Goal: Task Accomplishment & Management: Use online tool/utility

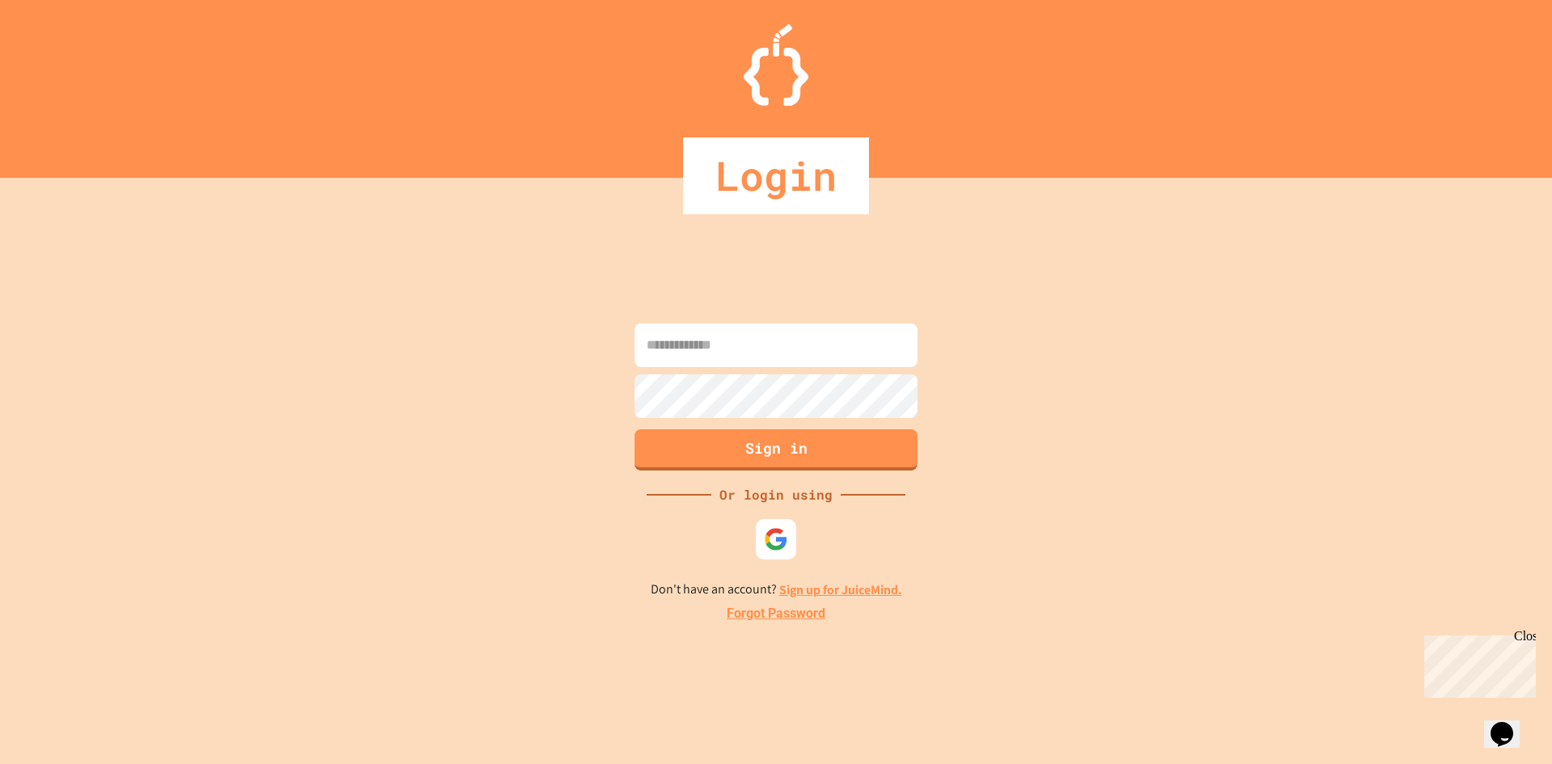
click at [720, 330] on input at bounding box center [775, 345] width 283 height 44
type input "**********"
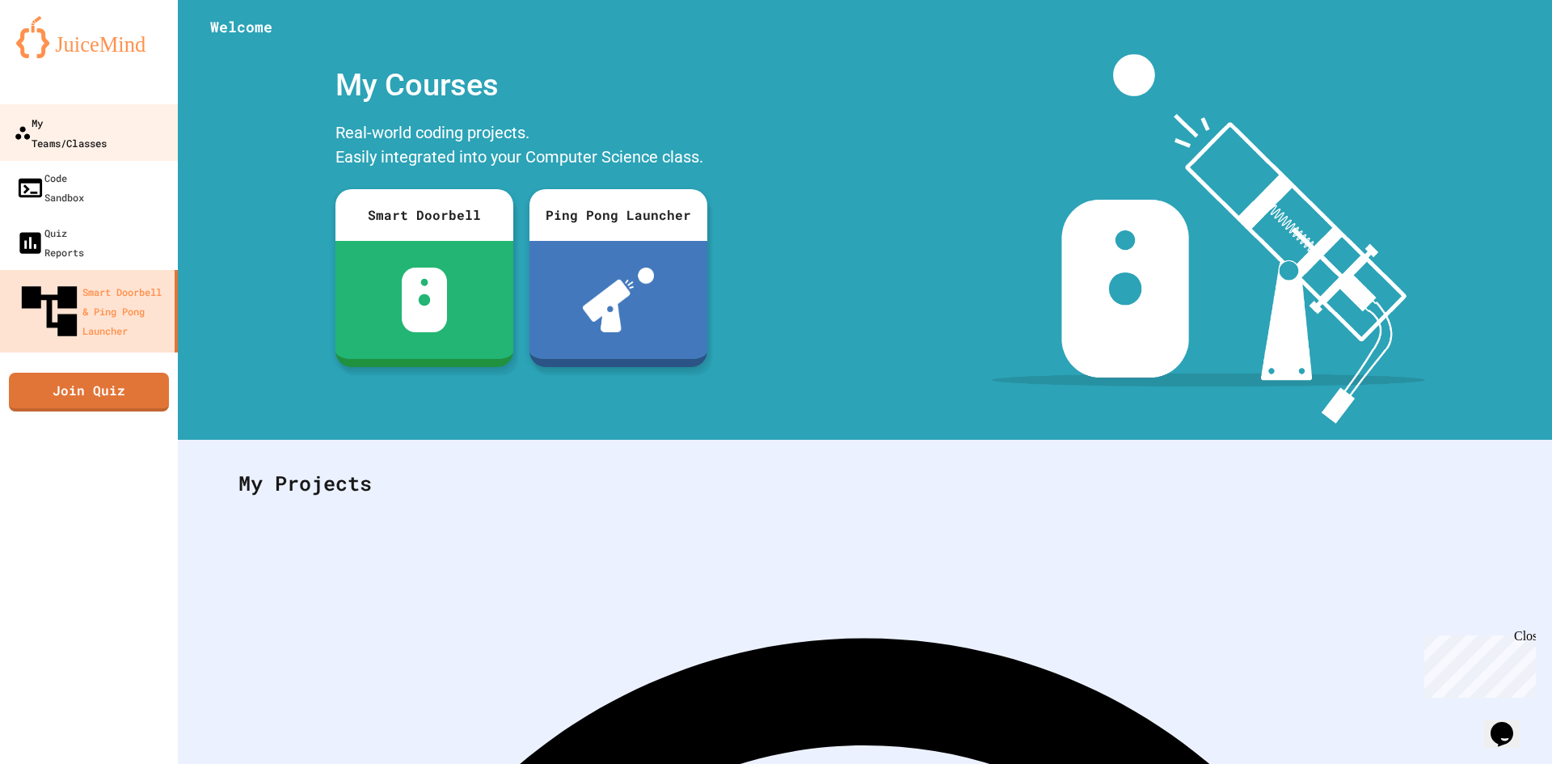
click at [20, 112] on link "My Teams/Classes" at bounding box center [89, 132] width 183 height 57
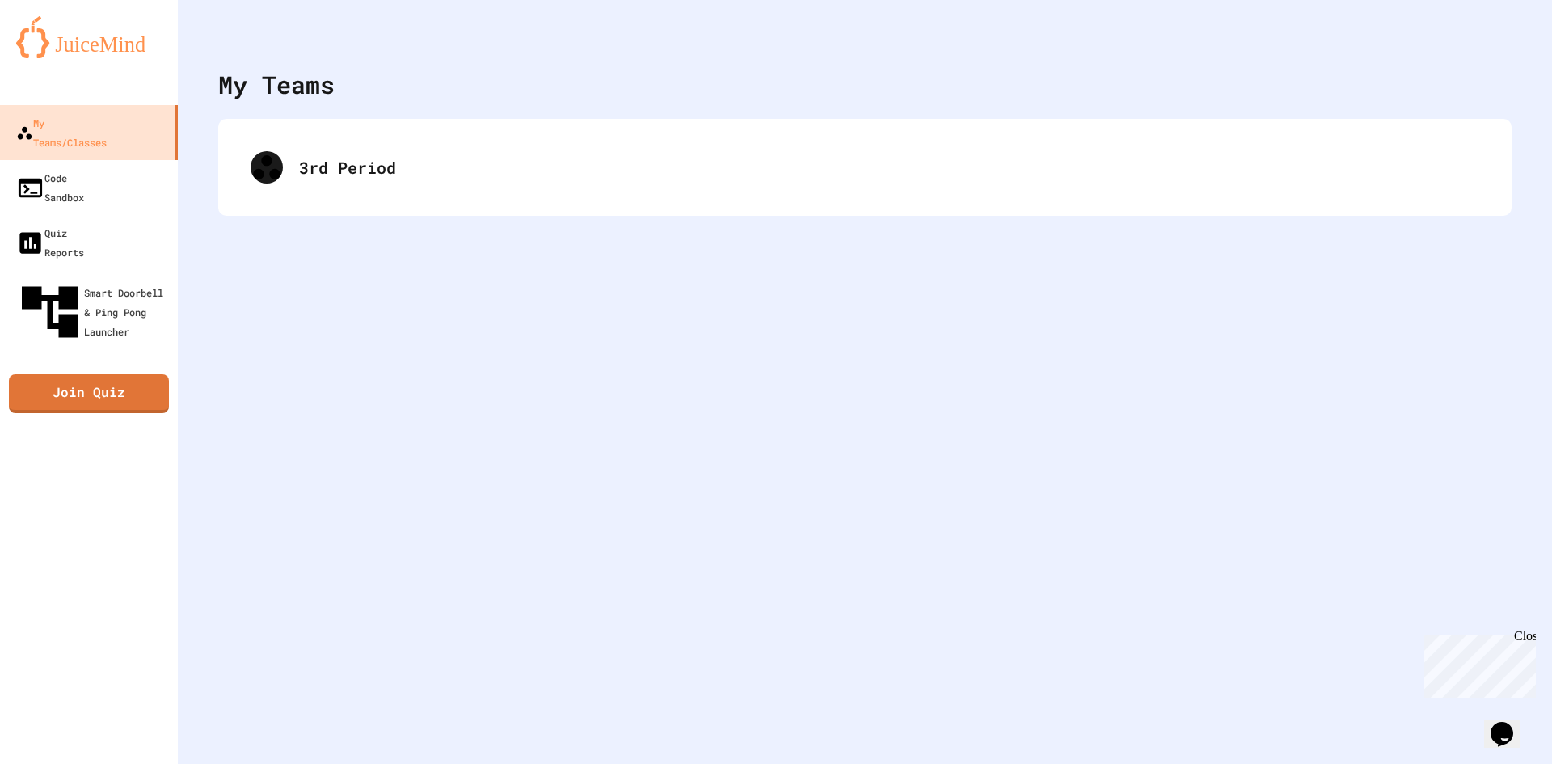
click at [418, 109] on div "My Teams 3rd Period" at bounding box center [865, 382] width 1374 height 764
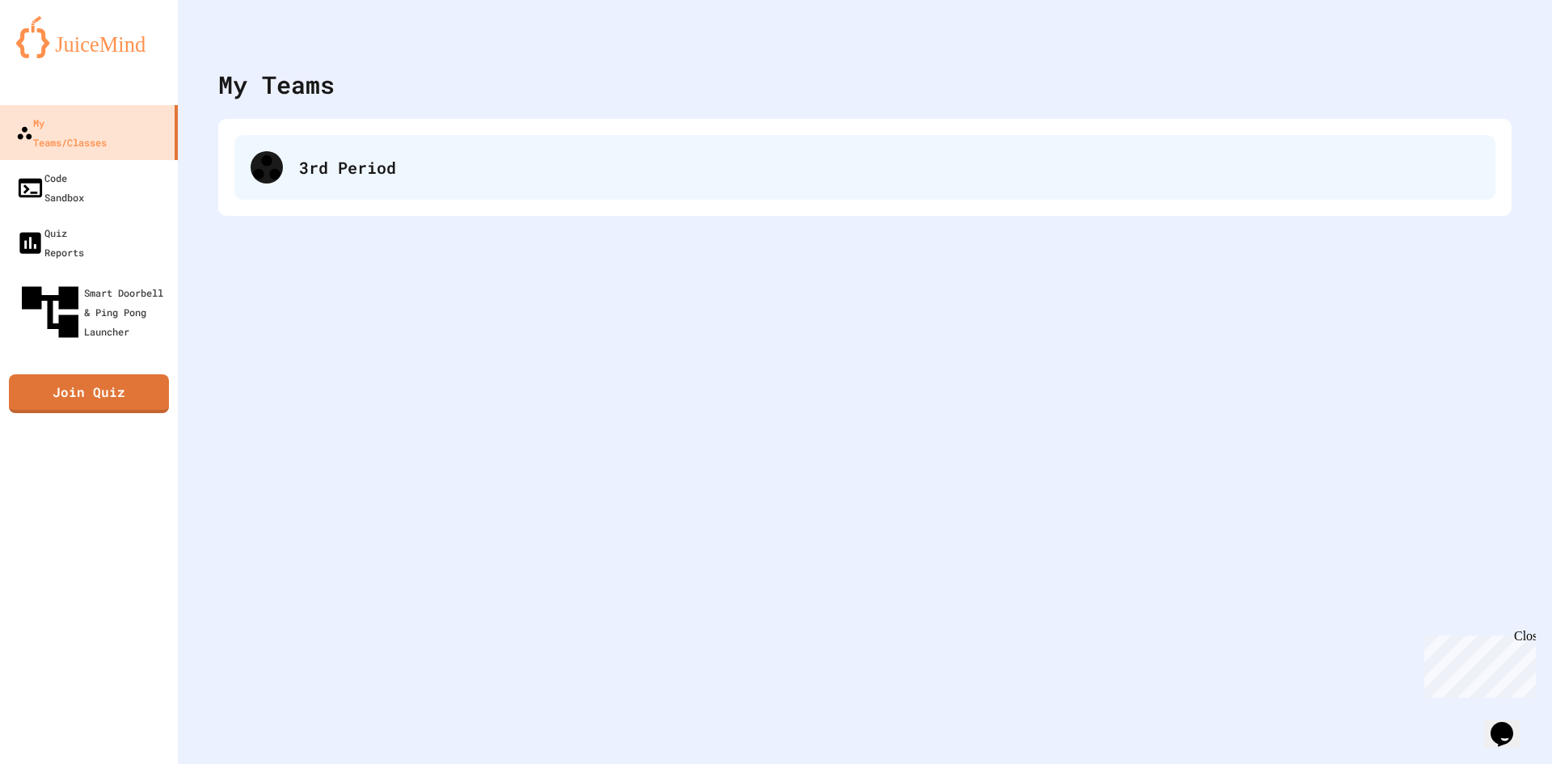
click at [422, 139] on div "3rd Period" at bounding box center [864, 167] width 1261 height 65
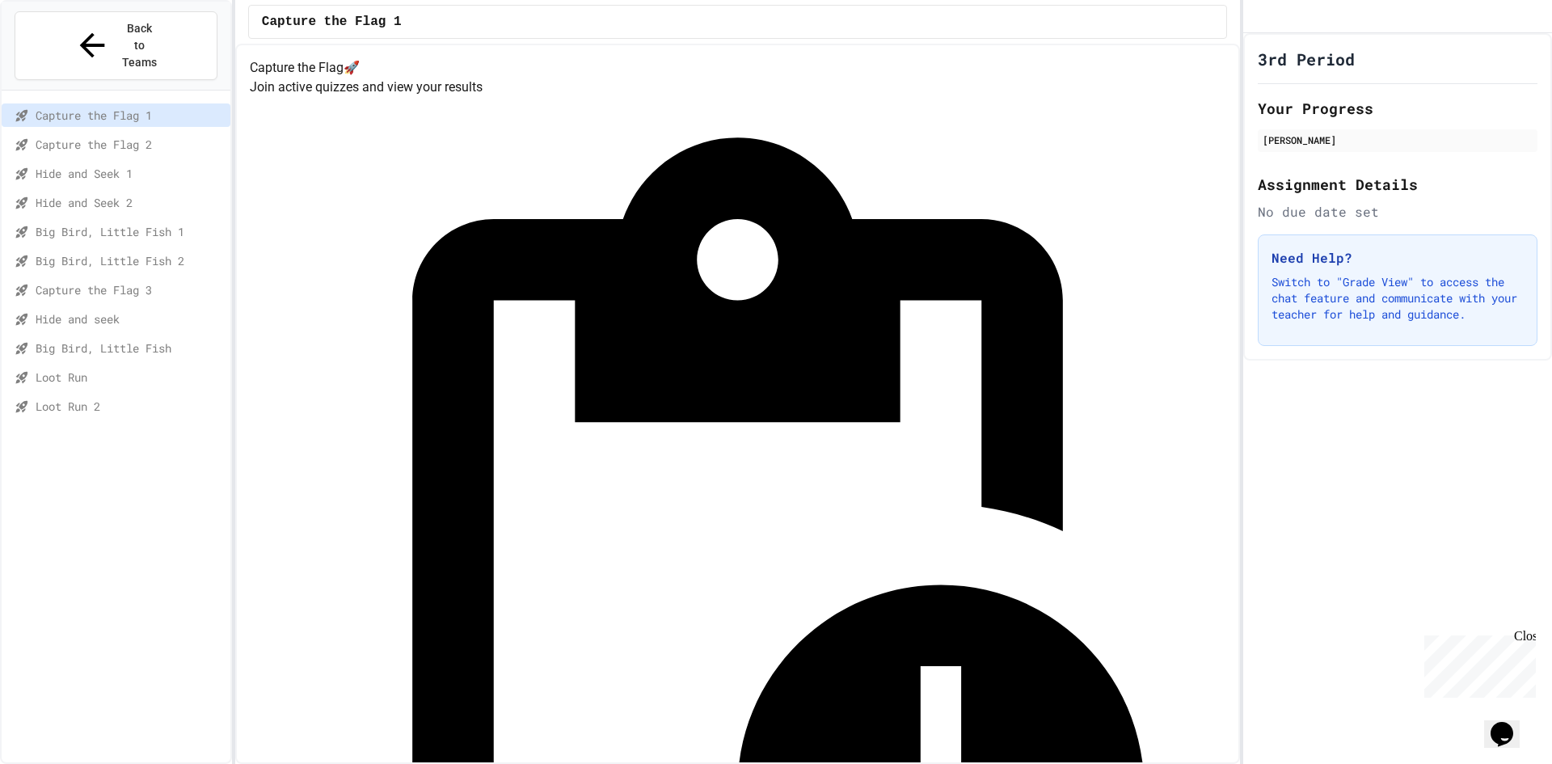
click at [90, 365] on div "Loot Run" at bounding box center [116, 376] width 229 height 23
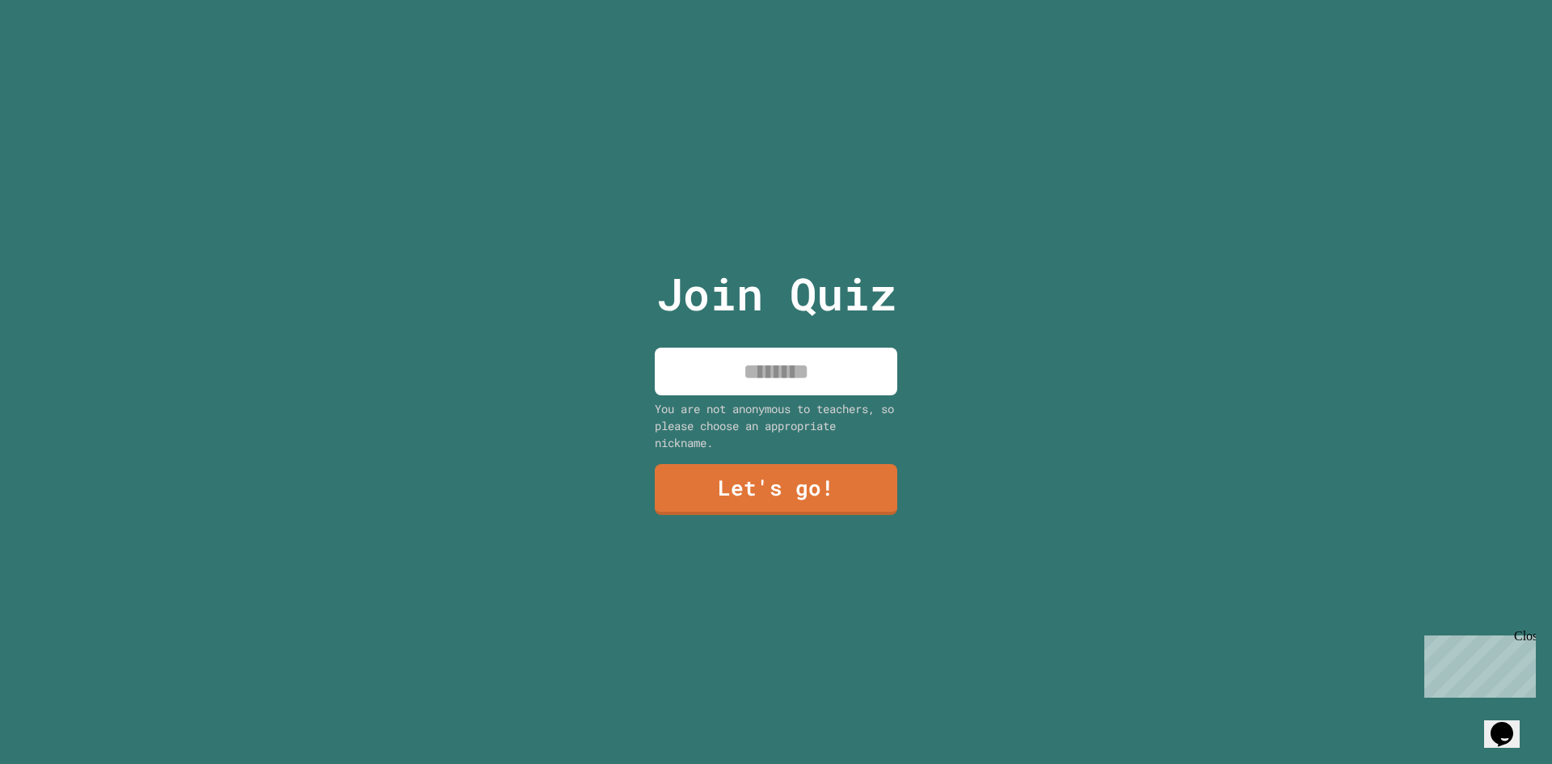
click at [764, 372] on input at bounding box center [776, 371] width 242 height 48
type input "********"
click at [703, 439] on div "You are not anonymous to teachers, so please choose an appropriate nickname." at bounding box center [776, 425] width 242 height 51
click at [703, 474] on link "Let's go!" at bounding box center [775, 489] width 243 height 52
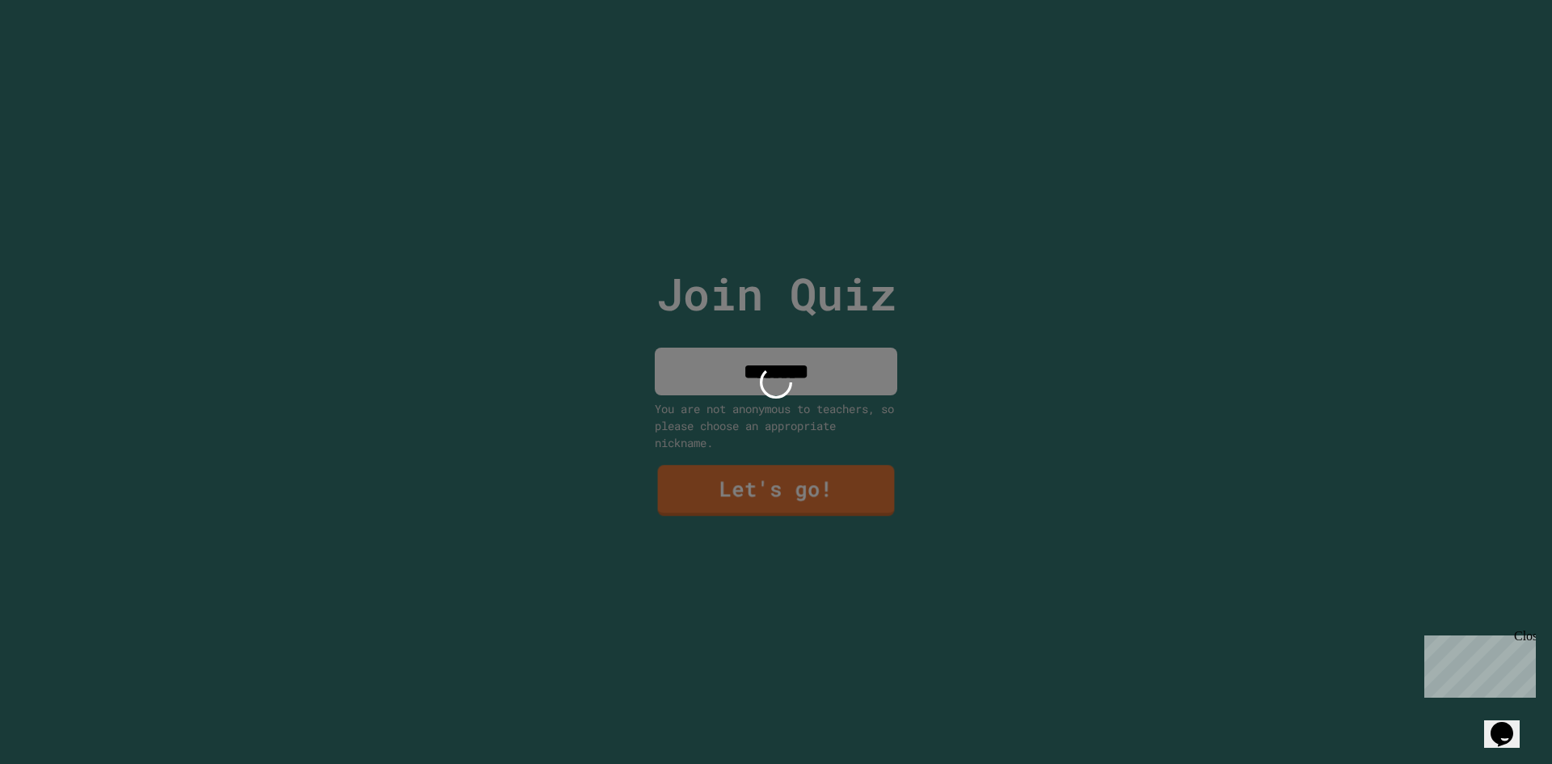
click at [705, 471] on div at bounding box center [776, 382] width 1552 height 764
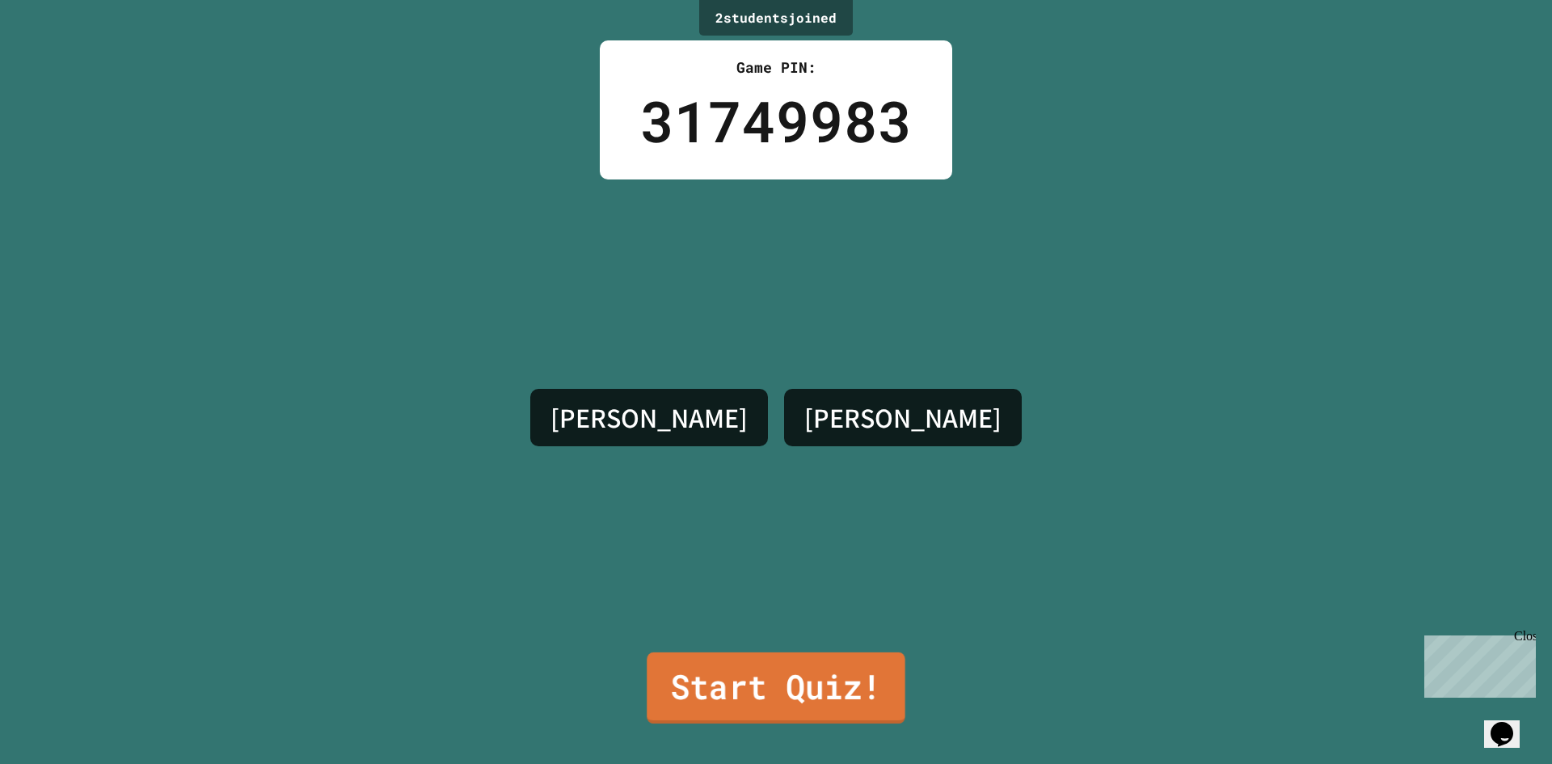
click at [797, 687] on link "Start Quiz!" at bounding box center [776, 687] width 258 height 71
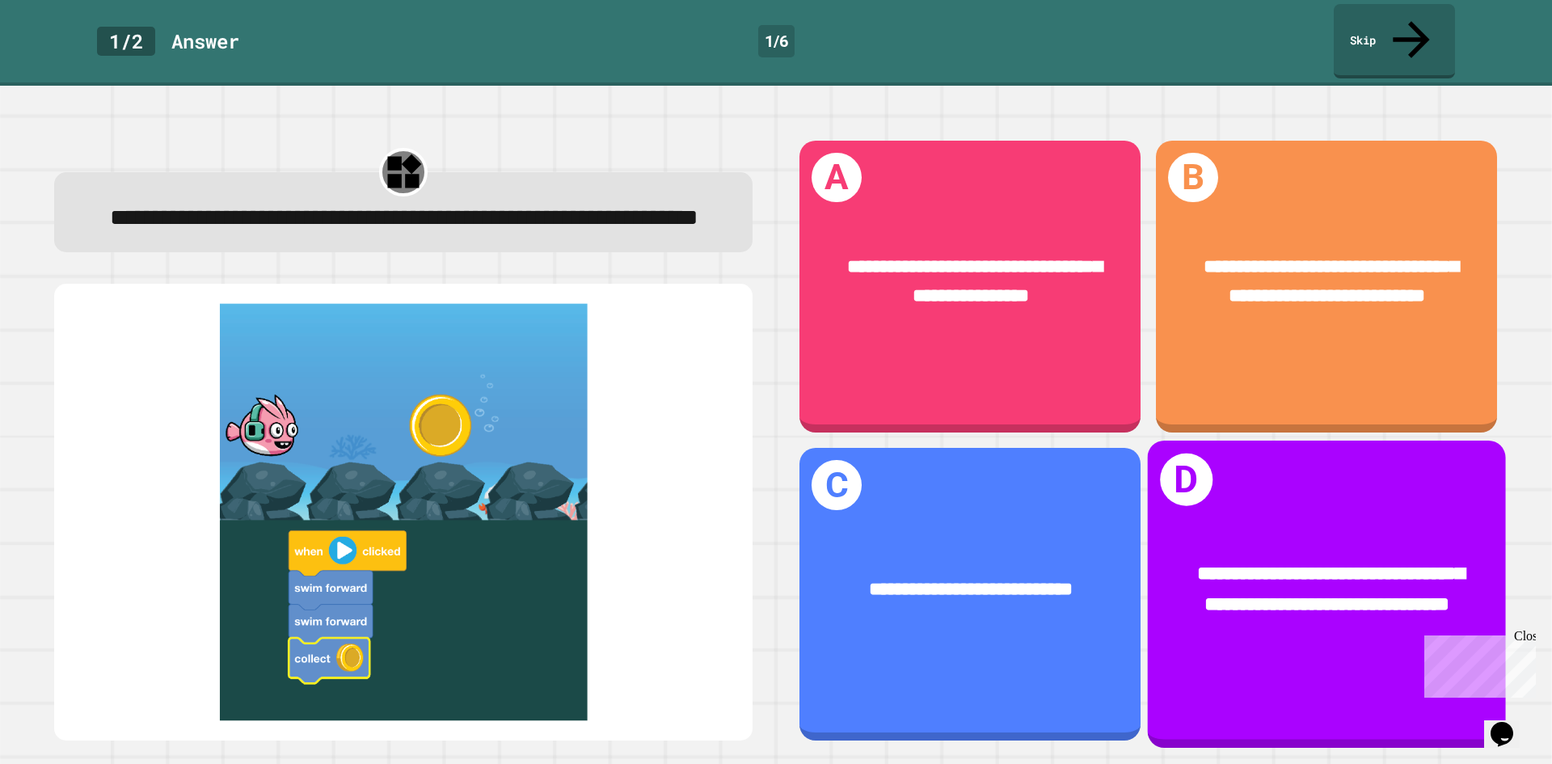
click at [1153, 520] on div "**********" at bounding box center [1327, 589] width 358 height 139
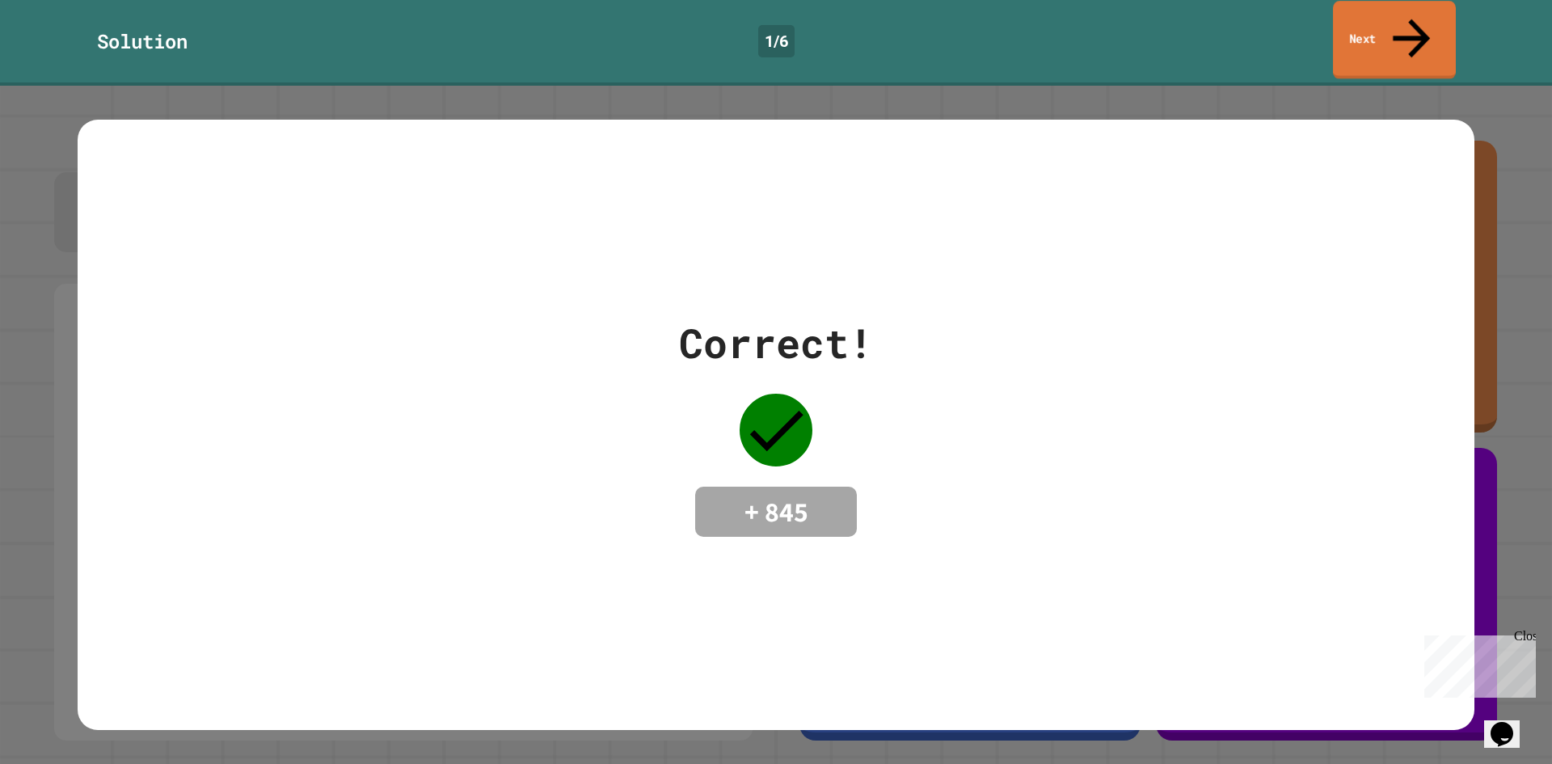
drag, startPoint x: 1388, startPoint y: 23, endPoint x: 1360, endPoint y: 36, distance: 31.4
click at [1388, 23] on link "Next" at bounding box center [1394, 40] width 123 height 78
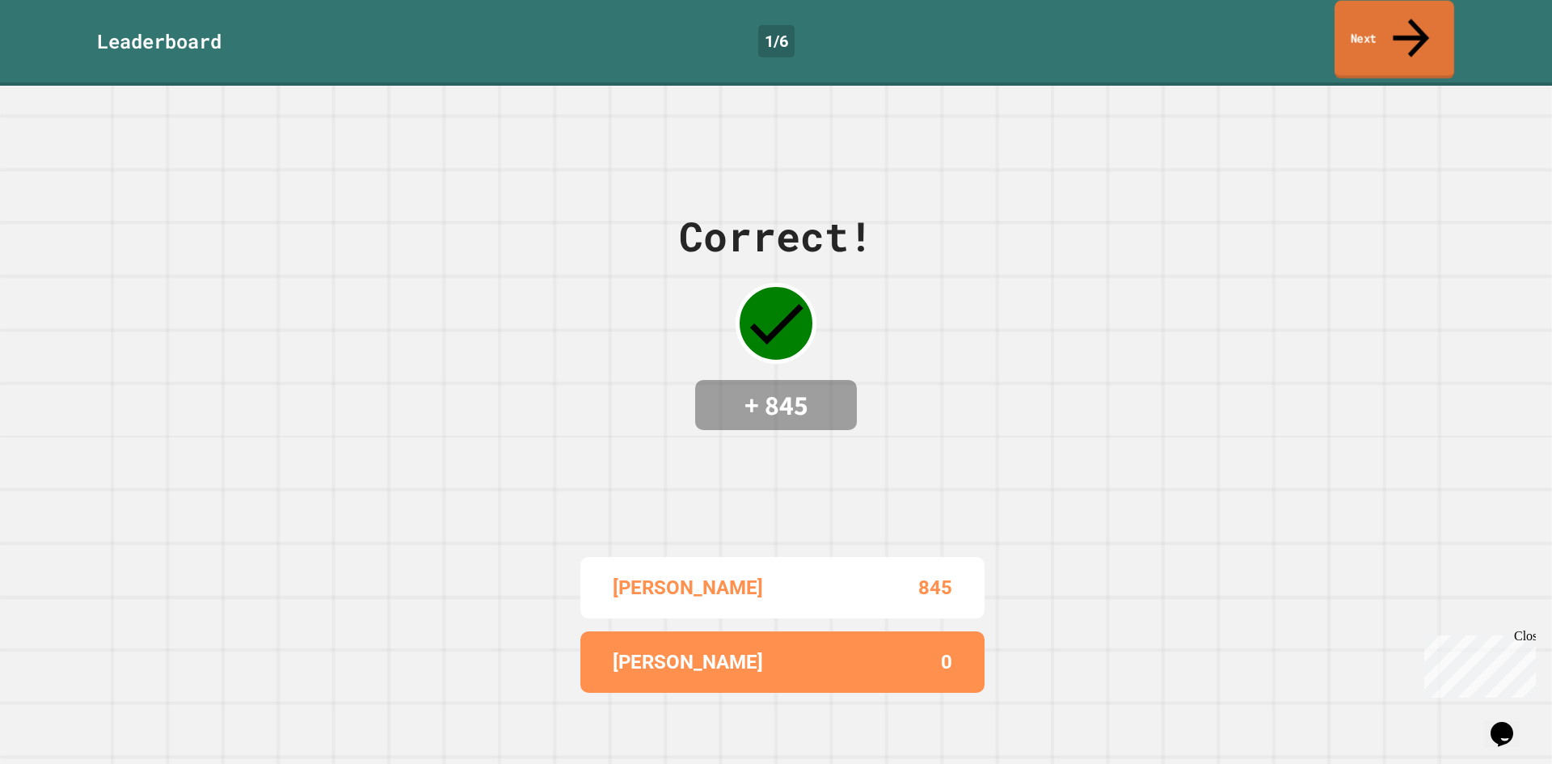
click at [1388, 11] on link "Next" at bounding box center [1394, 40] width 120 height 78
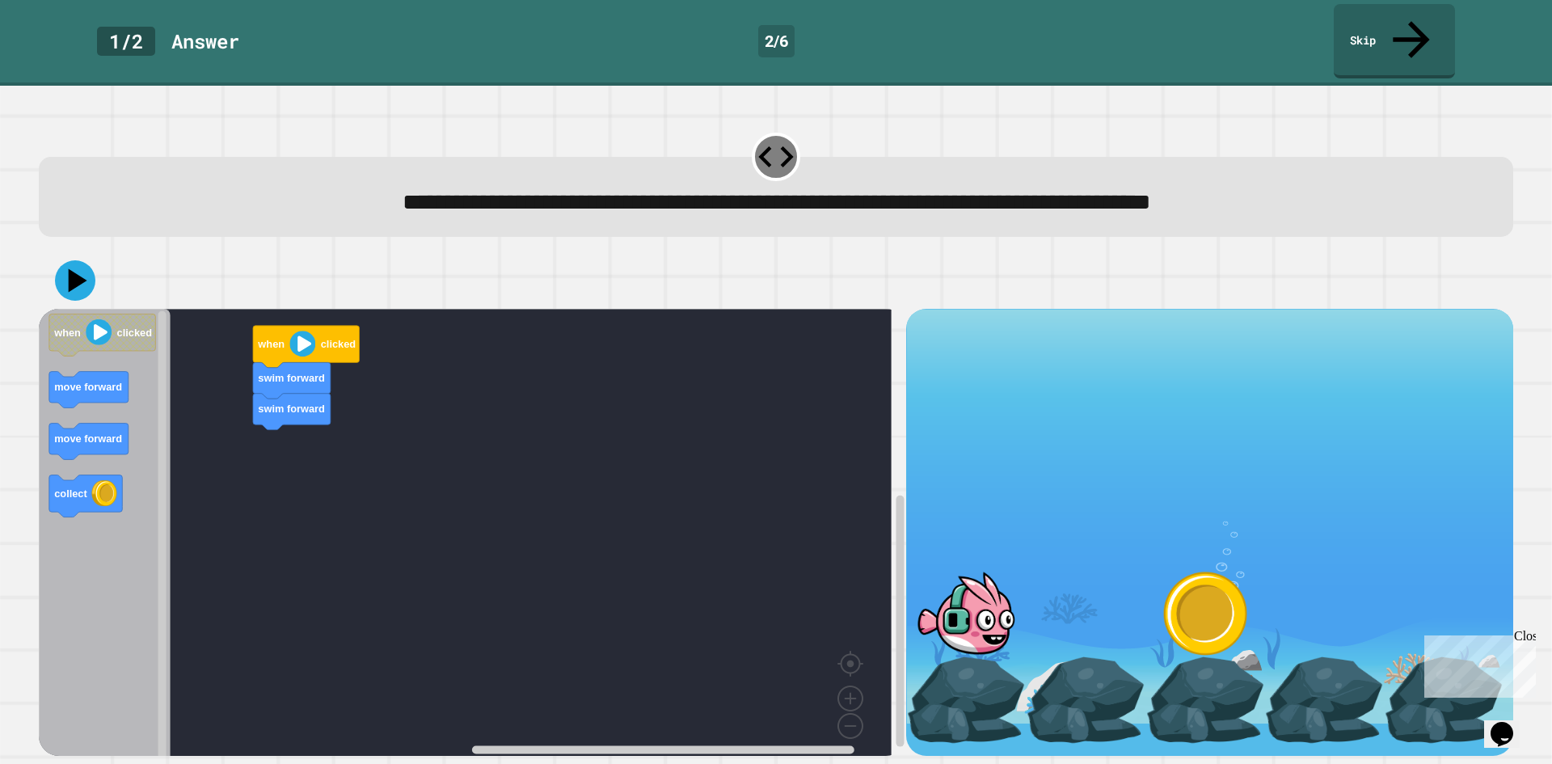
click at [83, 498] on icon "Blockly Workspace" at bounding box center [105, 538] width 132 height 458
click at [87, 256] on icon at bounding box center [75, 280] width 48 height 48
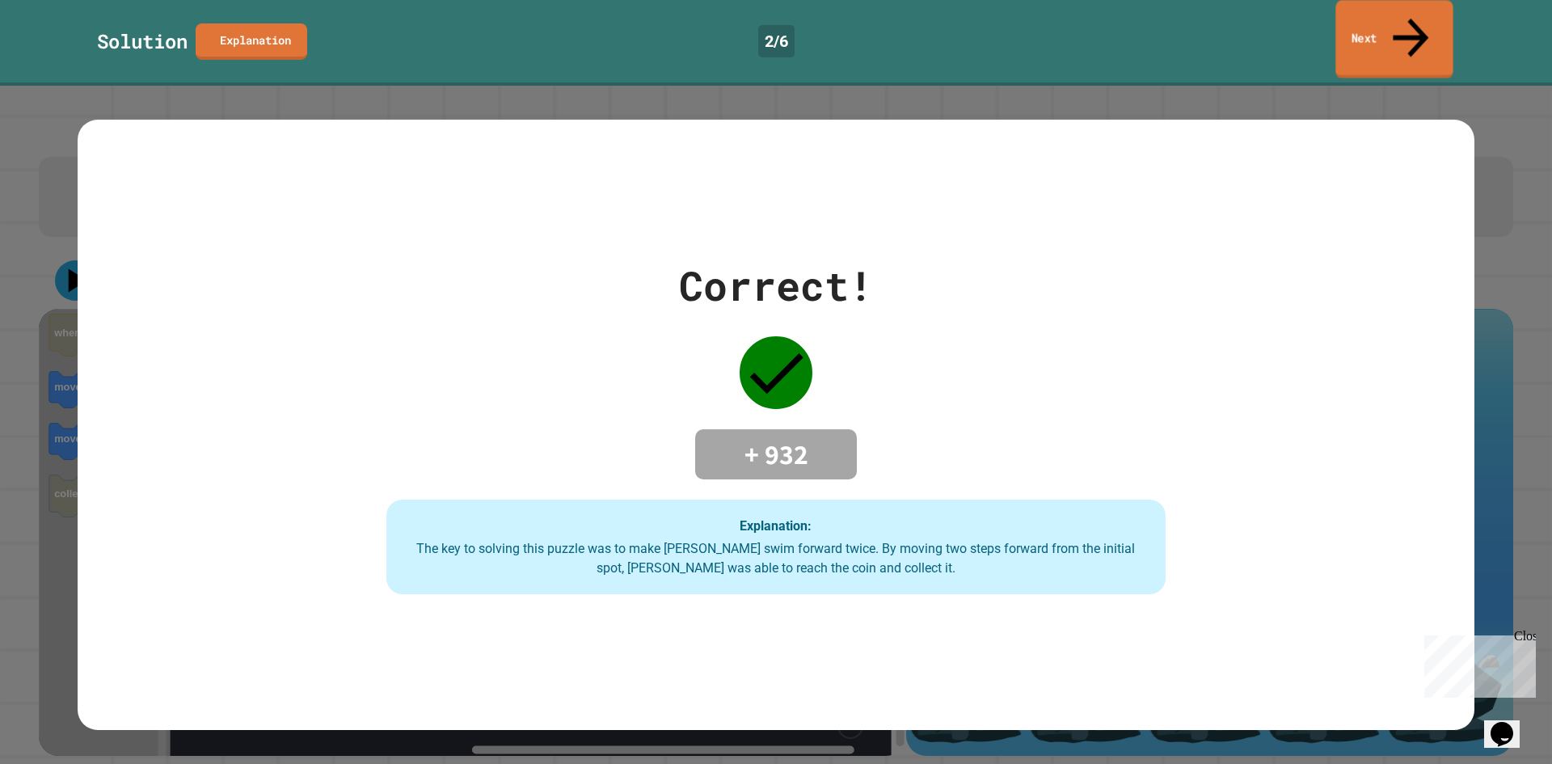
click at [1367, 25] on link "Next" at bounding box center [1393, 39] width 117 height 78
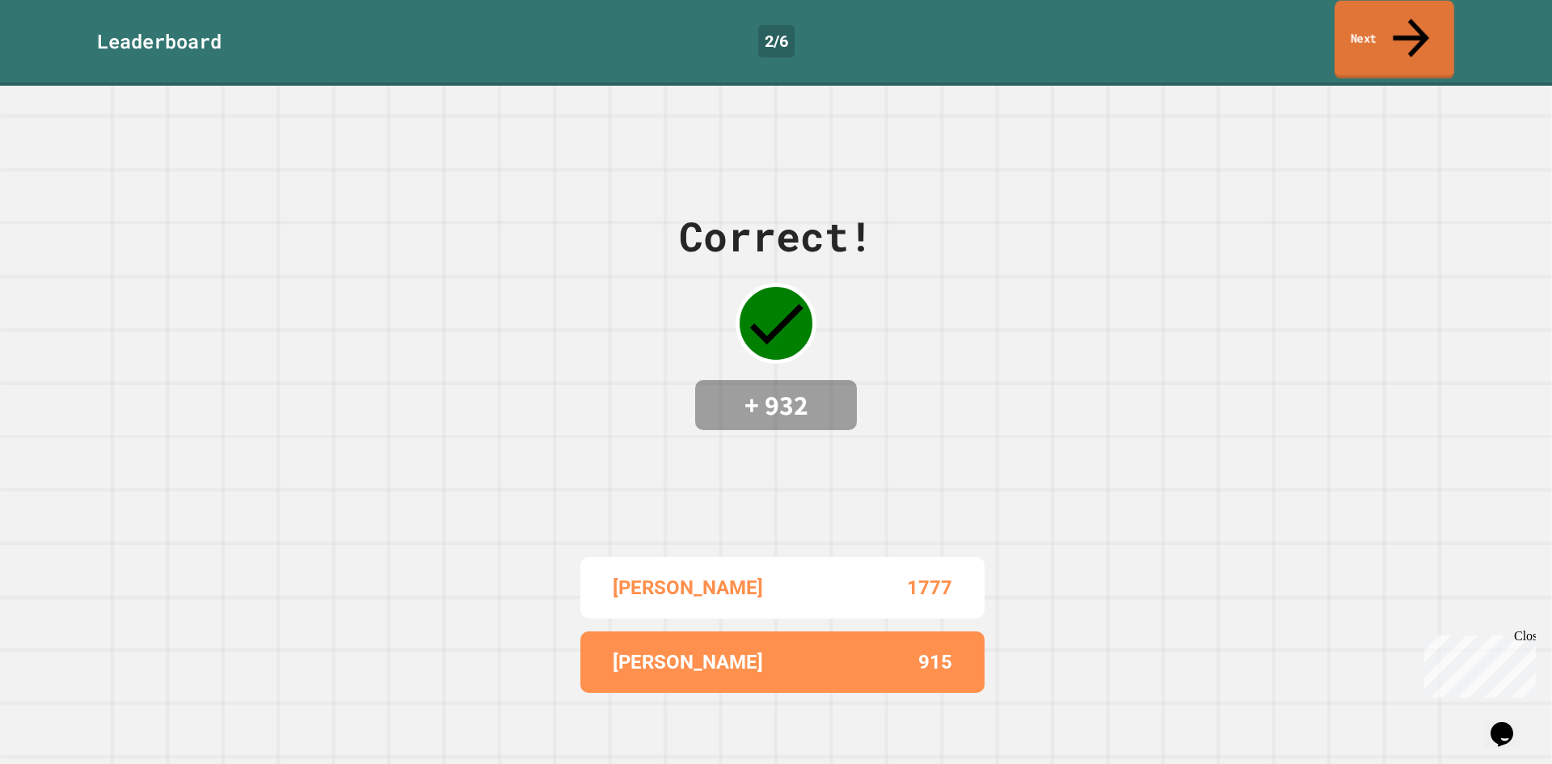
click at [1352, 16] on link "Next" at bounding box center [1394, 40] width 120 height 78
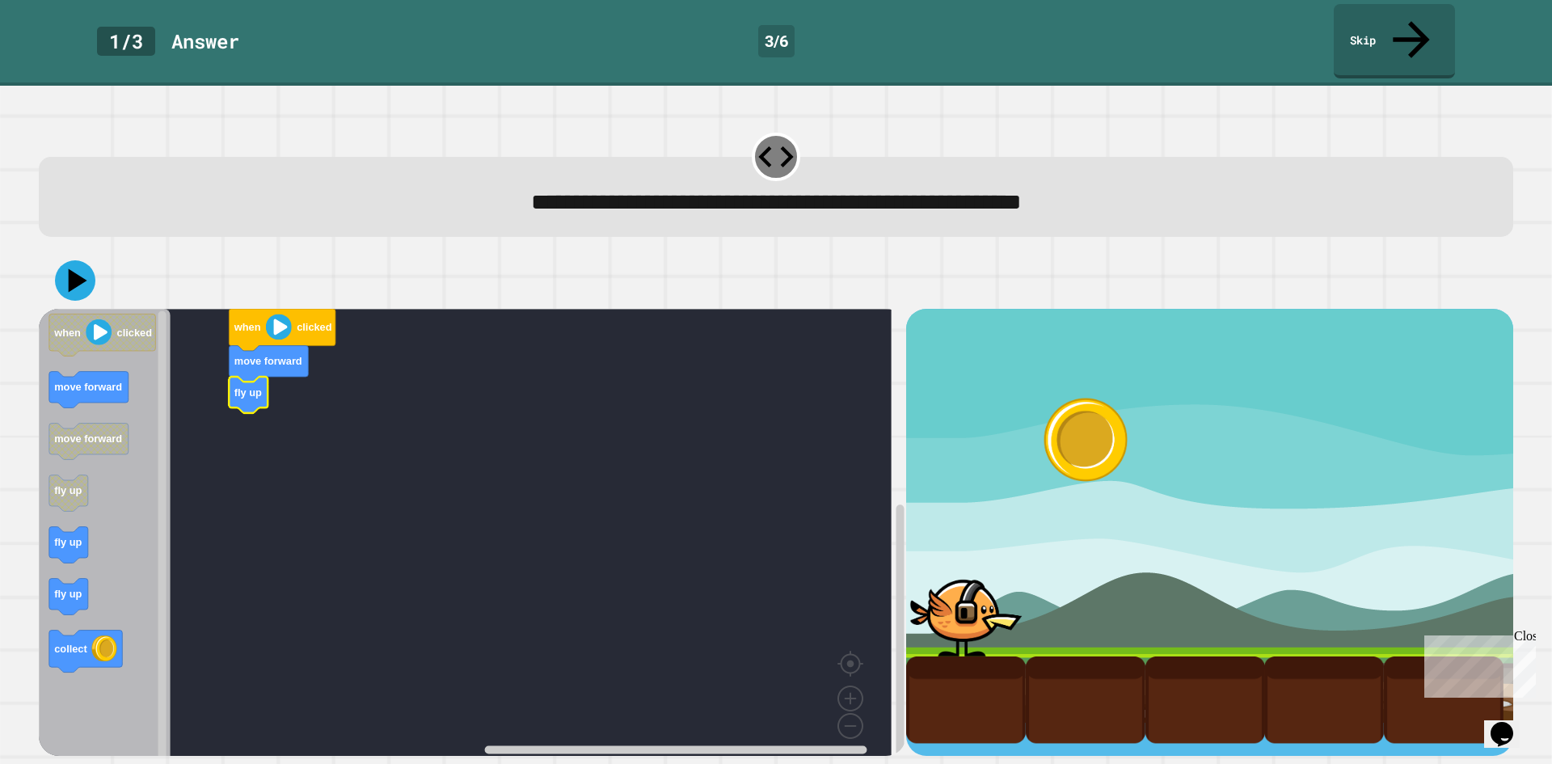
click at [76, 512] on icon "when clicked move forward move forward fly up fly up fly up collect" at bounding box center [105, 538] width 132 height 458
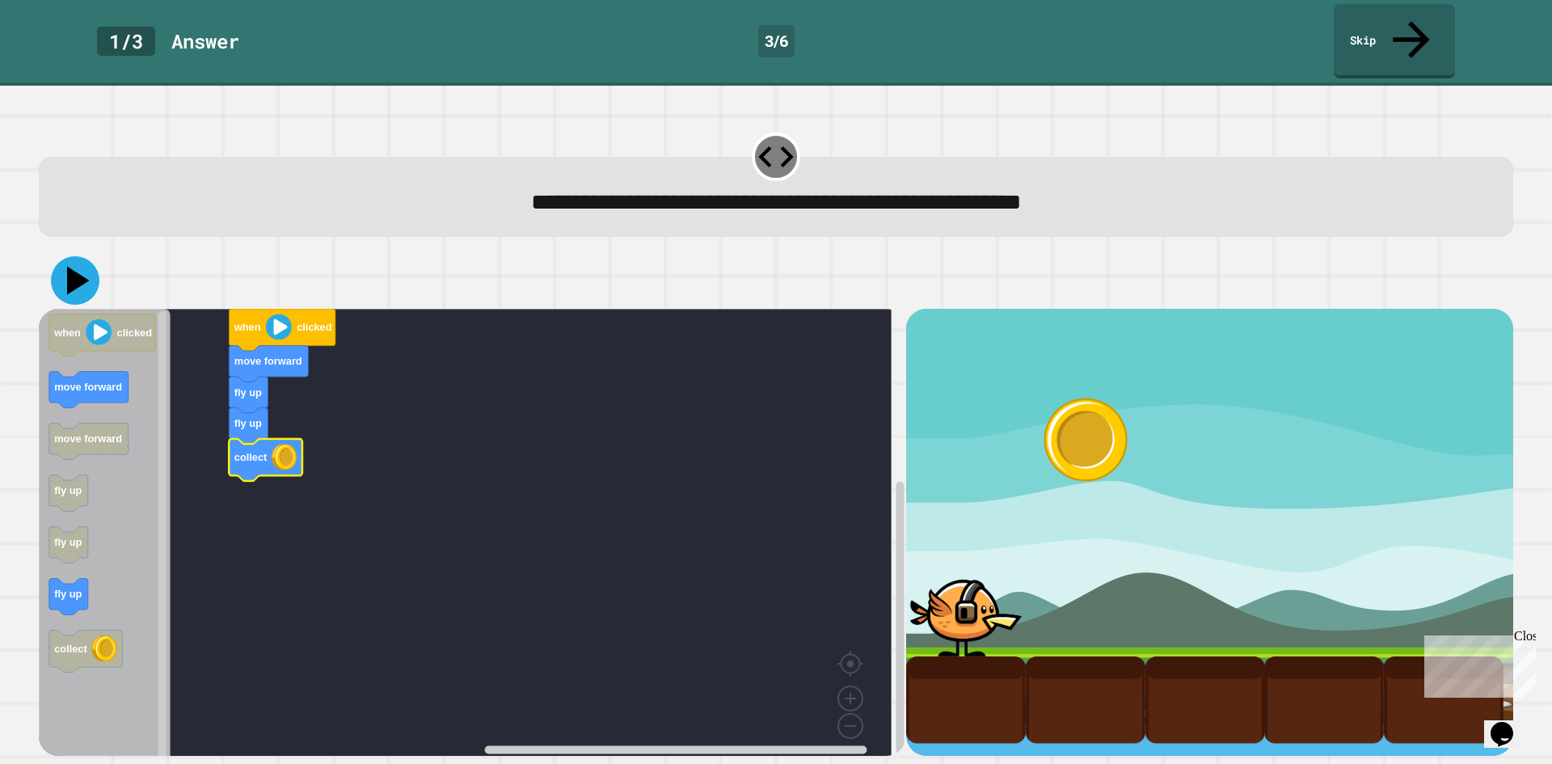
click at [84, 256] on icon at bounding box center [75, 280] width 48 height 48
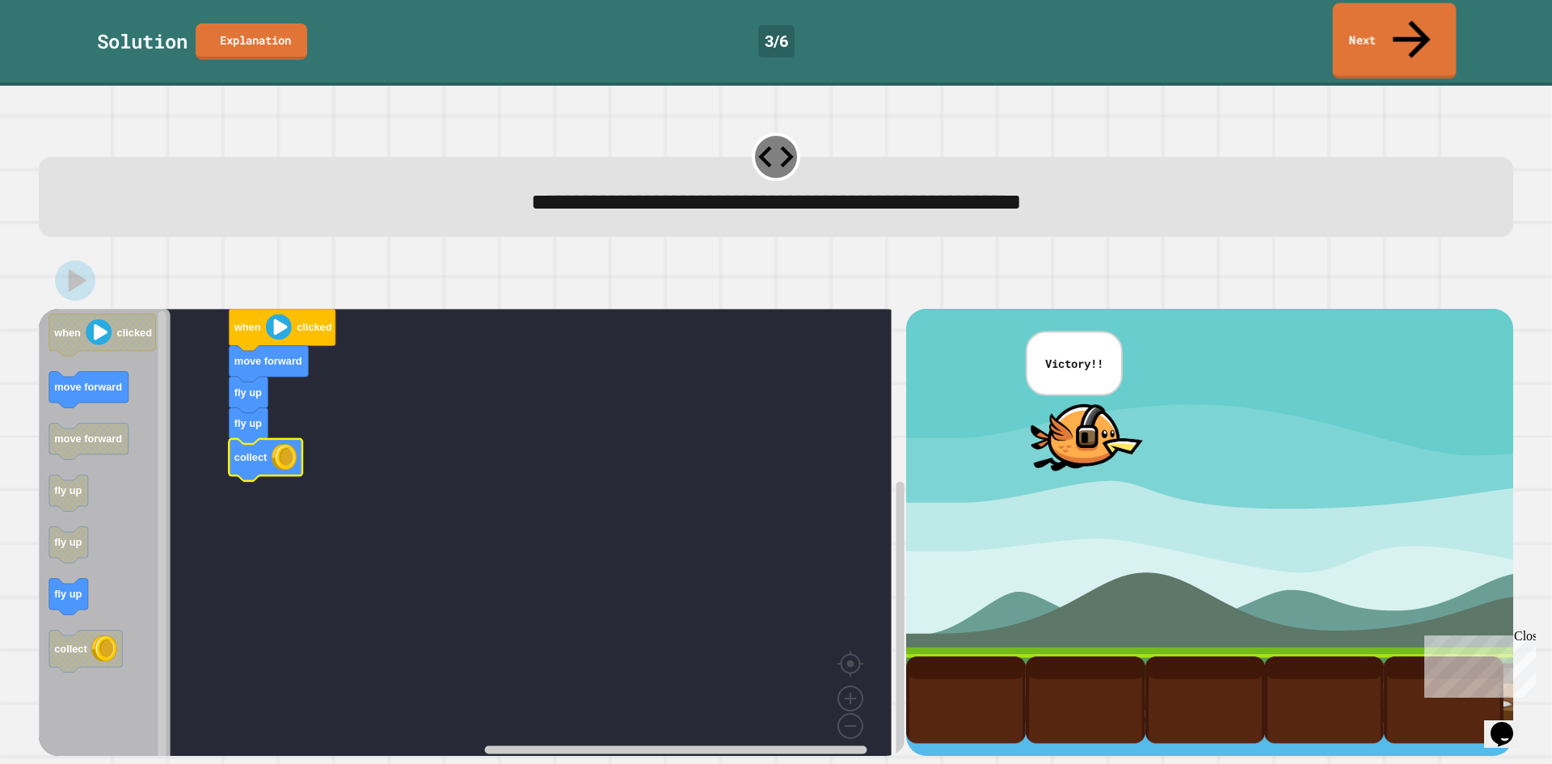
drag, startPoint x: 1375, startPoint y: 37, endPoint x: 1382, endPoint y: 21, distance: 17.4
click at [1382, 21] on link "Next" at bounding box center [1395, 41] width 124 height 76
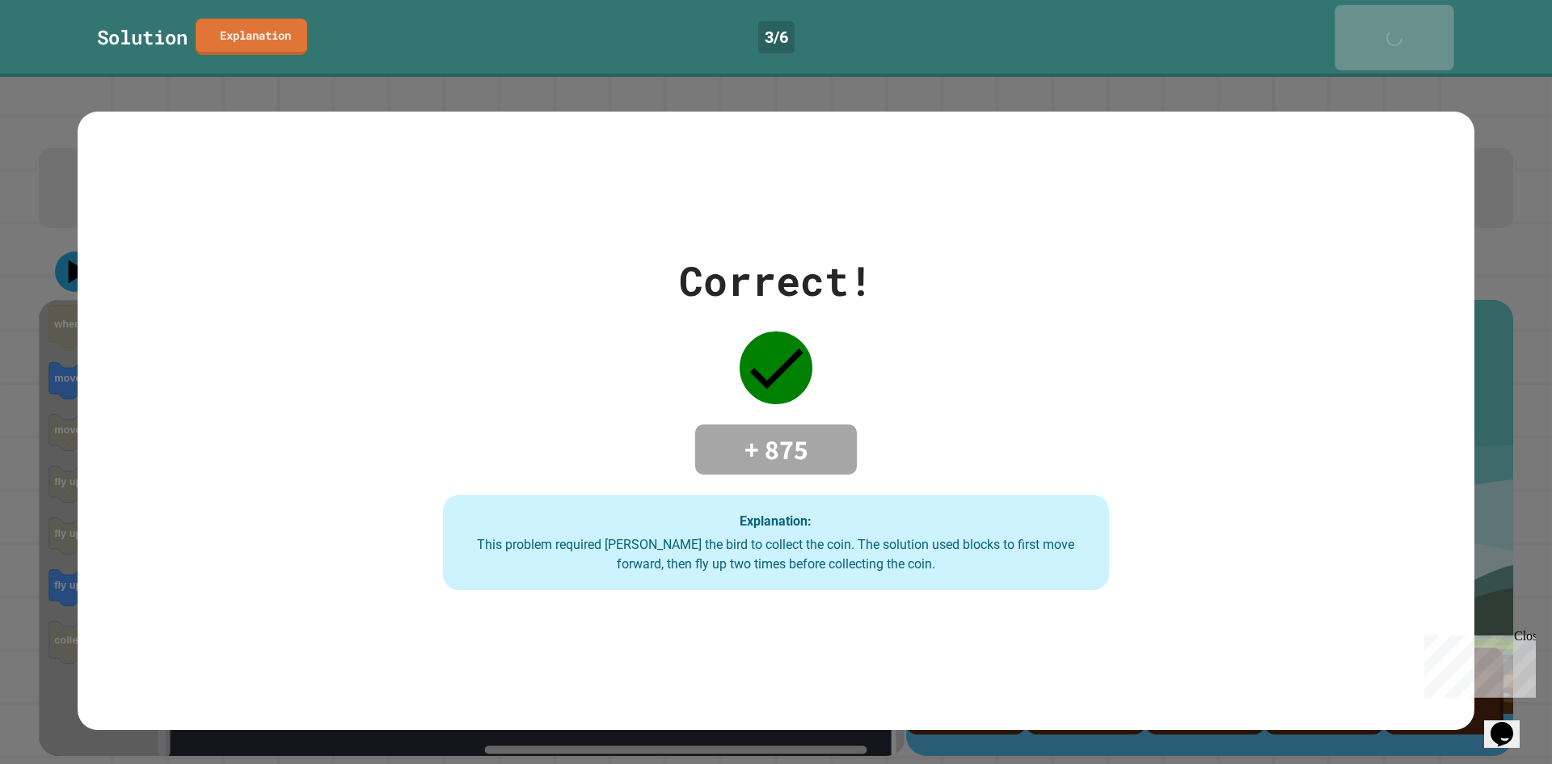
click at [1382, 21] on div "Next" at bounding box center [1394, 37] width 40 height 49
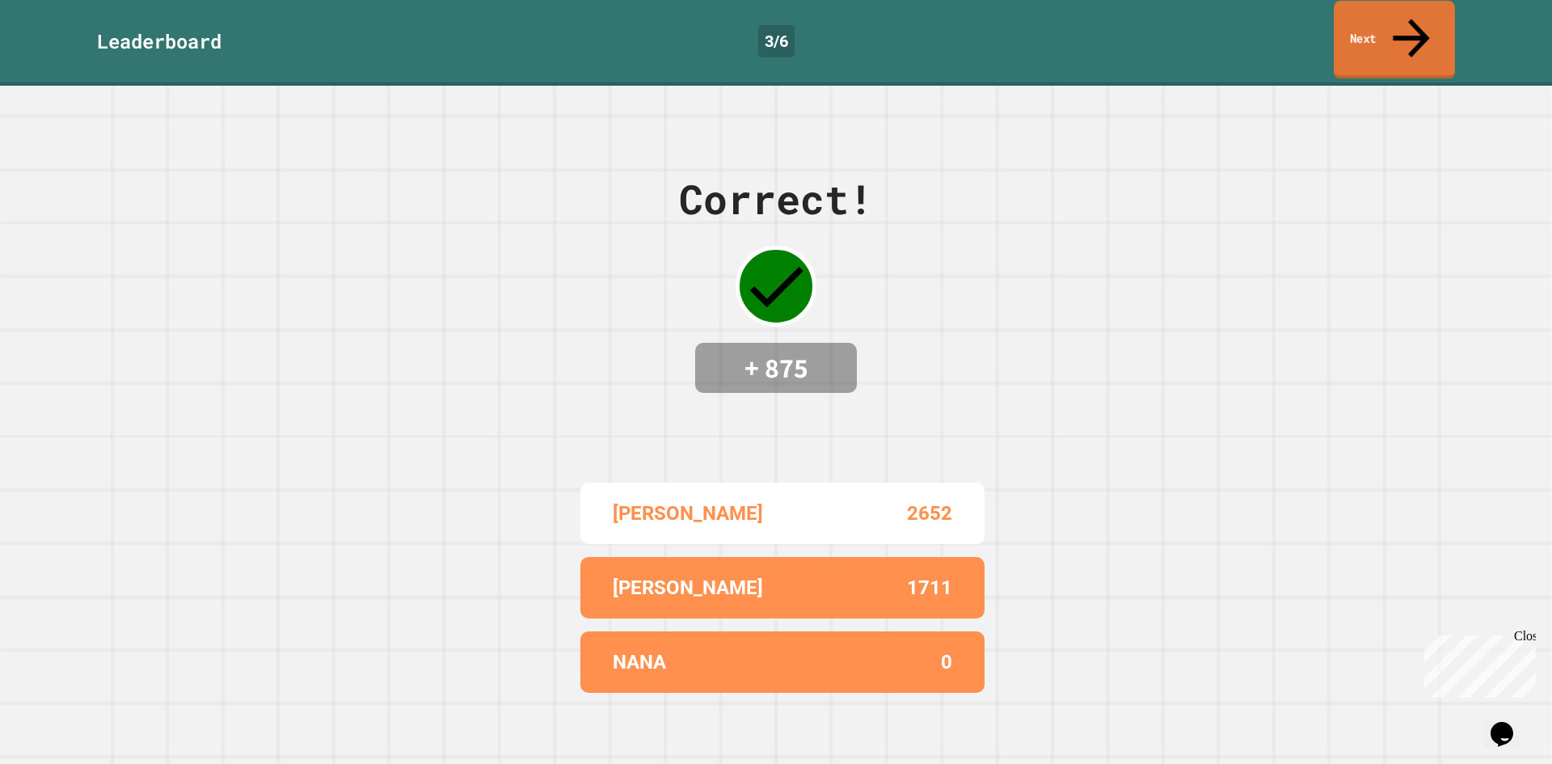
click at [1424, 39] on div "Leaderboard 3 / 6 Next" at bounding box center [776, 43] width 1552 height 86
click at [1423, 36] on link "Next" at bounding box center [1394, 40] width 123 height 78
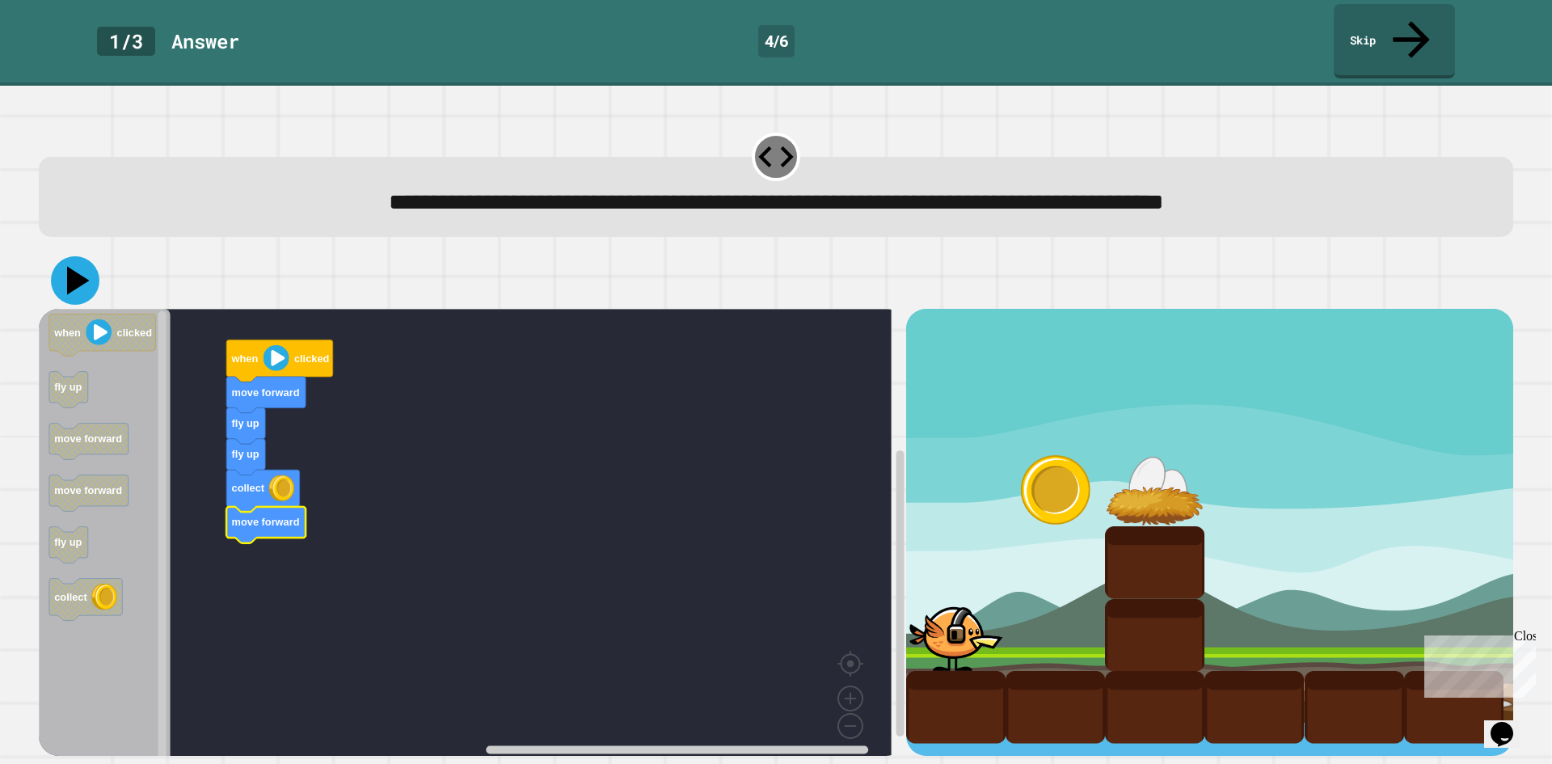
click at [86, 256] on icon at bounding box center [75, 280] width 48 height 48
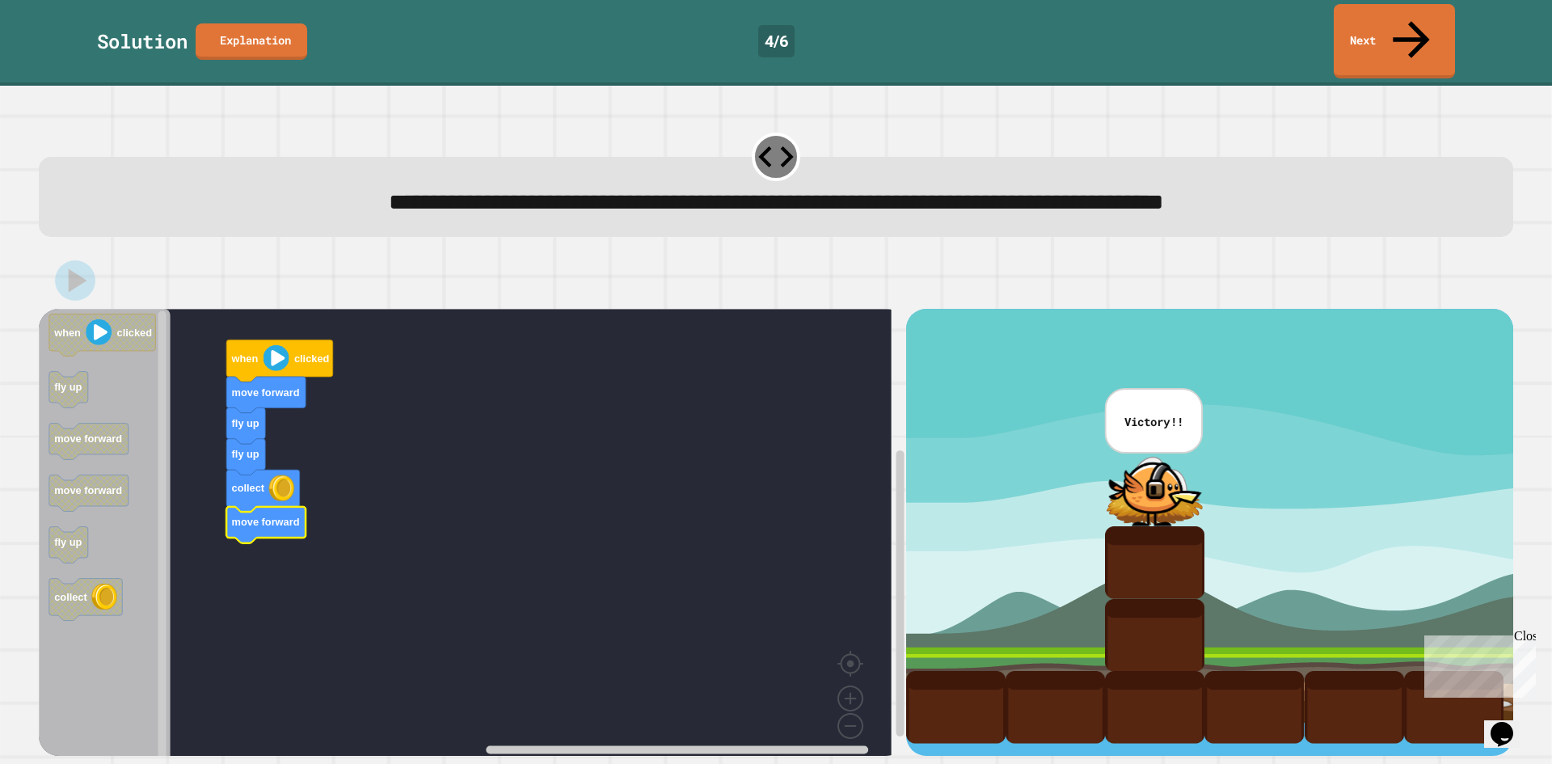
click at [1321, 38] on div "Solution Explanation 4 / 6 Next" at bounding box center [776, 41] width 1552 height 74
click at [1334, 31] on div "Solution Explanation 4 / 6 Next" at bounding box center [776, 41] width 1552 height 74
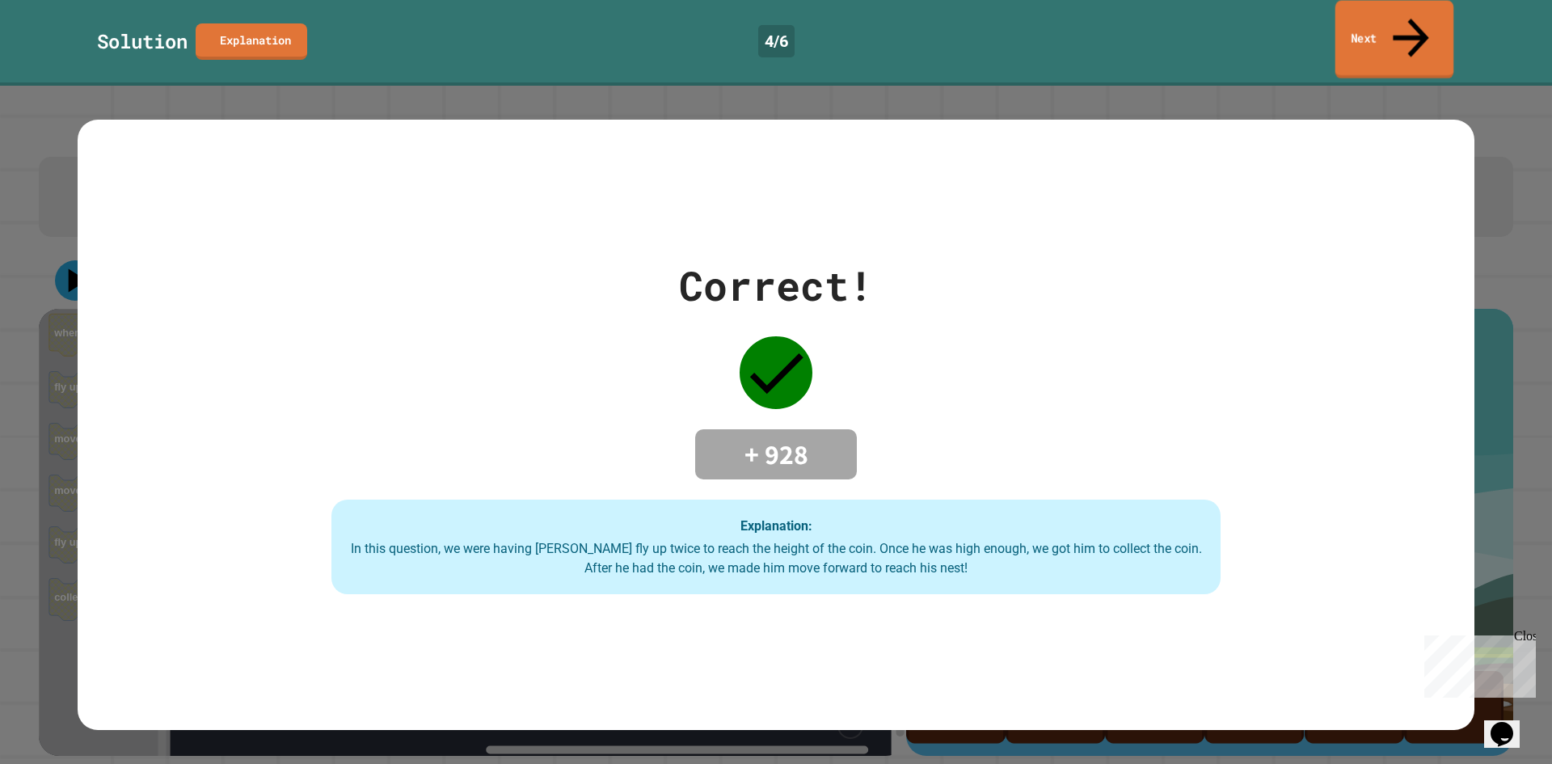
click at [1352, 25] on link "Next" at bounding box center [1394, 40] width 119 height 78
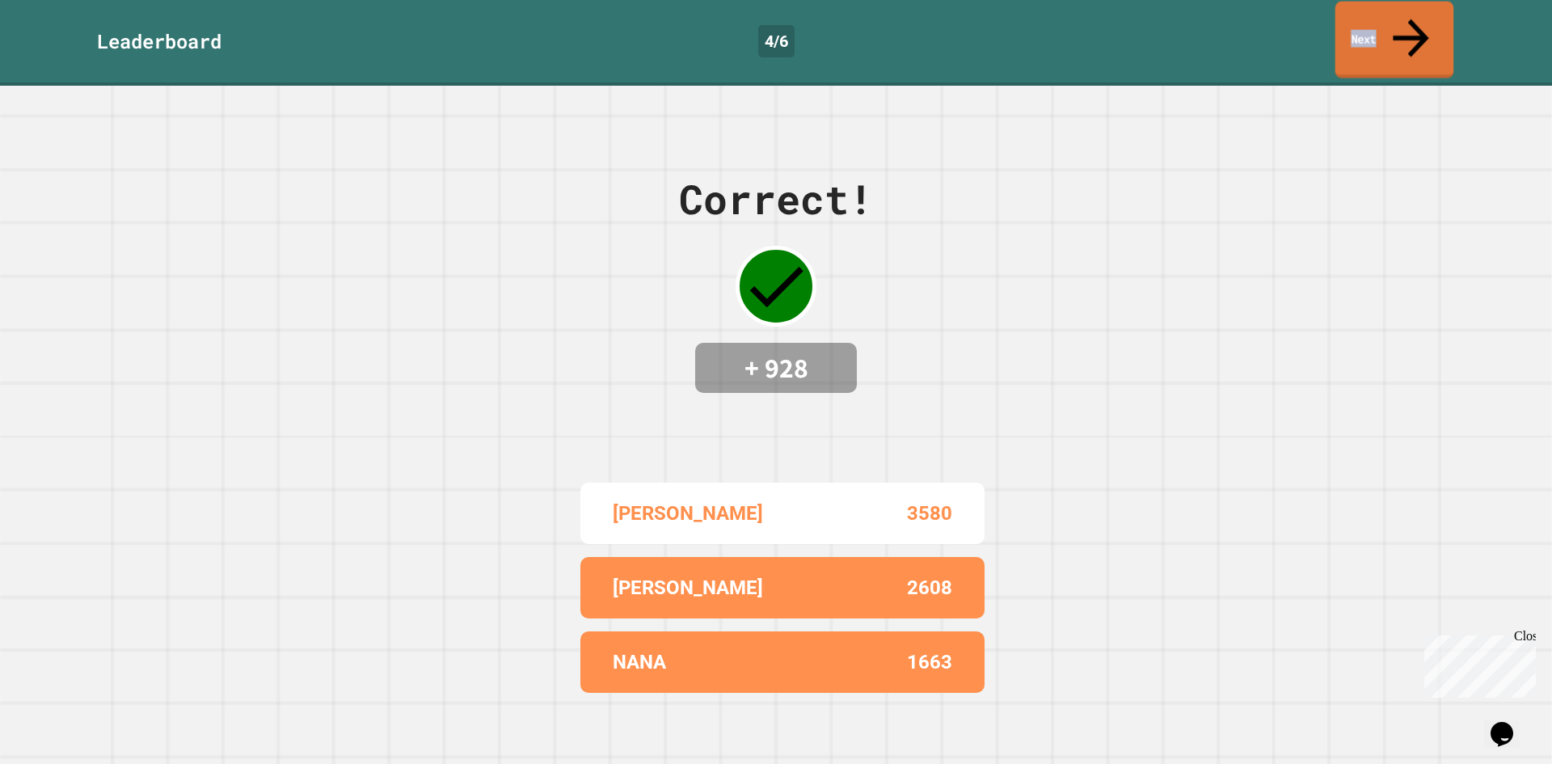
click at [1352, 25] on link "Next" at bounding box center [1394, 40] width 119 height 77
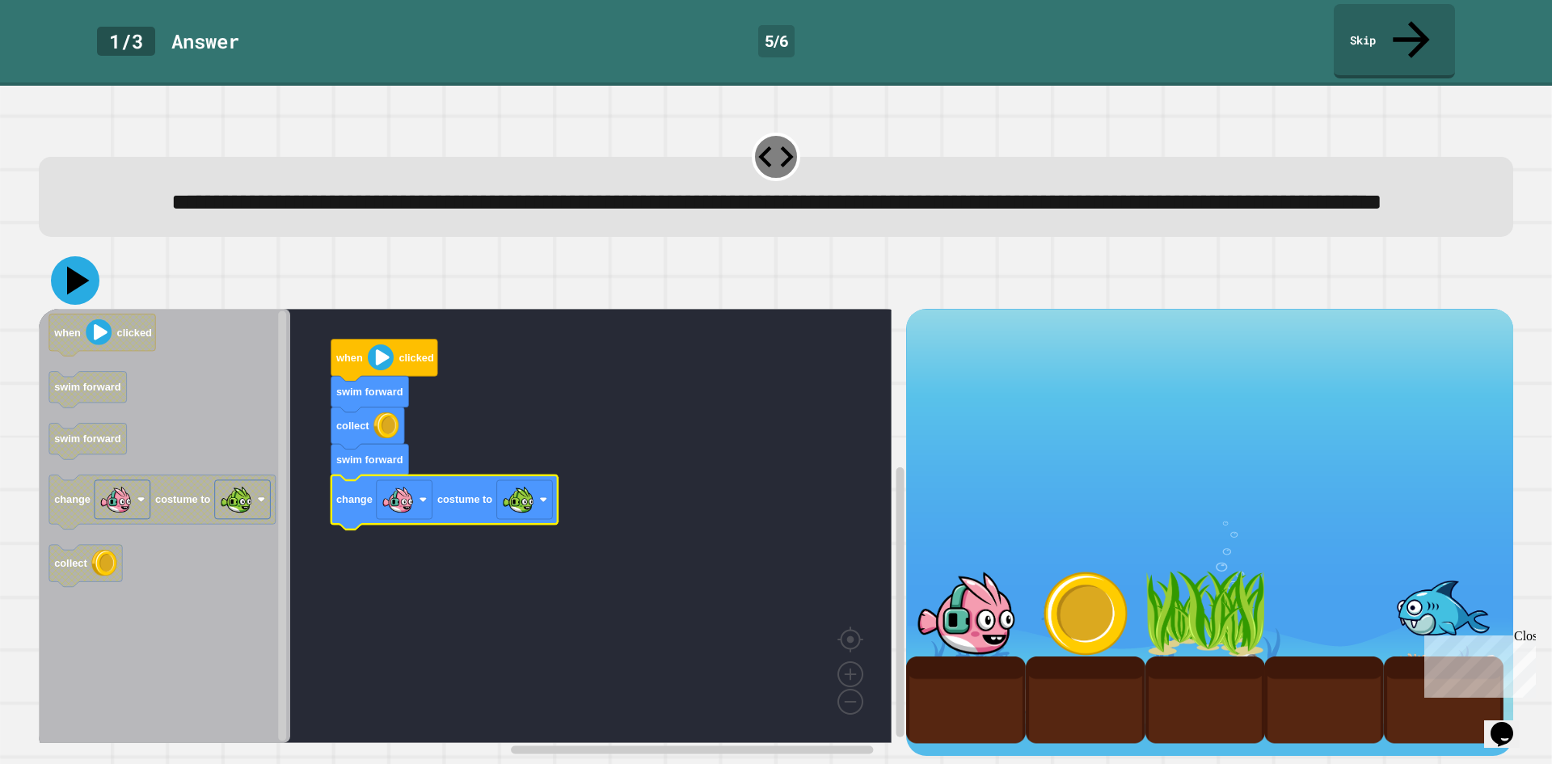
click at [81, 289] on icon at bounding box center [75, 280] width 48 height 48
click at [1340, 17] on link "Skip" at bounding box center [1394, 40] width 122 height 77
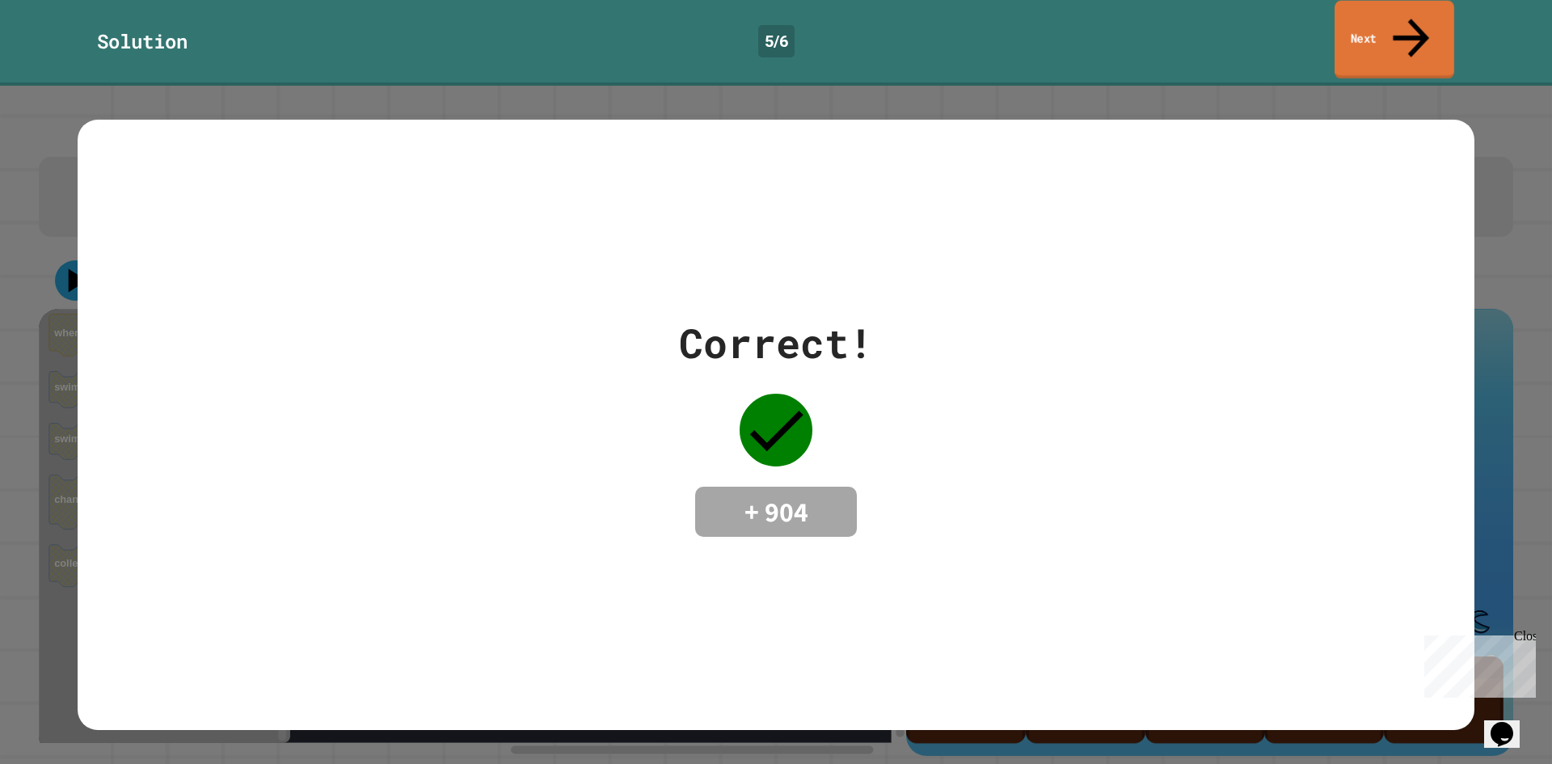
click at [1372, 21] on link "Next" at bounding box center [1394, 40] width 120 height 78
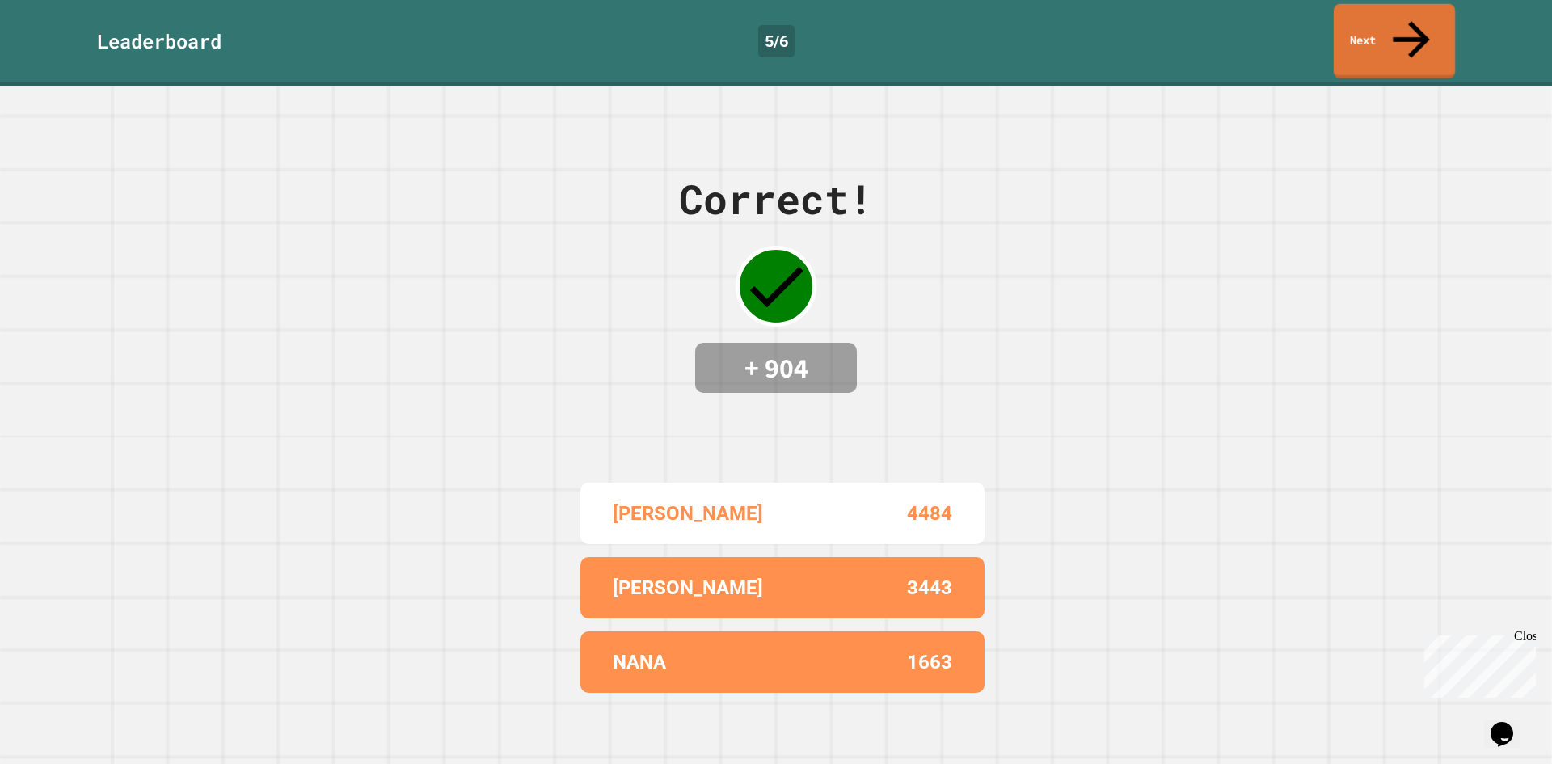
click at [1357, 33] on link "Next" at bounding box center [1393, 41] width 121 height 74
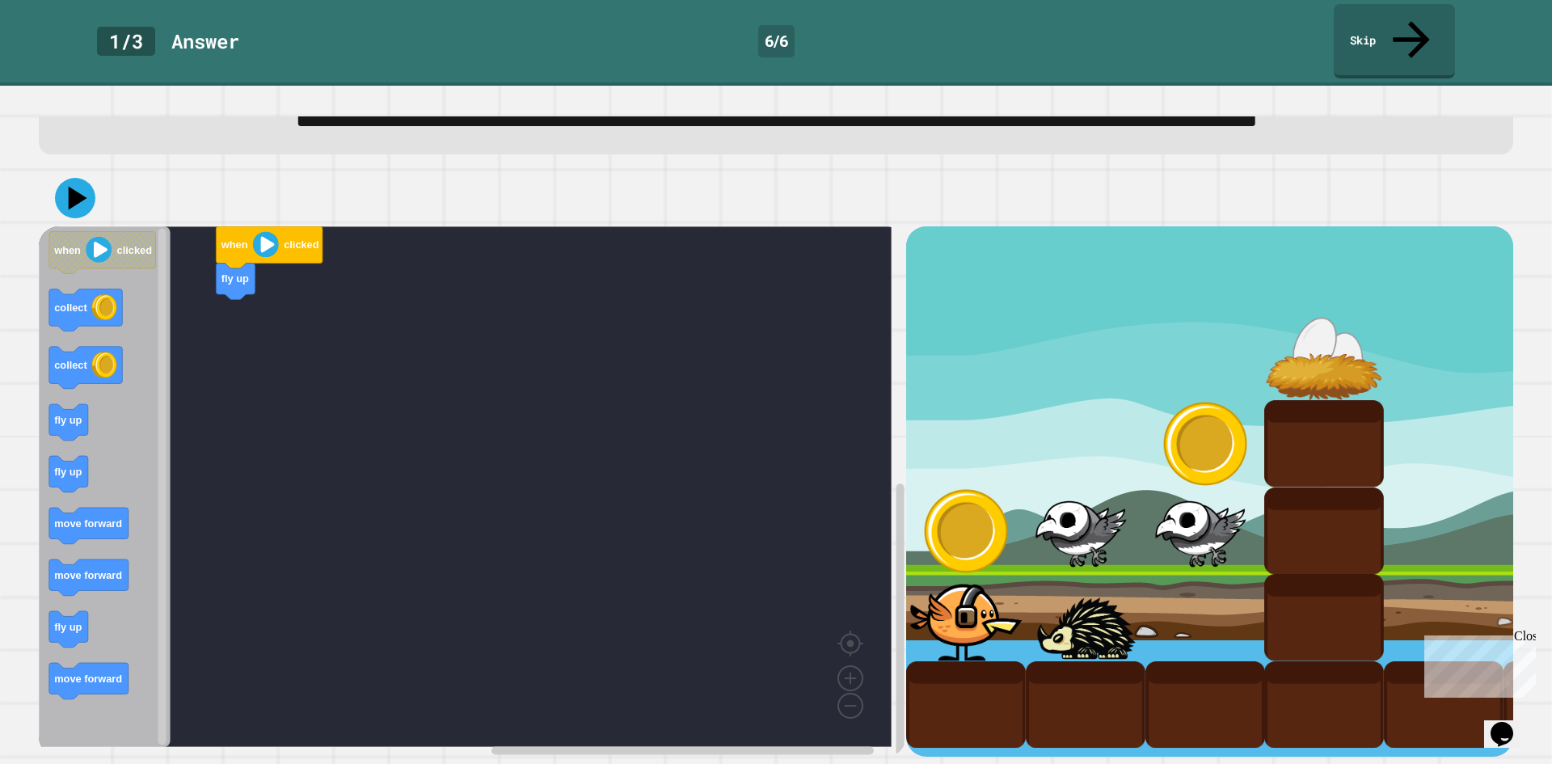
scroll to position [101, 0]
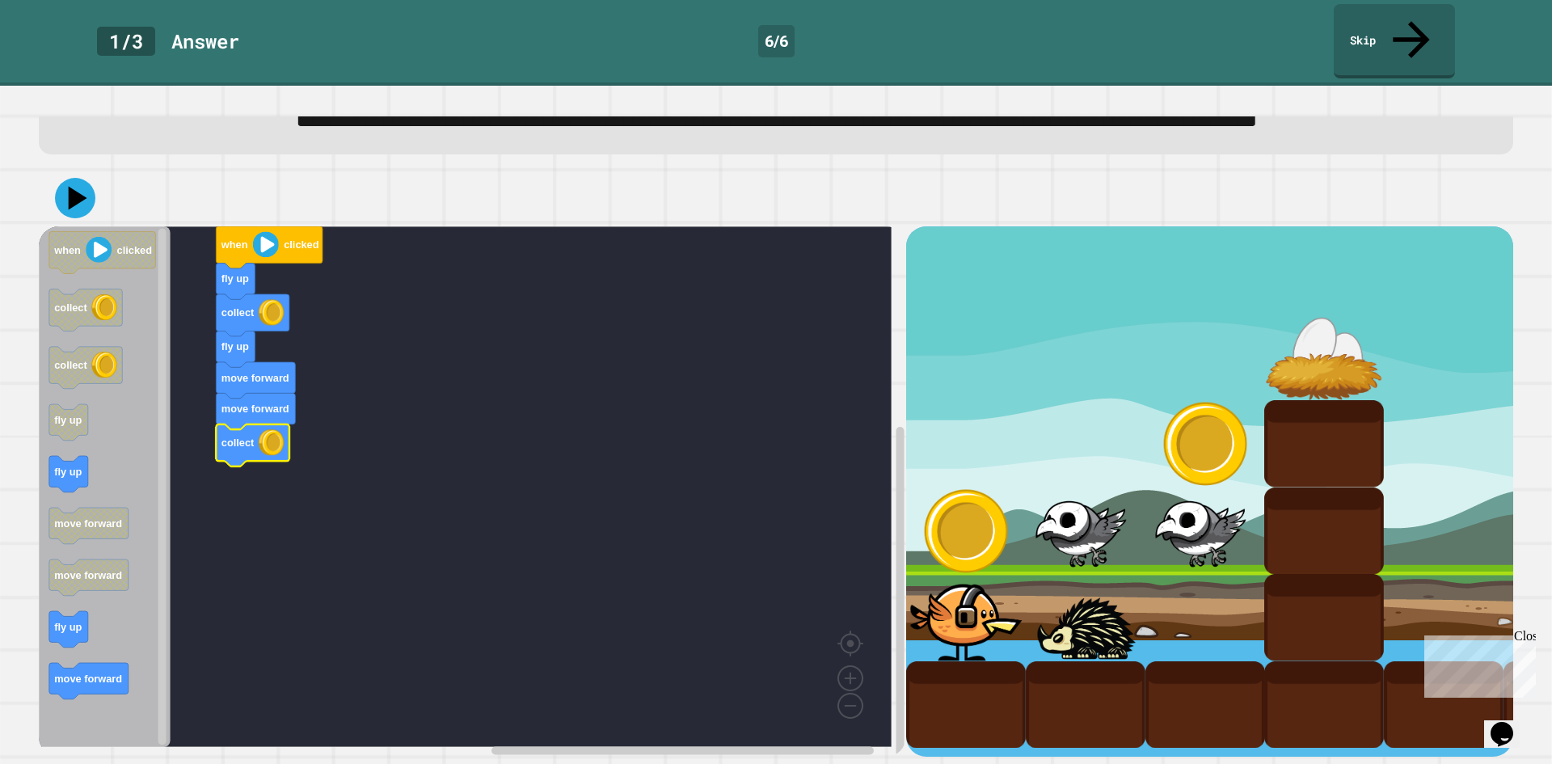
click at [49, 461] on icon "when clicked collect collect fly up fly up move forward move forward fly up mov…" at bounding box center [105, 486] width 132 height 520
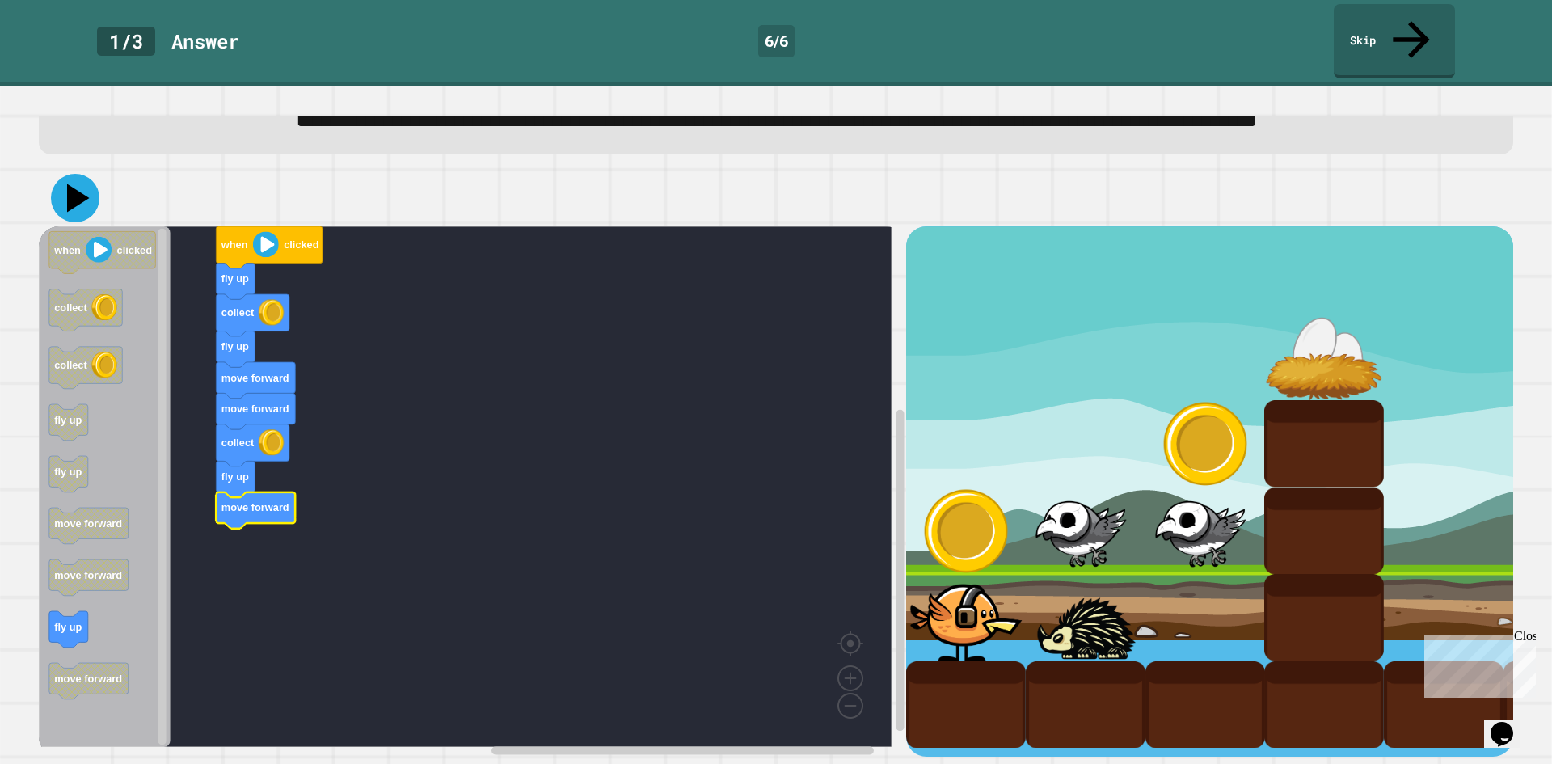
click at [55, 174] on button at bounding box center [75, 198] width 48 height 48
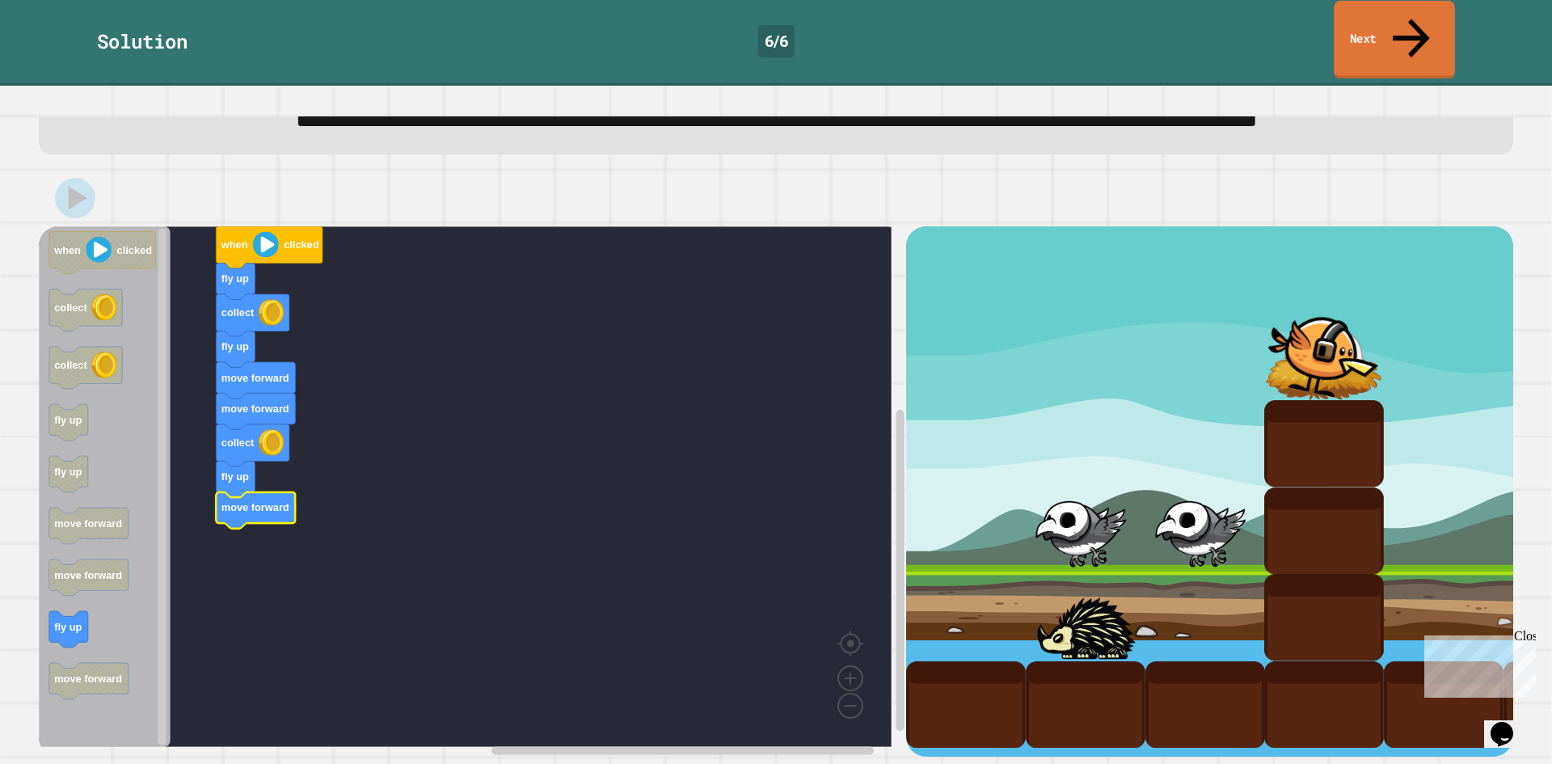
click at [1382, 25] on link "Next" at bounding box center [1393, 40] width 121 height 78
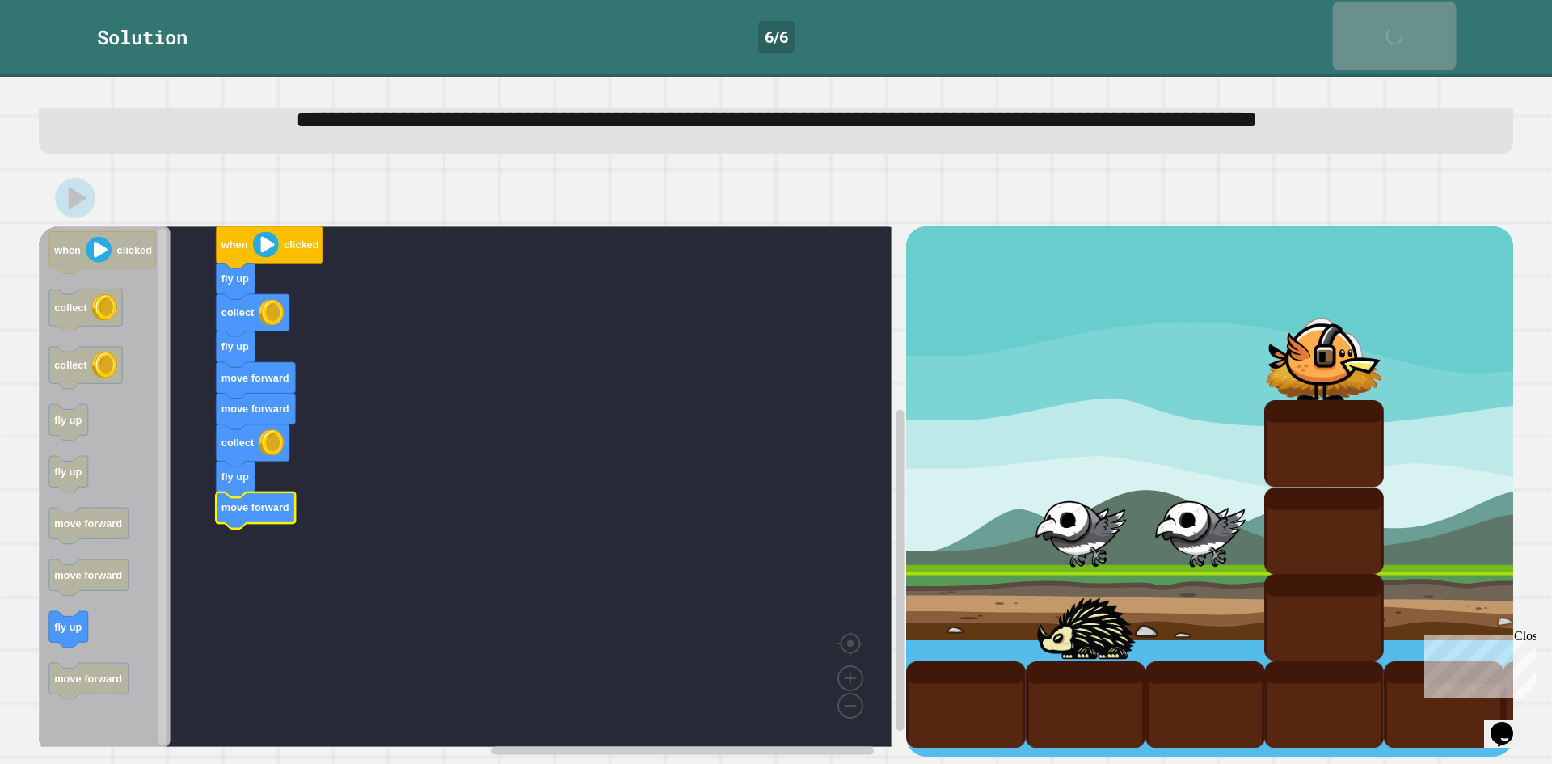
scroll to position [99, 0]
click at [1375, 29] on div "Next" at bounding box center [1394, 36] width 41 height 52
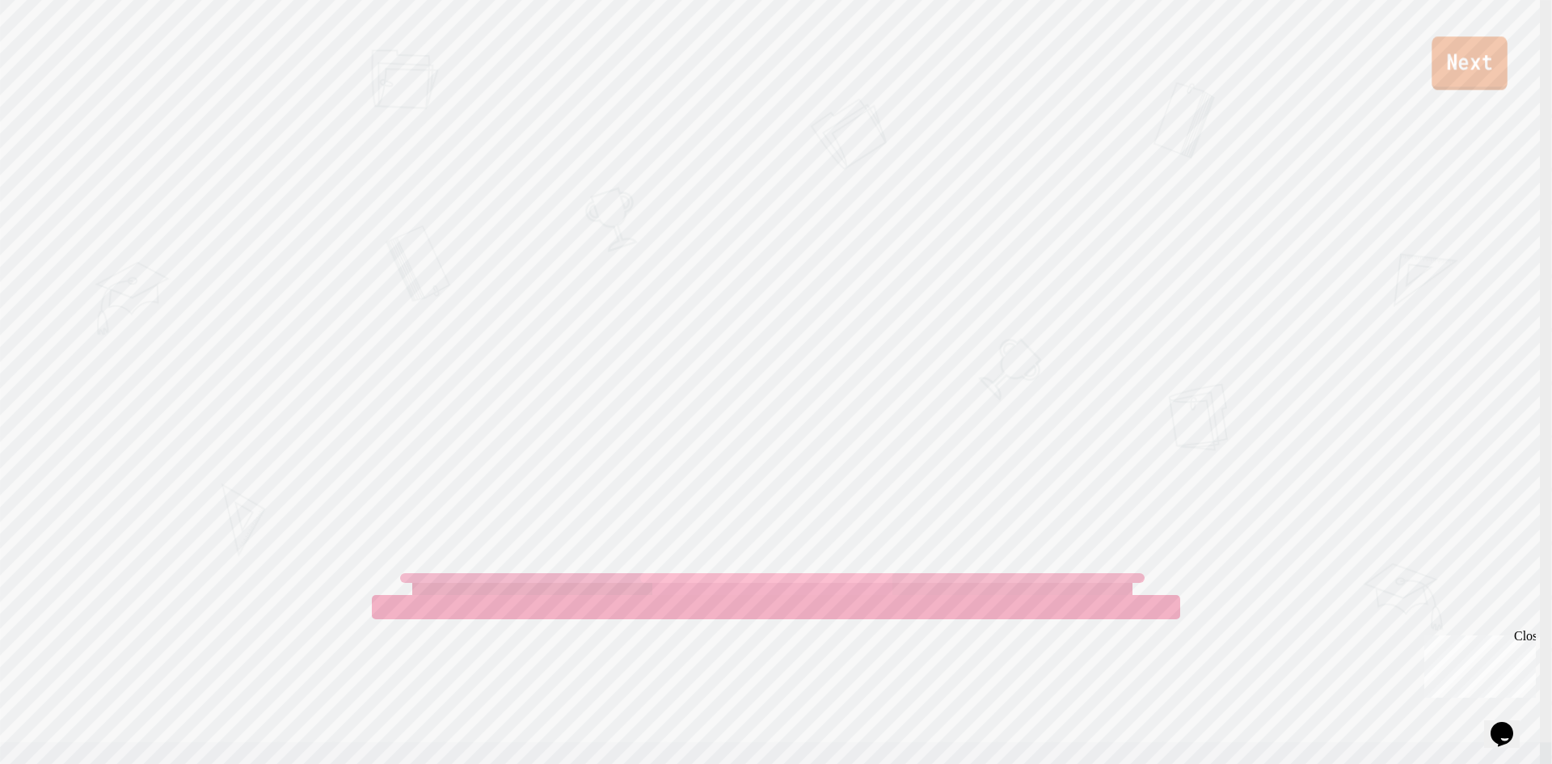
click at [1463, 90] on link "Next" at bounding box center [1468, 62] width 75 height 53
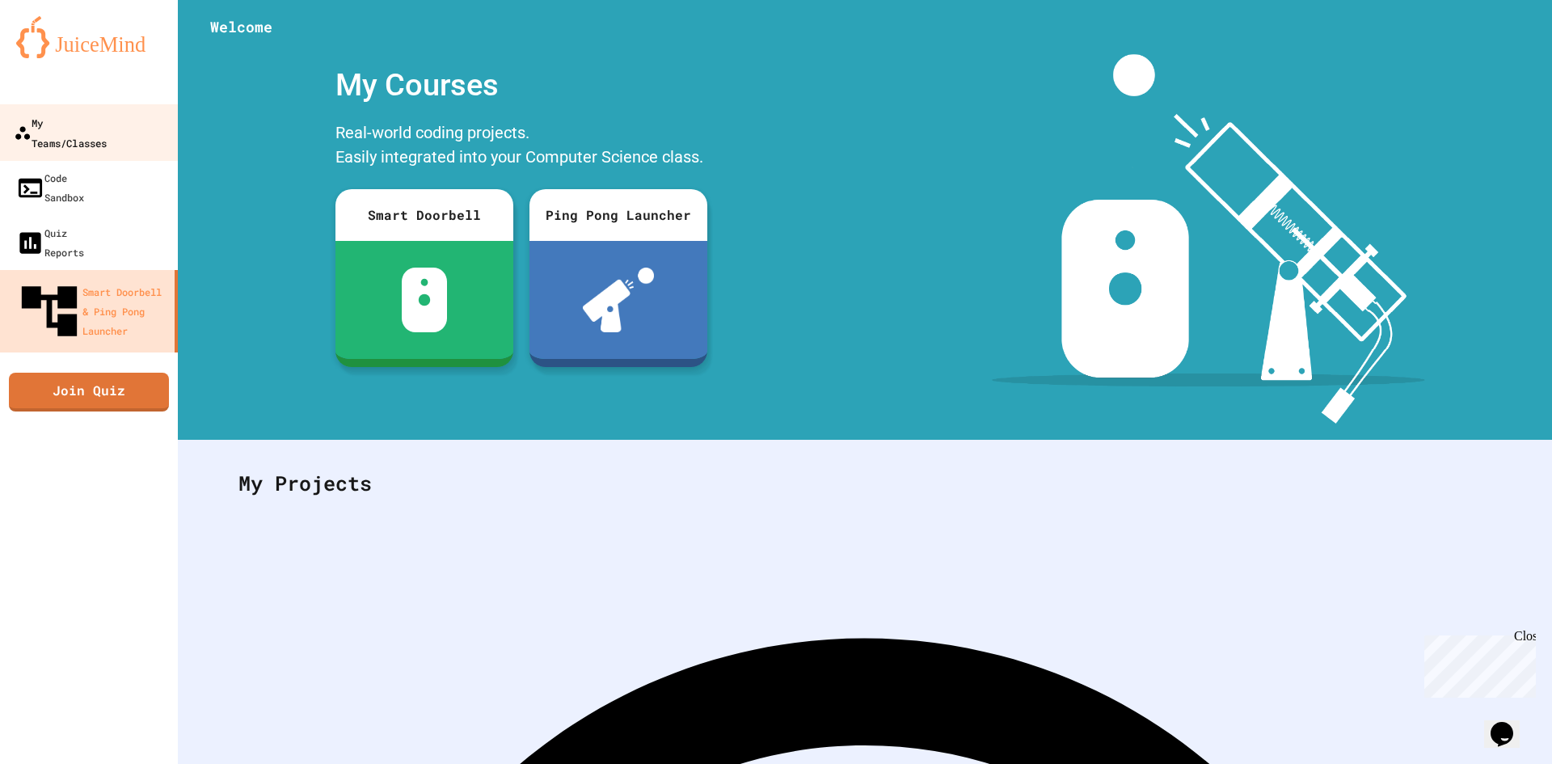
click at [36, 129] on div "My Teams/Classes" at bounding box center [60, 132] width 93 height 40
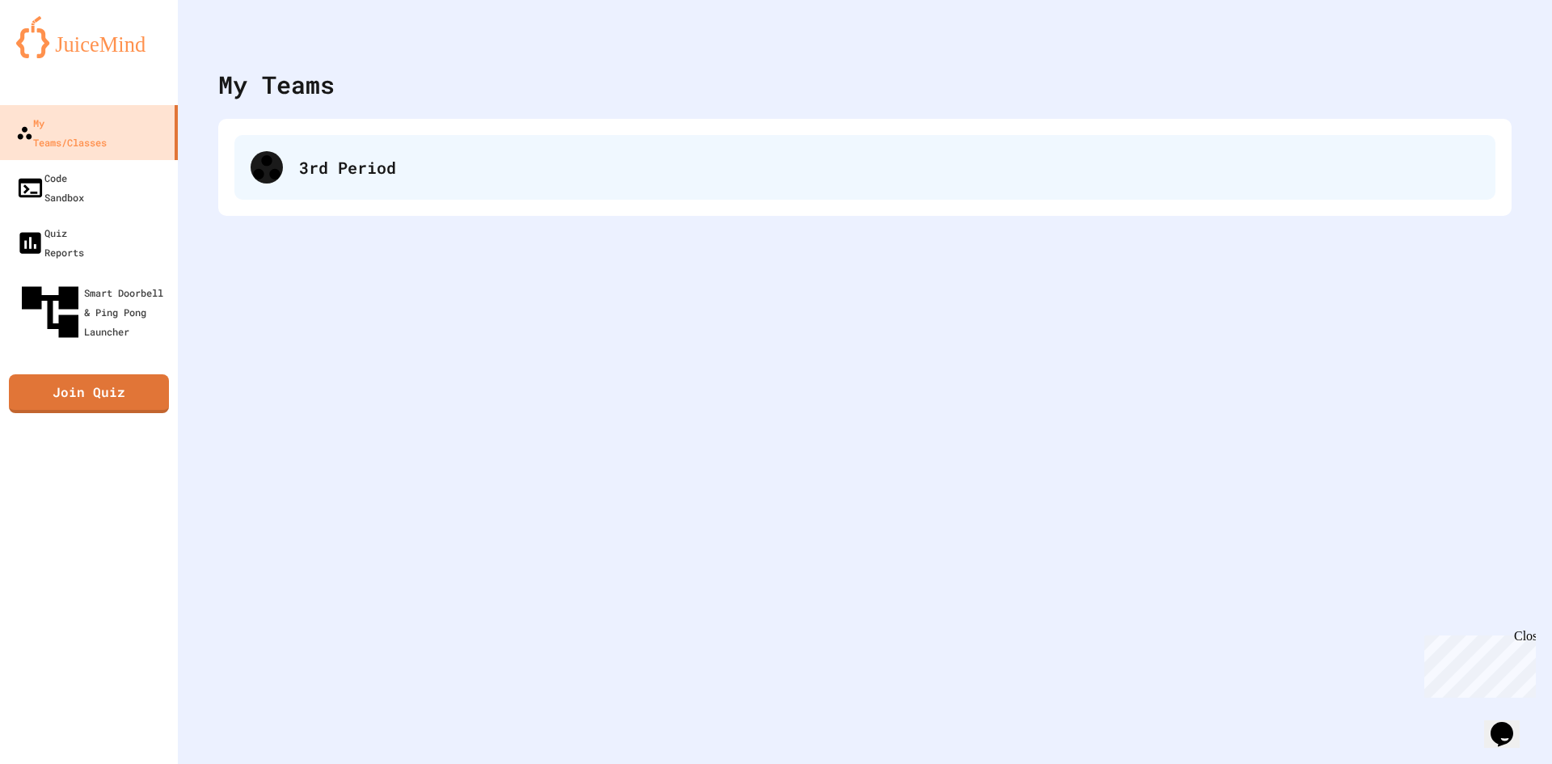
click at [513, 191] on div "3rd Period" at bounding box center [864, 167] width 1261 height 65
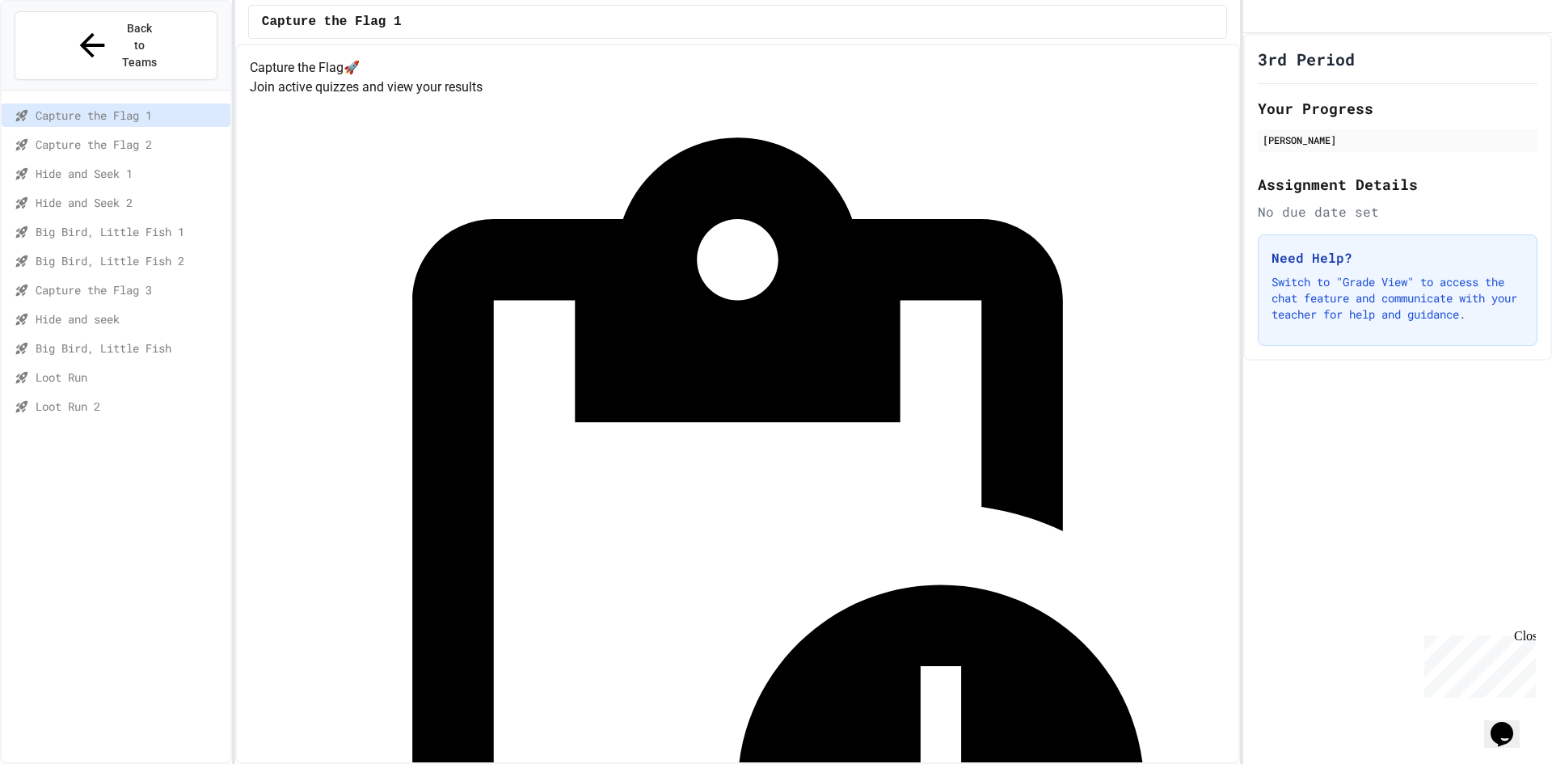
click at [218, 398] on span "Loot Run 2" at bounding box center [130, 406] width 188 height 17
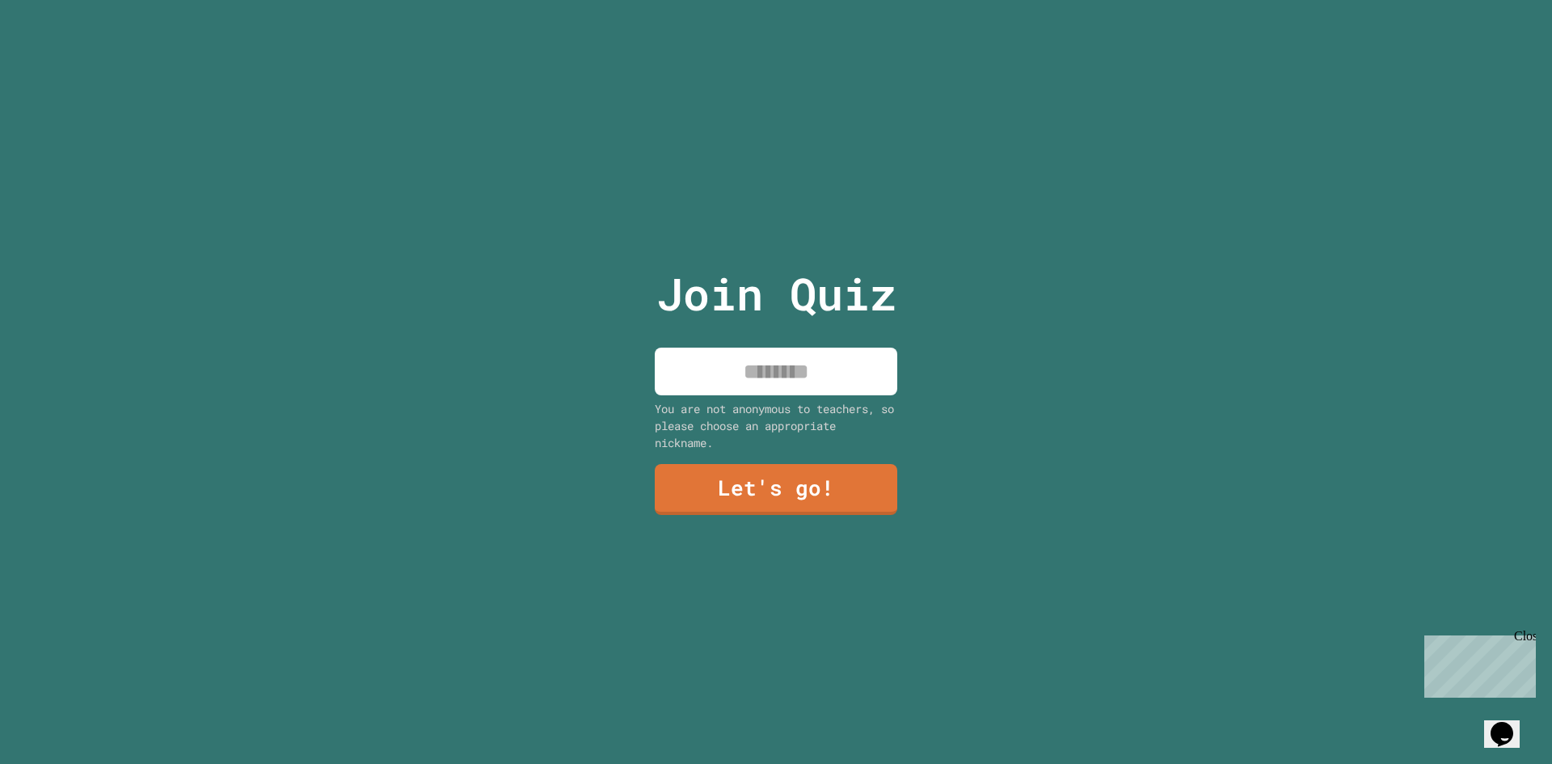
click at [849, 369] on input at bounding box center [776, 371] width 242 height 48
type input "********"
click at [790, 461] on link "Let's go!" at bounding box center [775, 487] width 239 height 53
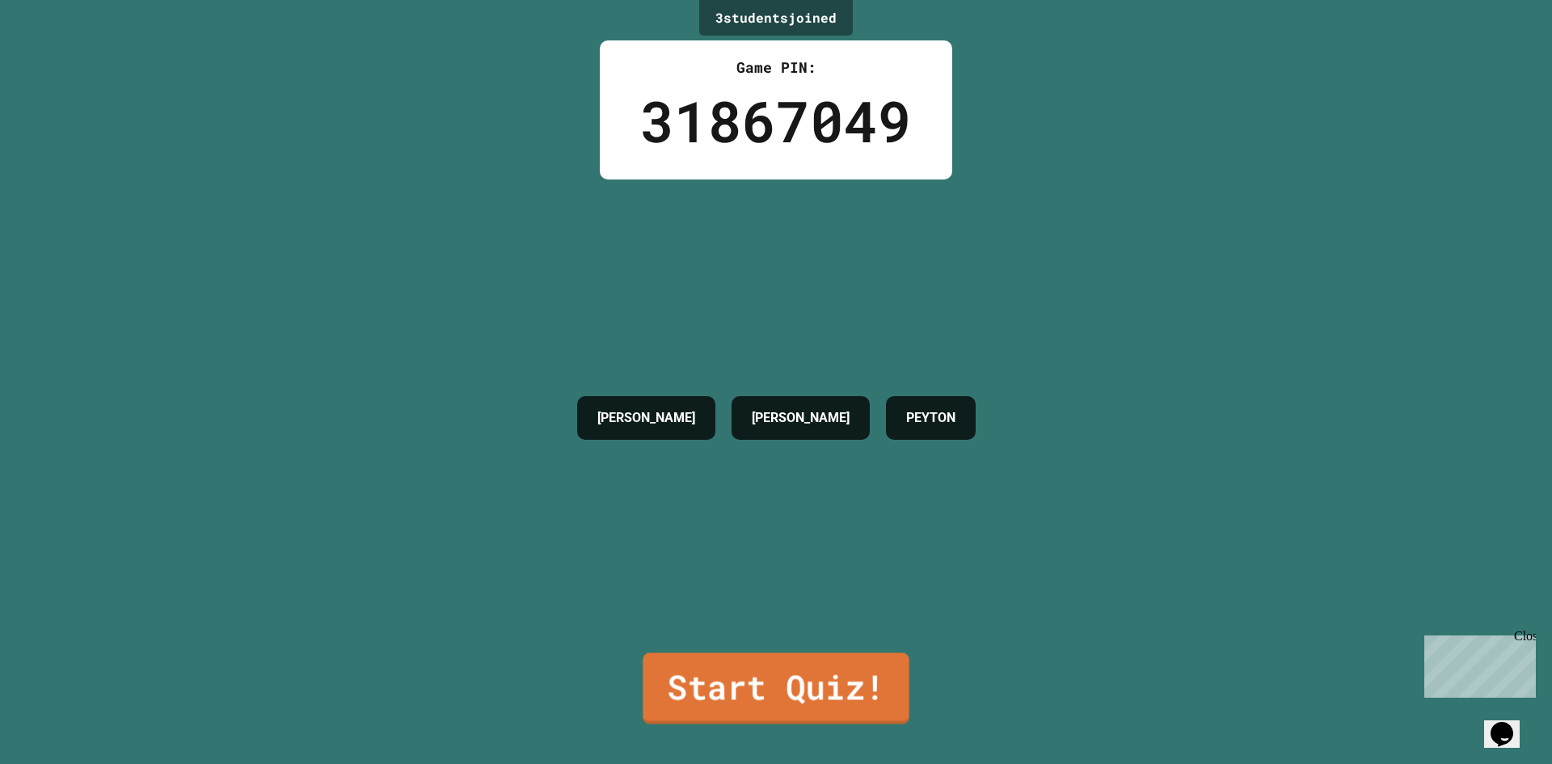
click at [747, 689] on link "Start Quiz!" at bounding box center [775, 687] width 266 height 71
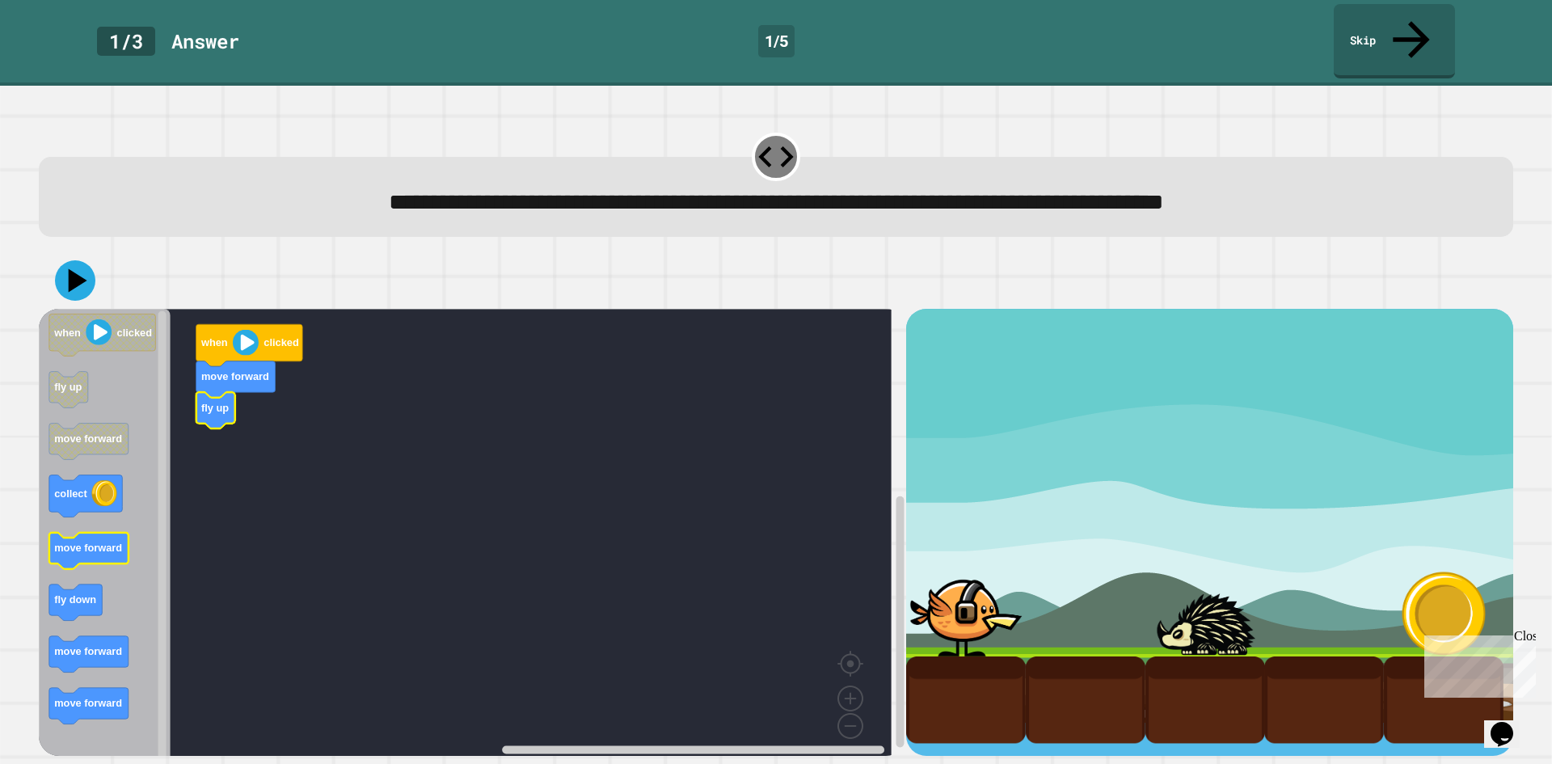
click at [103, 500] on icon "when clicked fly up move forward collect move forward fly down move forward mov…" at bounding box center [105, 538] width 132 height 458
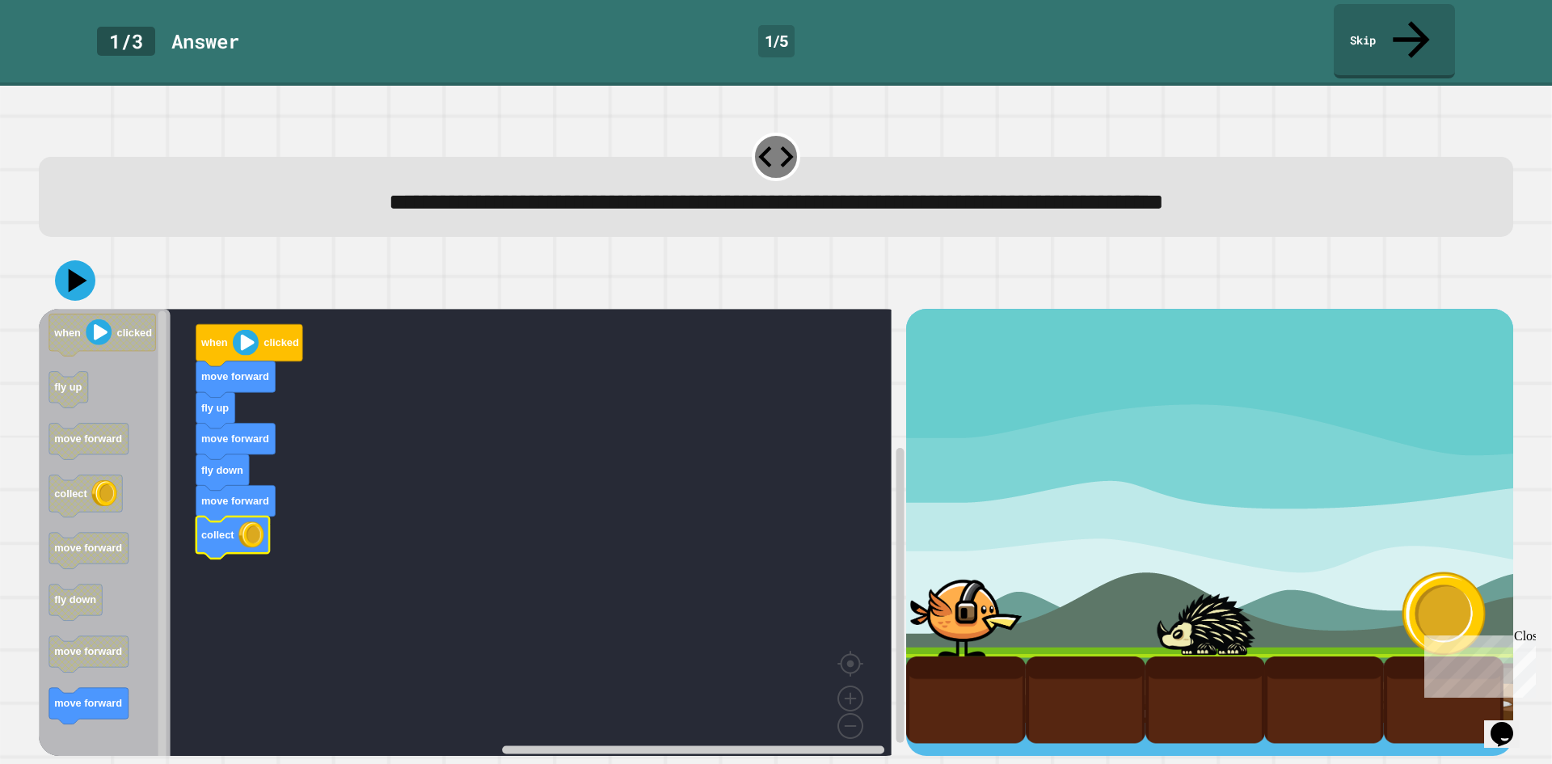
click at [102, 263] on div at bounding box center [776, 280] width 1474 height 57
click at [80, 259] on icon at bounding box center [75, 281] width 44 height 44
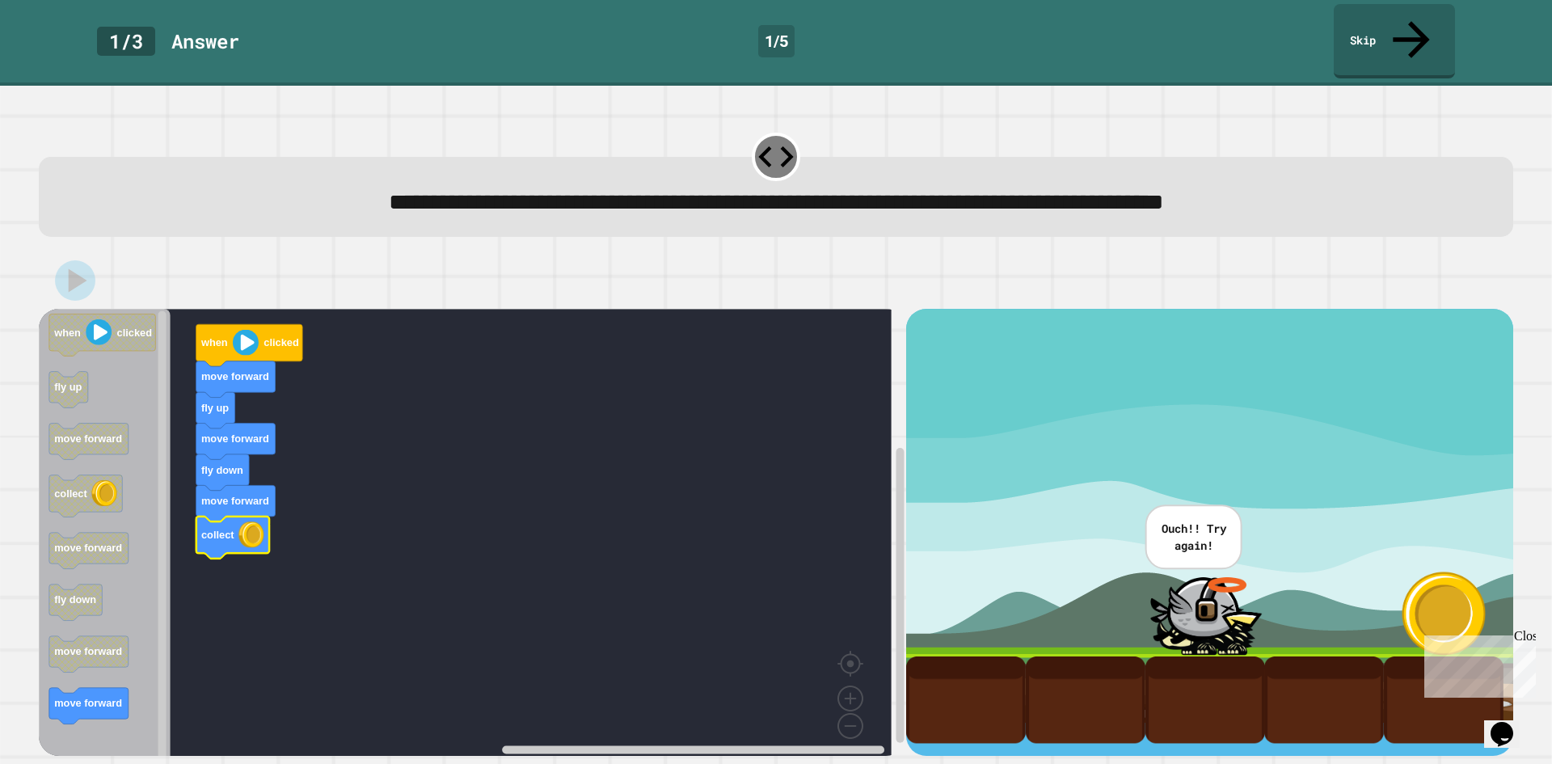
click at [112, 707] on icon "Blockly Workspace" at bounding box center [105, 538] width 132 height 458
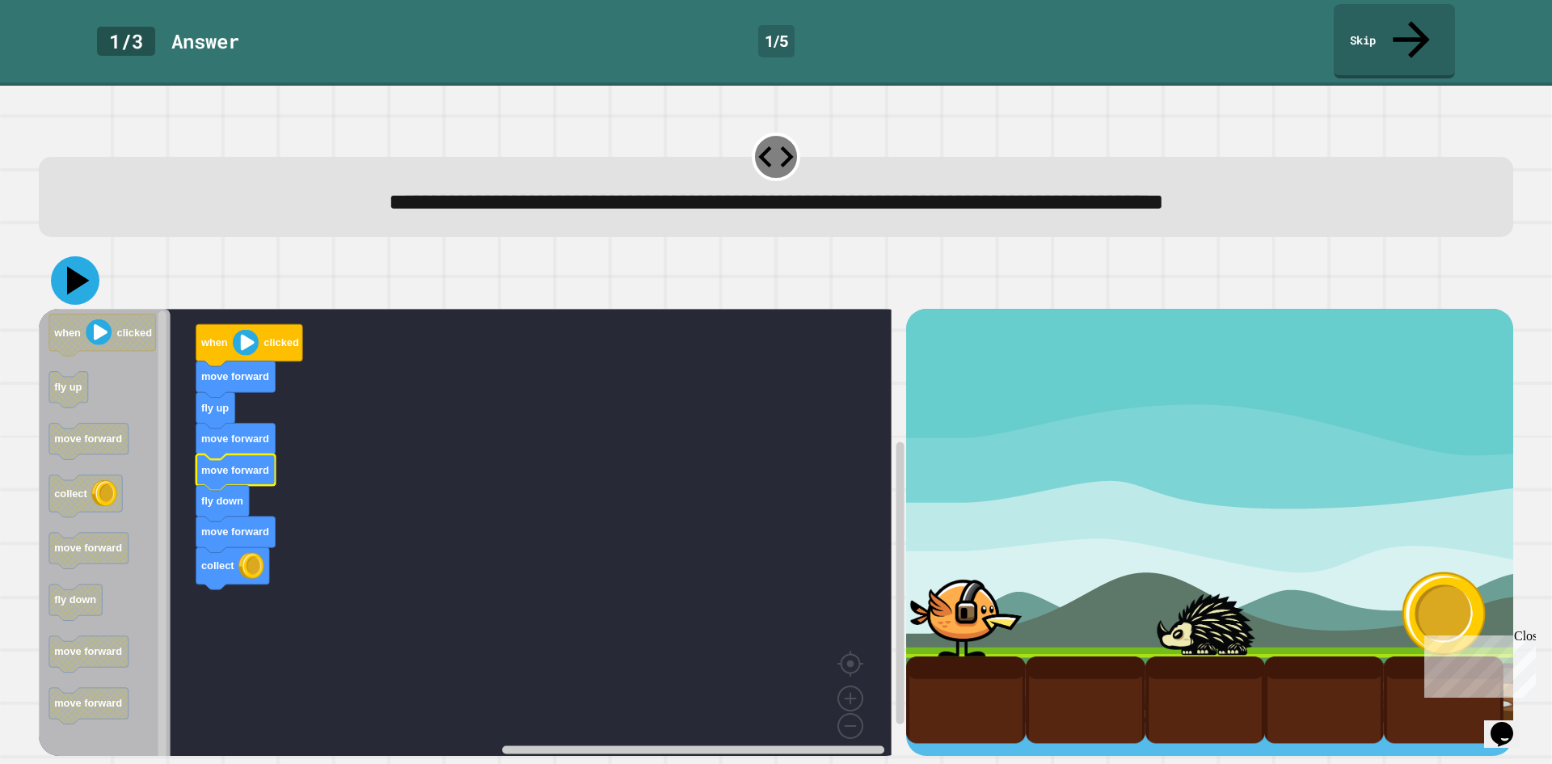
drag, startPoint x: 52, startPoint y: 242, endPoint x: 93, endPoint y: 231, distance: 42.7
click at [52, 256] on button at bounding box center [75, 280] width 48 height 48
click at [1390, 15] on link "Skip" at bounding box center [1393, 40] width 119 height 78
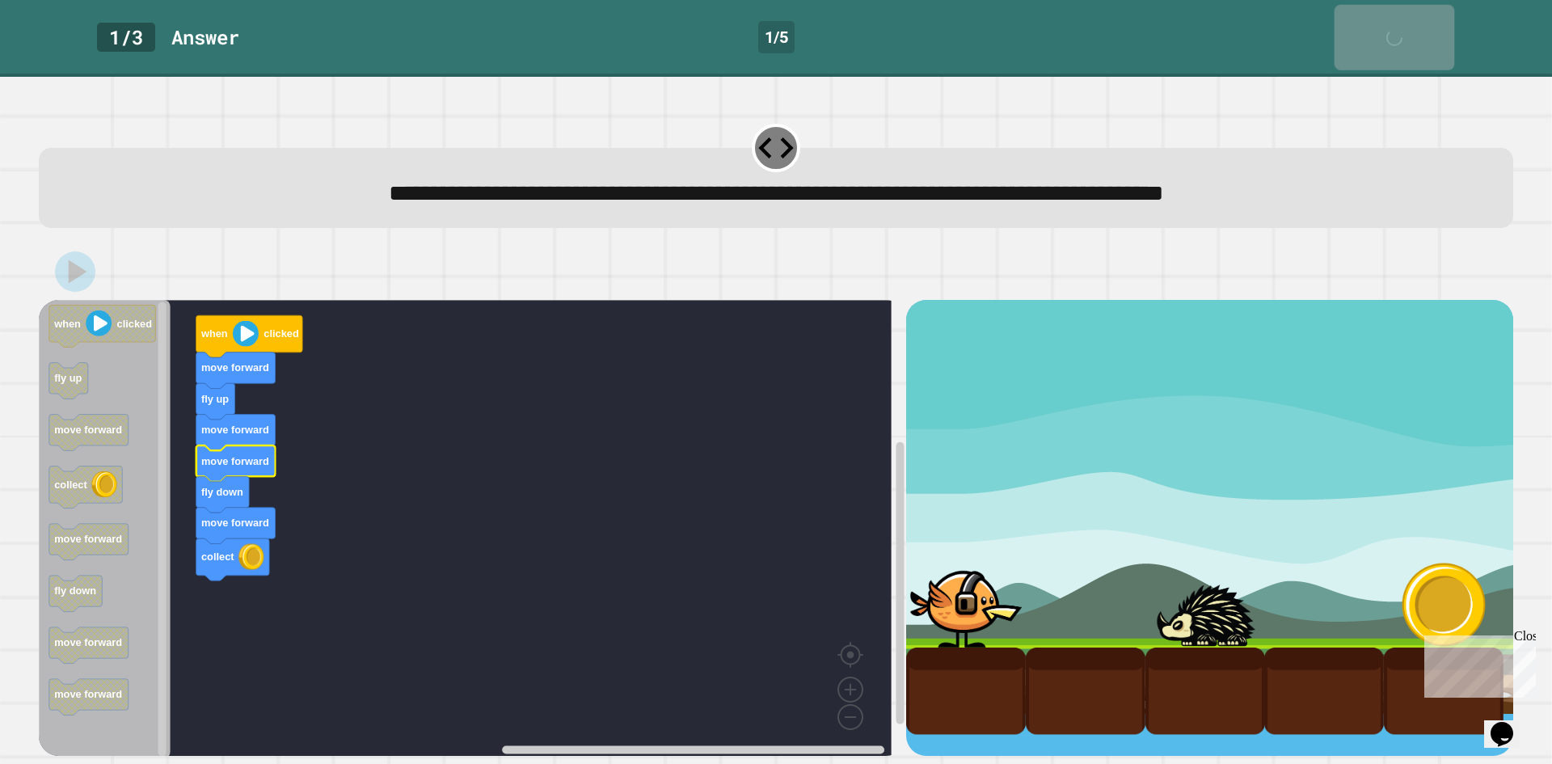
click at [1390, 15] on div "Skip" at bounding box center [1394, 37] width 40 height 49
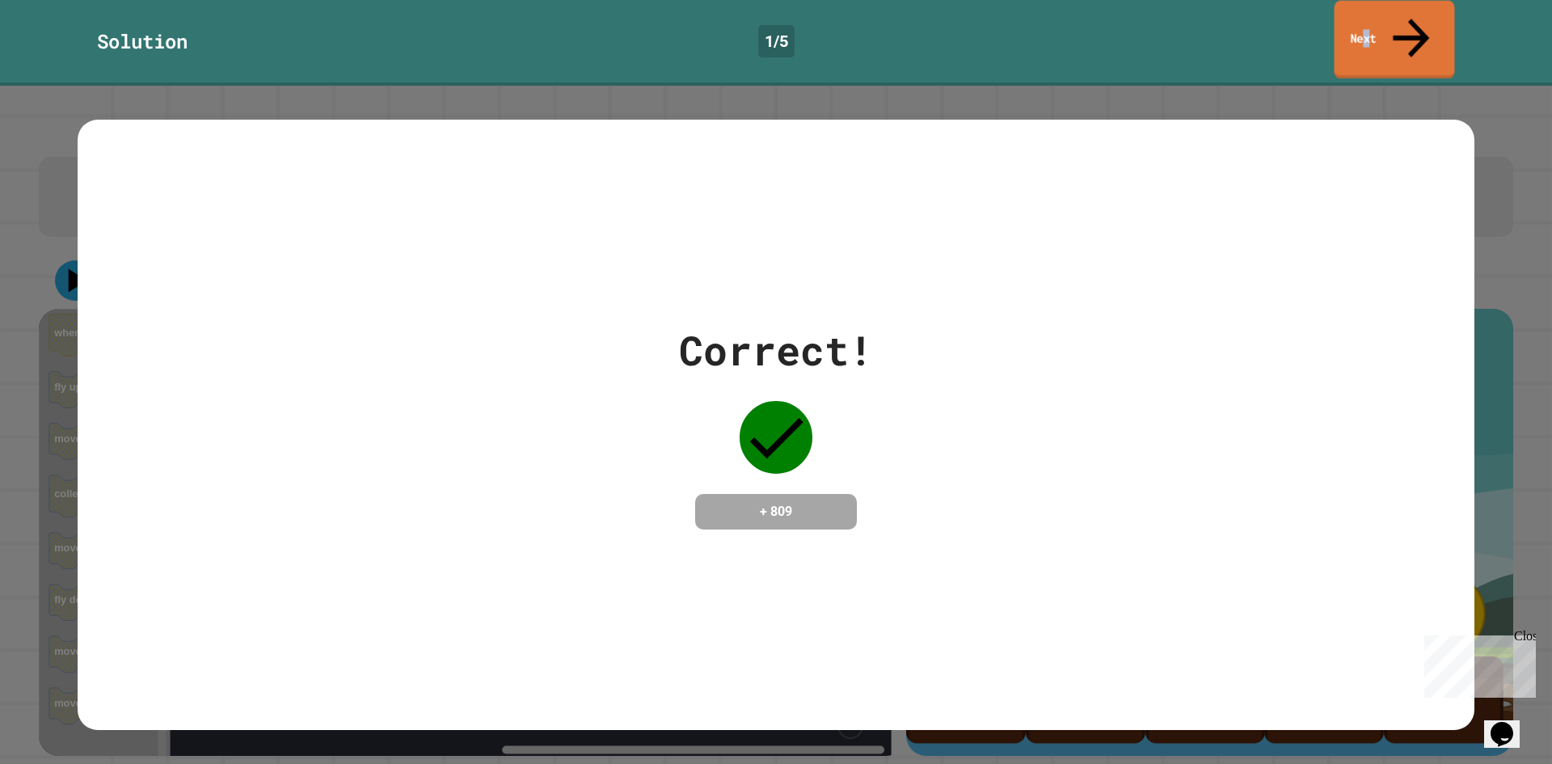
drag, startPoint x: 1388, startPoint y: 20, endPoint x: 1380, endPoint y: 31, distance: 13.3
click at [1380, 31] on link "Next" at bounding box center [1394, 40] width 120 height 78
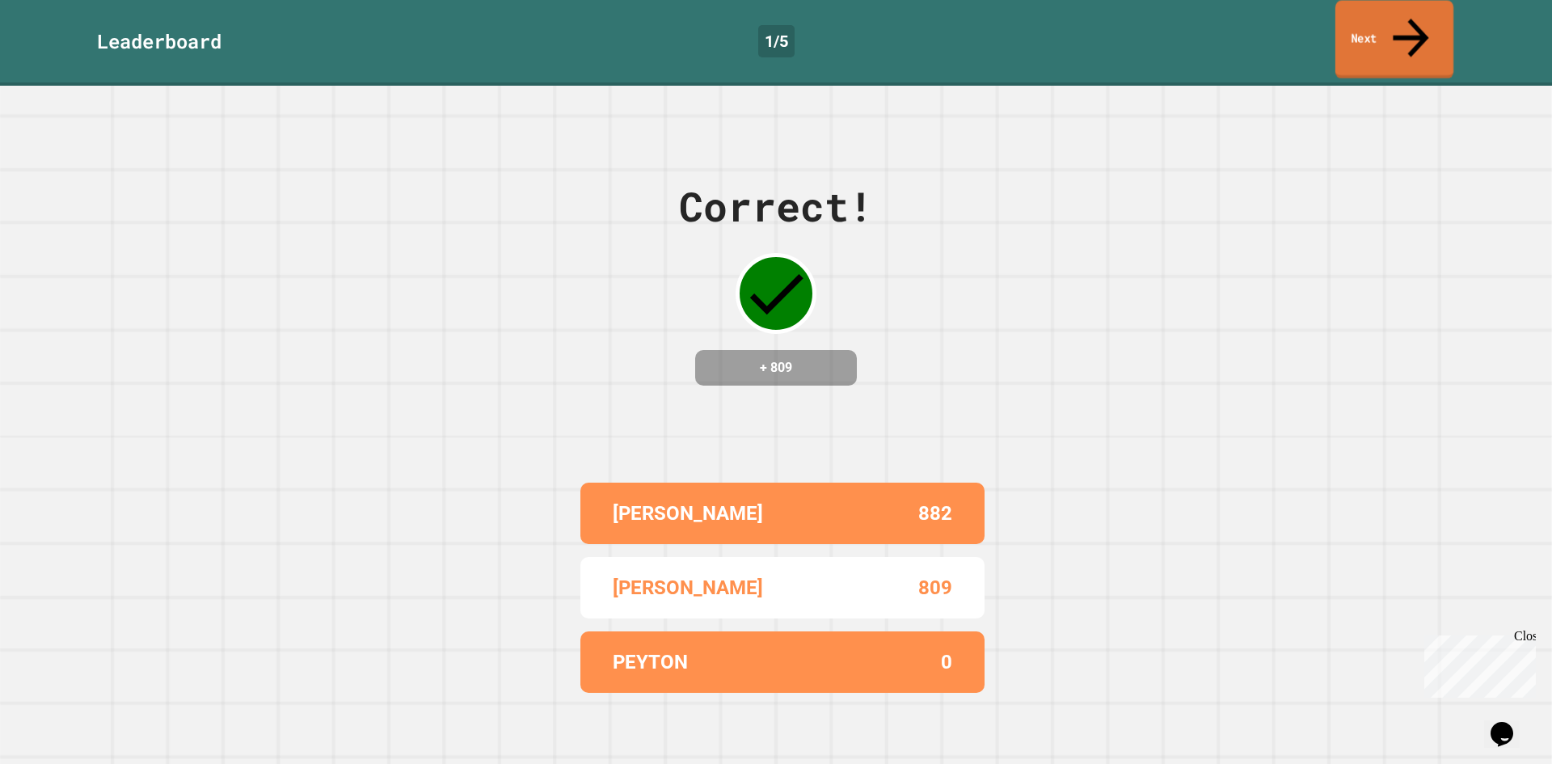
click at [1381, 32] on link "Next" at bounding box center [1394, 40] width 118 height 78
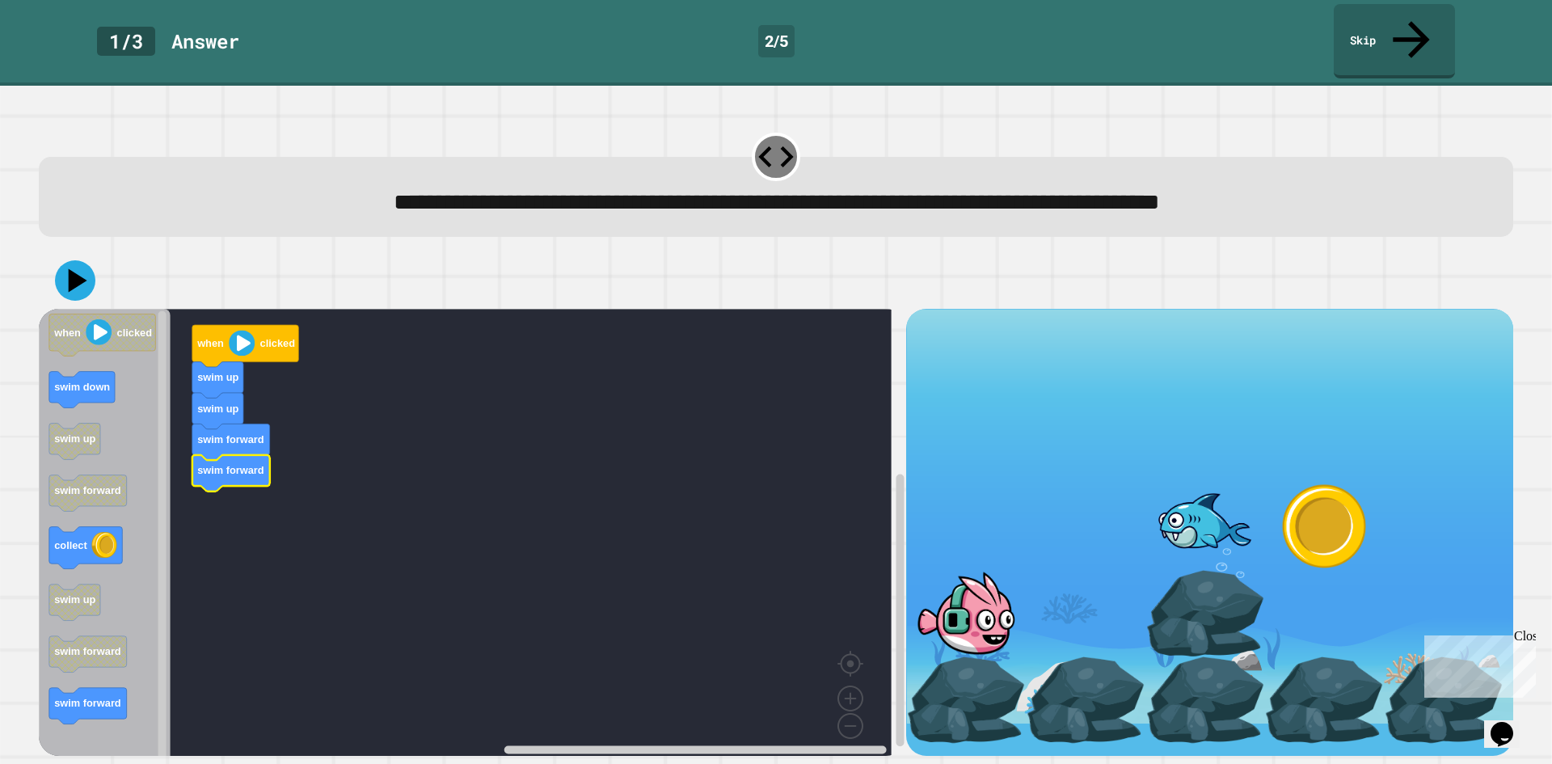
click at [162, 589] on div "when clicked swim up swim up swim forward swim forward when clicked swim down s…" at bounding box center [472, 532] width 867 height 447
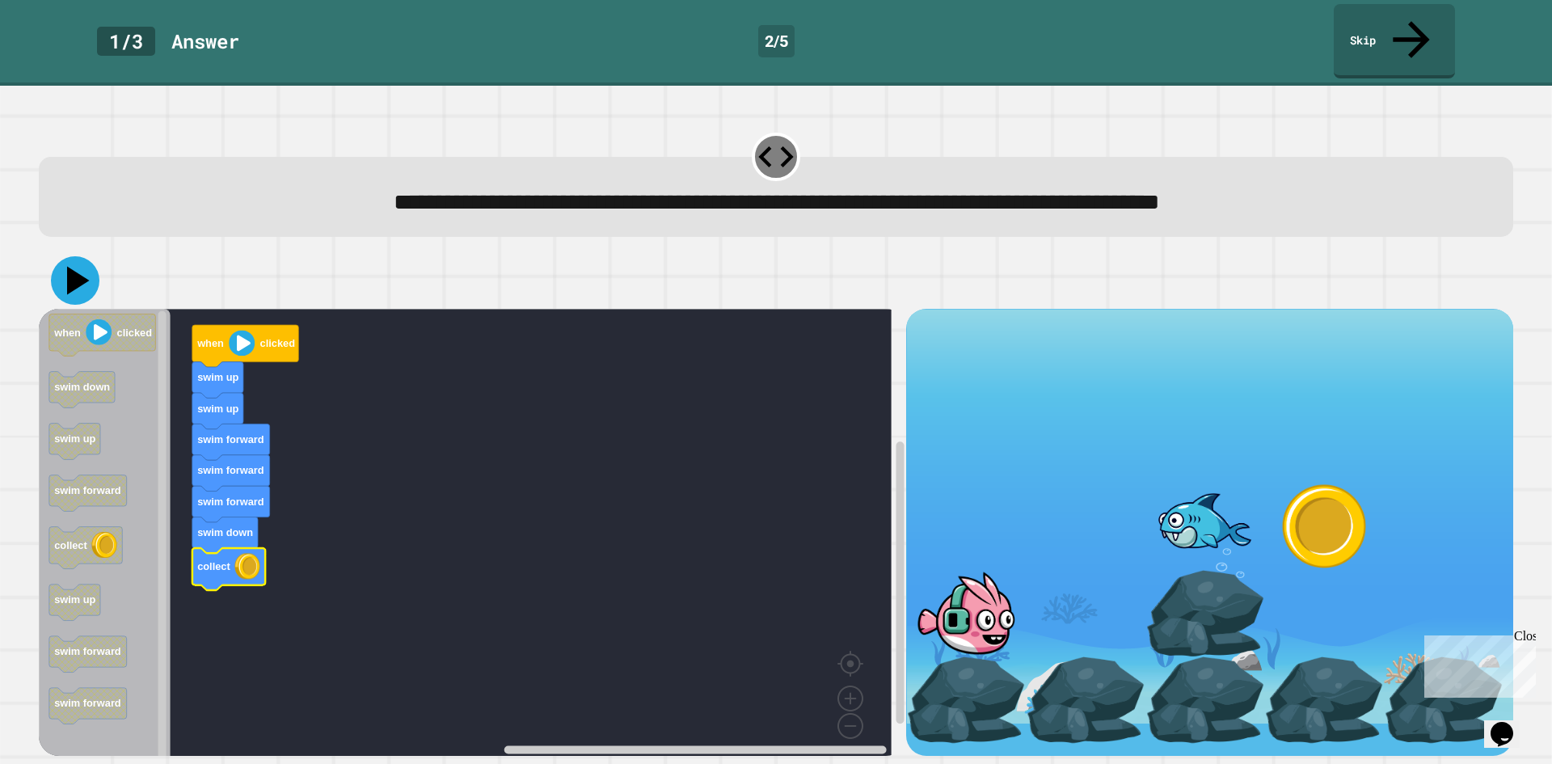
drag, startPoint x: 91, startPoint y: 236, endPoint x: 97, endPoint y: 217, distance: 19.4
click at [97, 252] on div at bounding box center [776, 280] width 1474 height 57
click at [62, 252] on div at bounding box center [776, 280] width 1474 height 57
click at [64, 259] on icon at bounding box center [75, 280] width 42 height 42
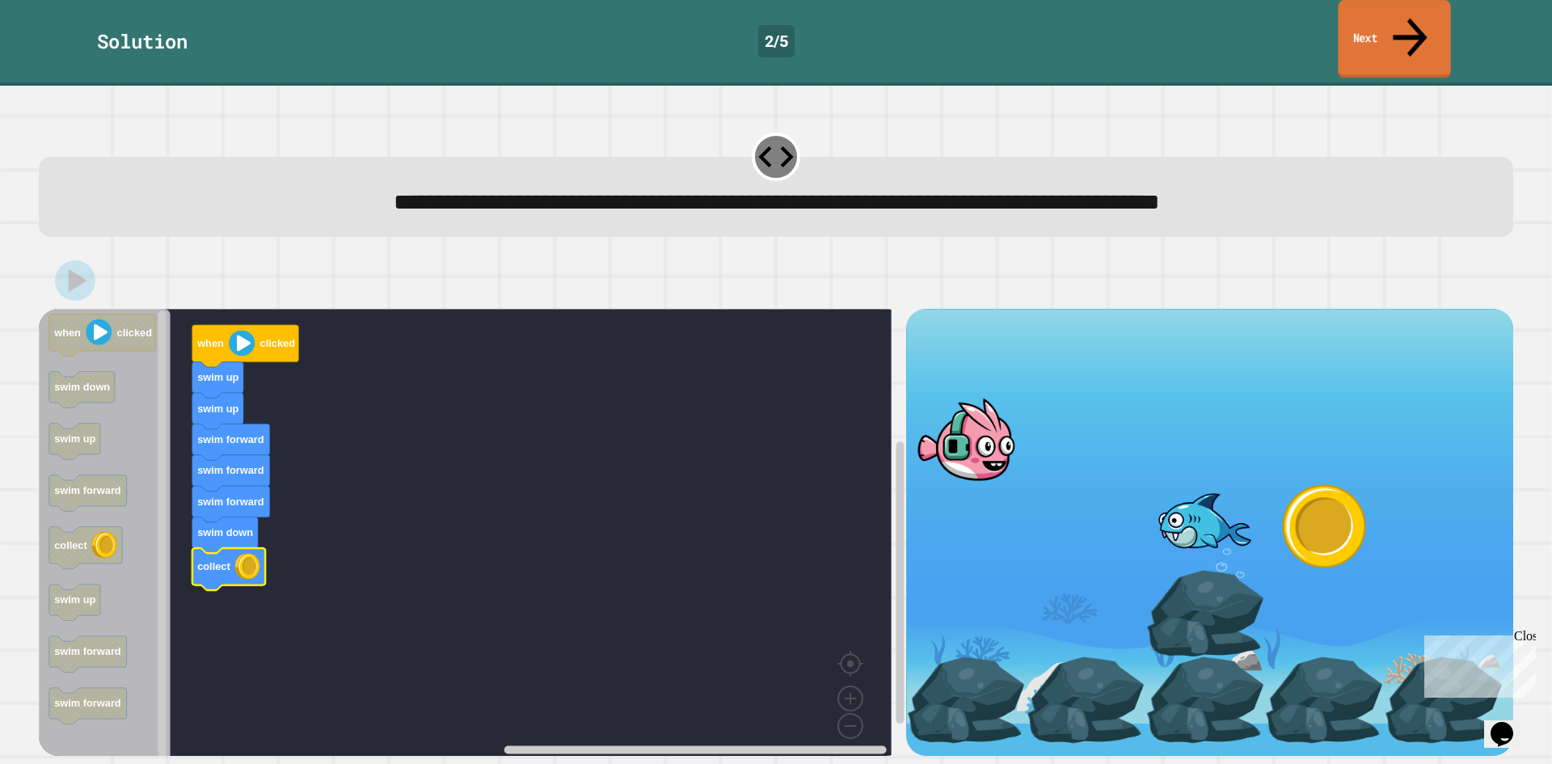
click at [1343, 11] on link "Next" at bounding box center [1393, 39] width 112 height 78
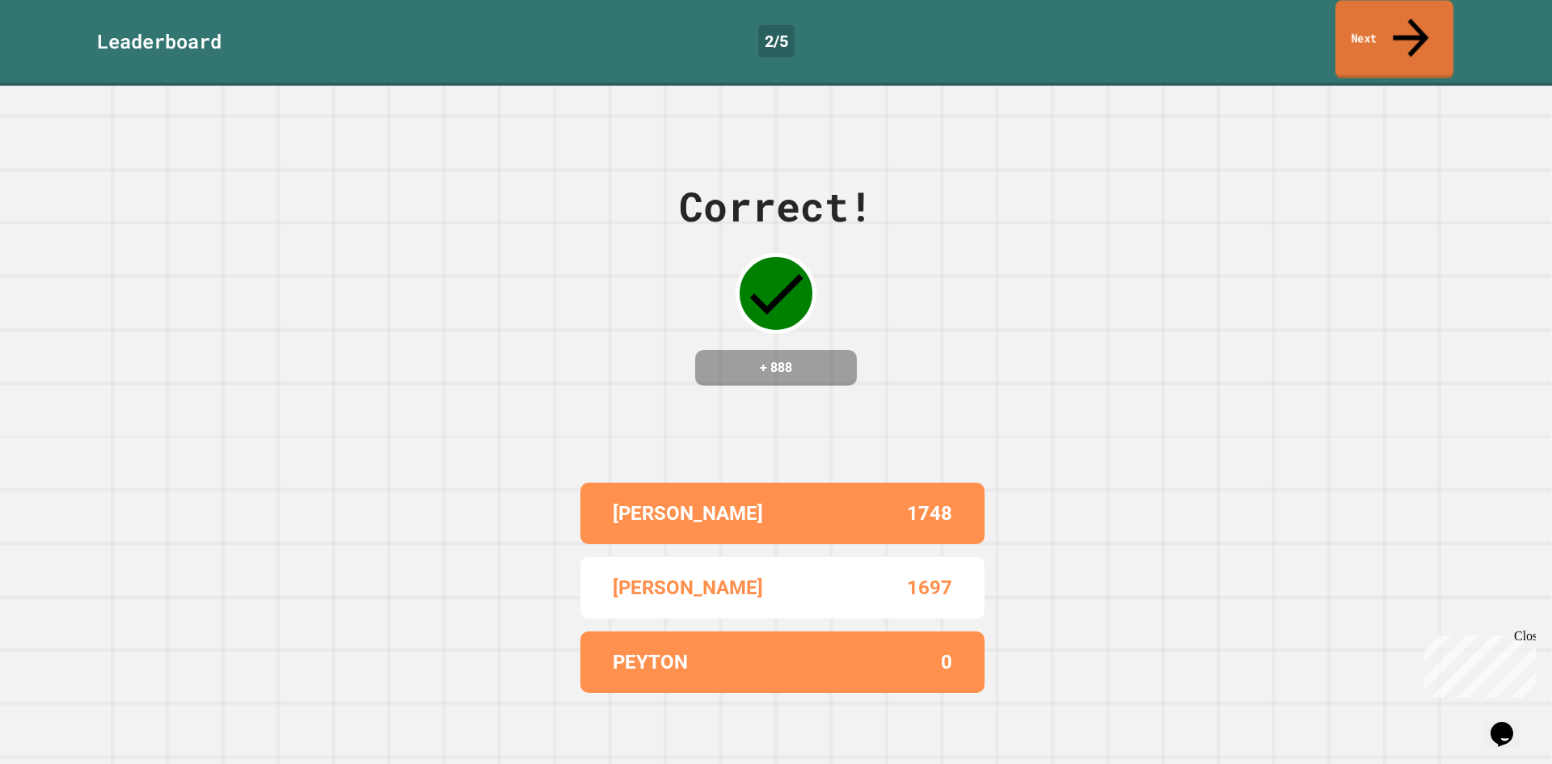
click at [1340, 21] on link "Next" at bounding box center [1394, 39] width 118 height 78
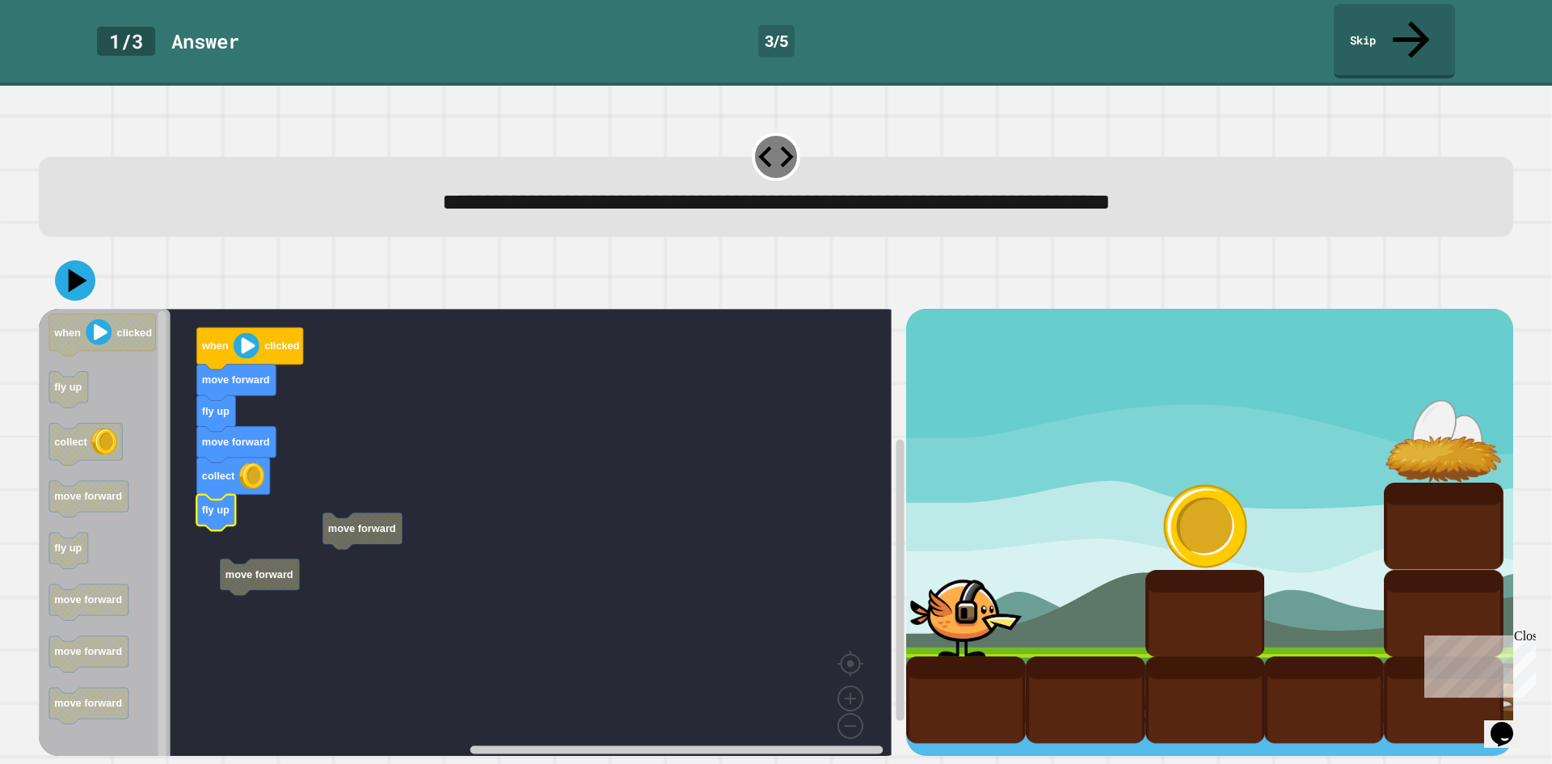
click at [287, 526] on g "move forward move forward when clicked move forward fly up move forward collect…" at bounding box center [477, 538] width 876 height 458
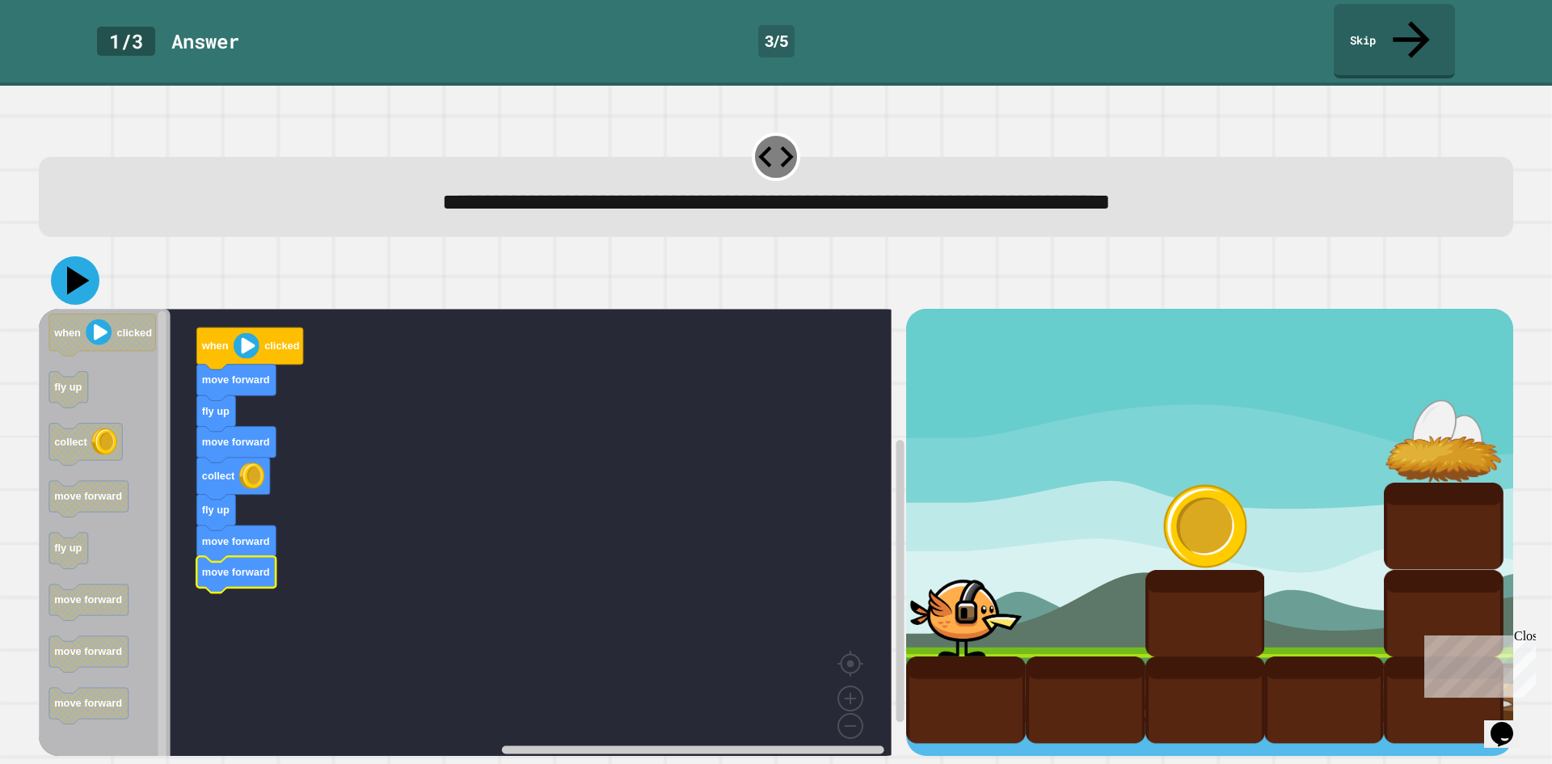
click at [92, 256] on icon at bounding box center [75, 280] width 48 height 48
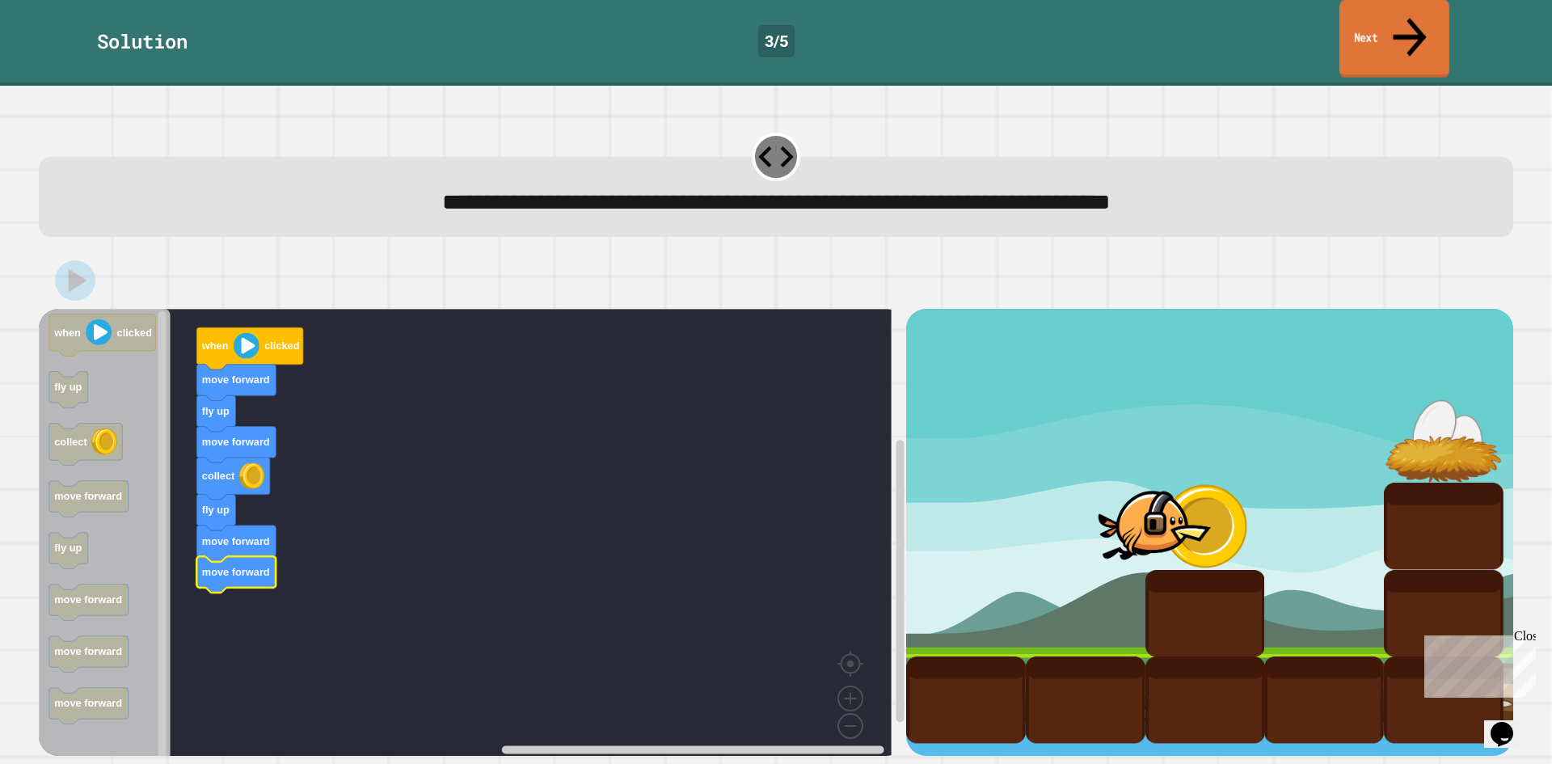
click at [1353, 36] on link "Next" at bounding box center [1394, 39] width 110 height 78
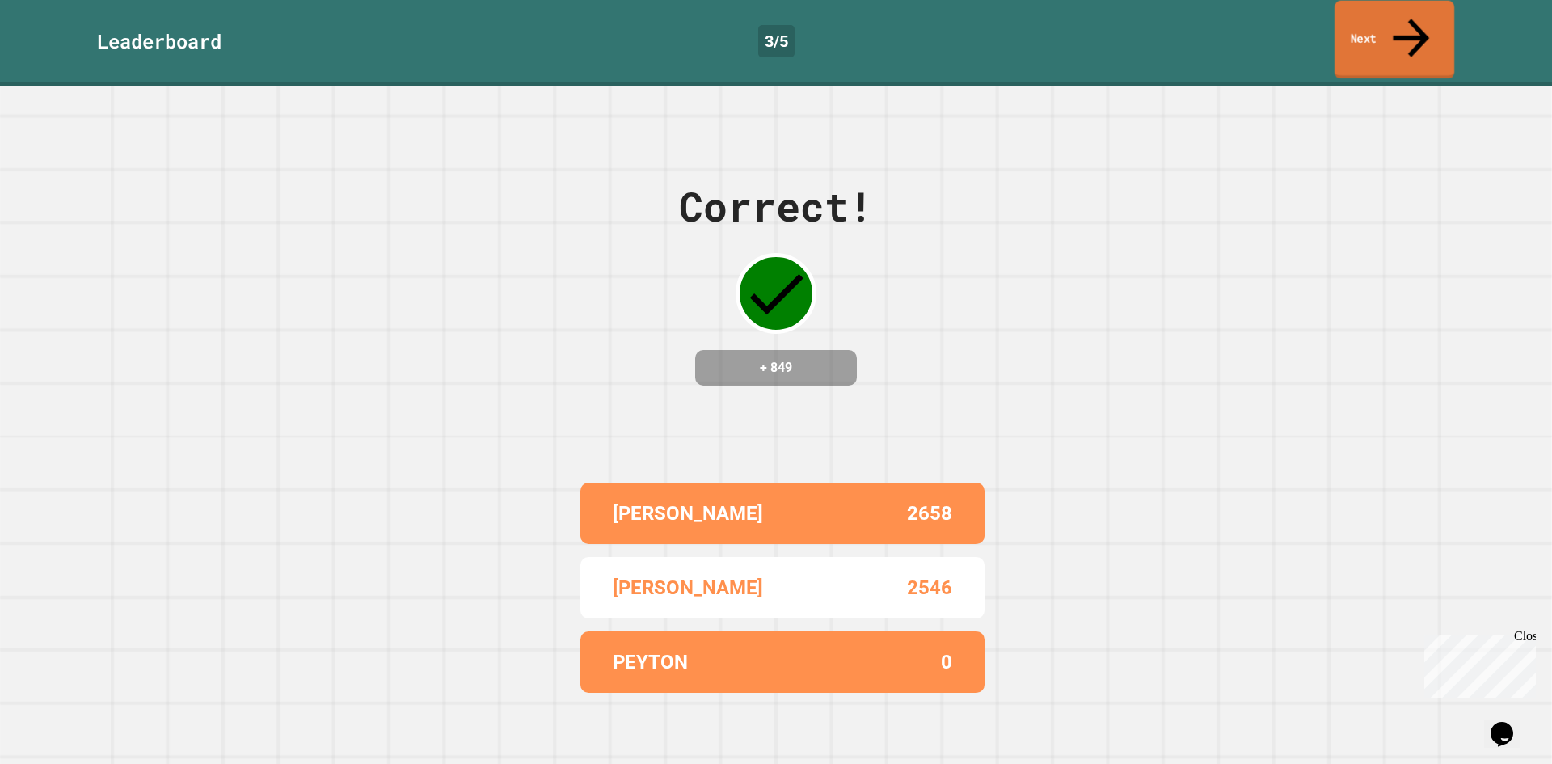
click at [1348, 35] on link "Next" at bounding box center [1394, 40] width 120 height 78
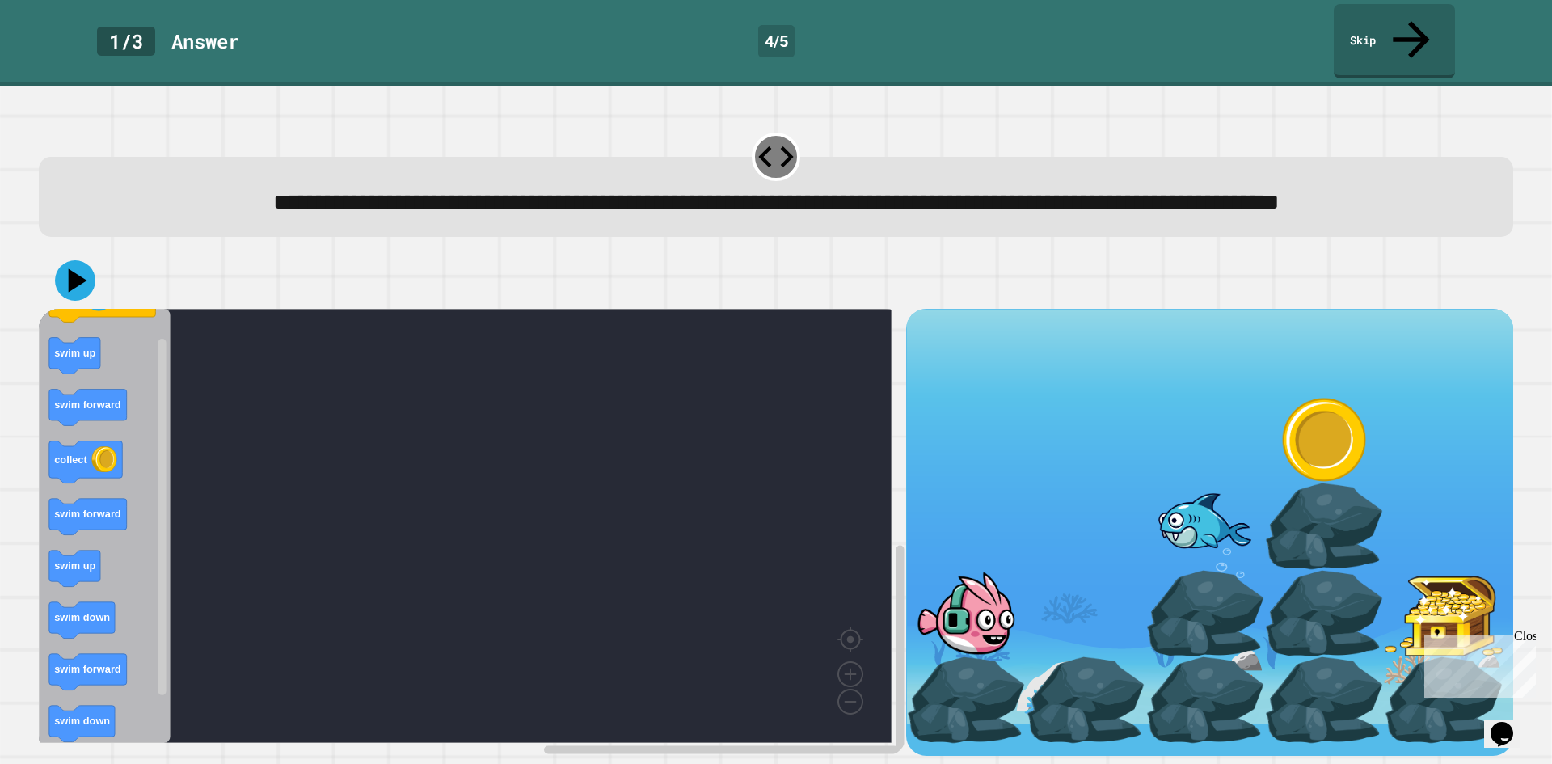
click at [87, 399] on text "swim forward" at bounding box center [87, 405] width 67 height 12
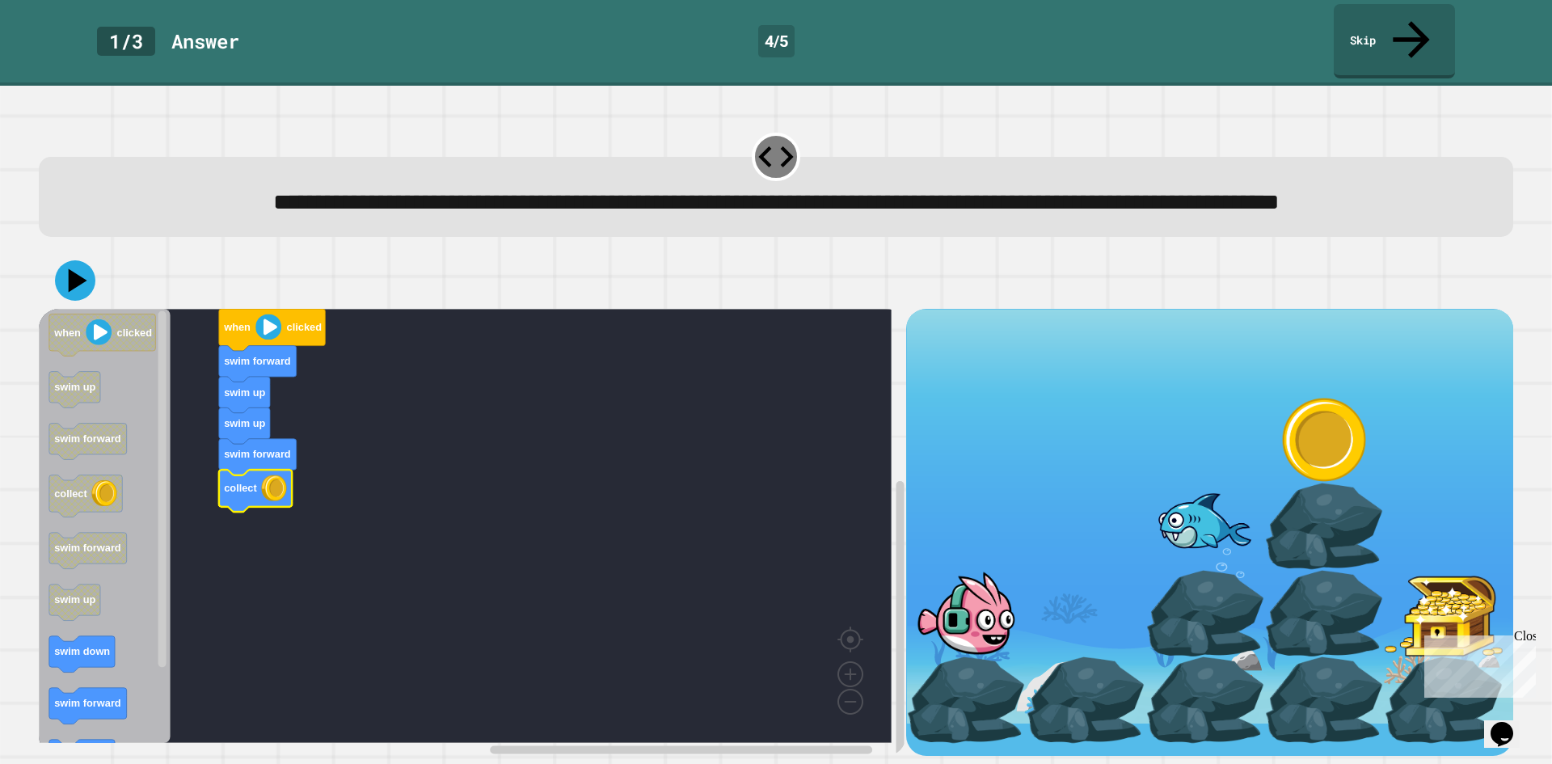
scroll to position [14, 0]
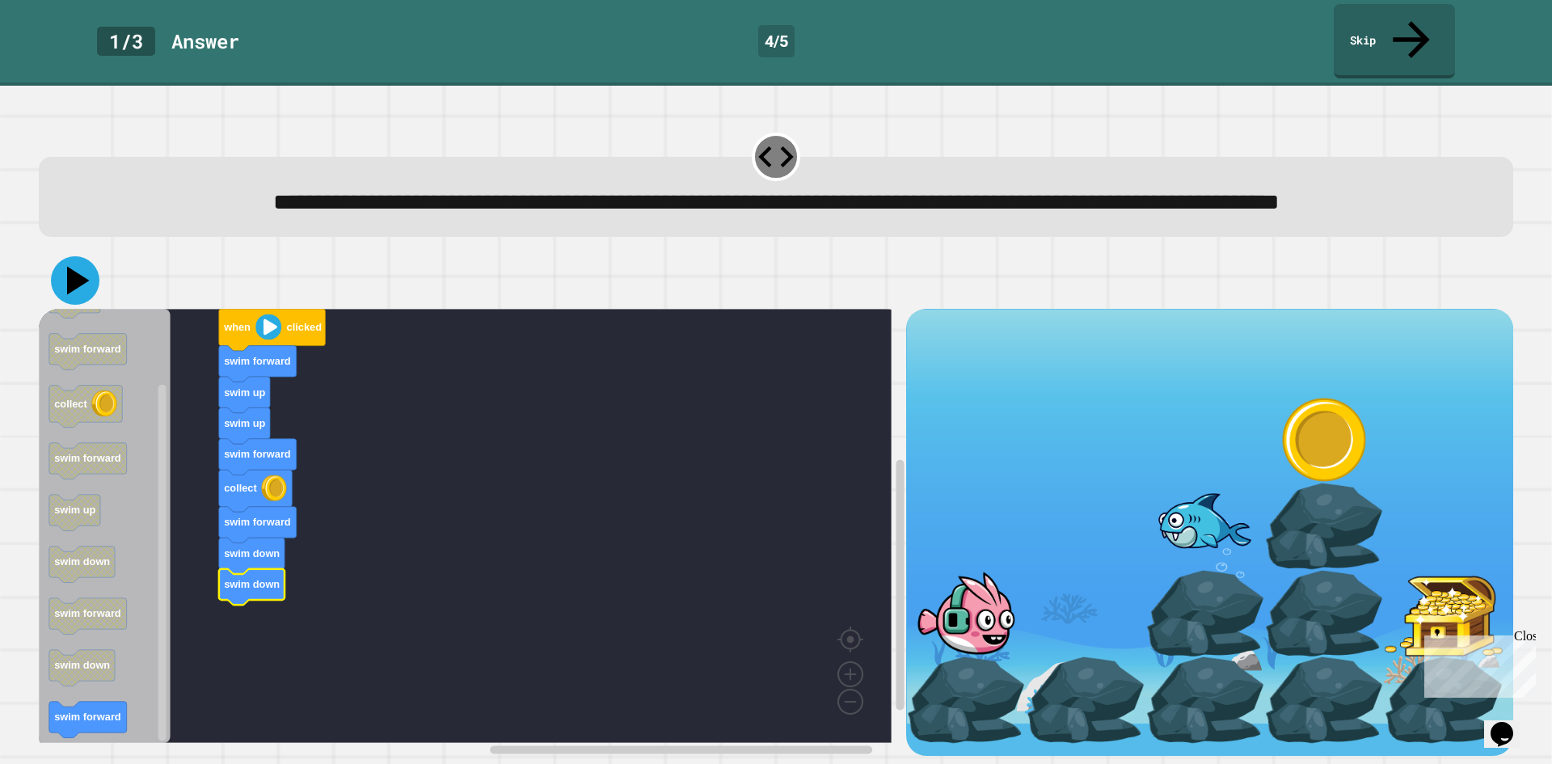
click at [63, 274] on icon at bounding box center [75, 280] width 48 height 48
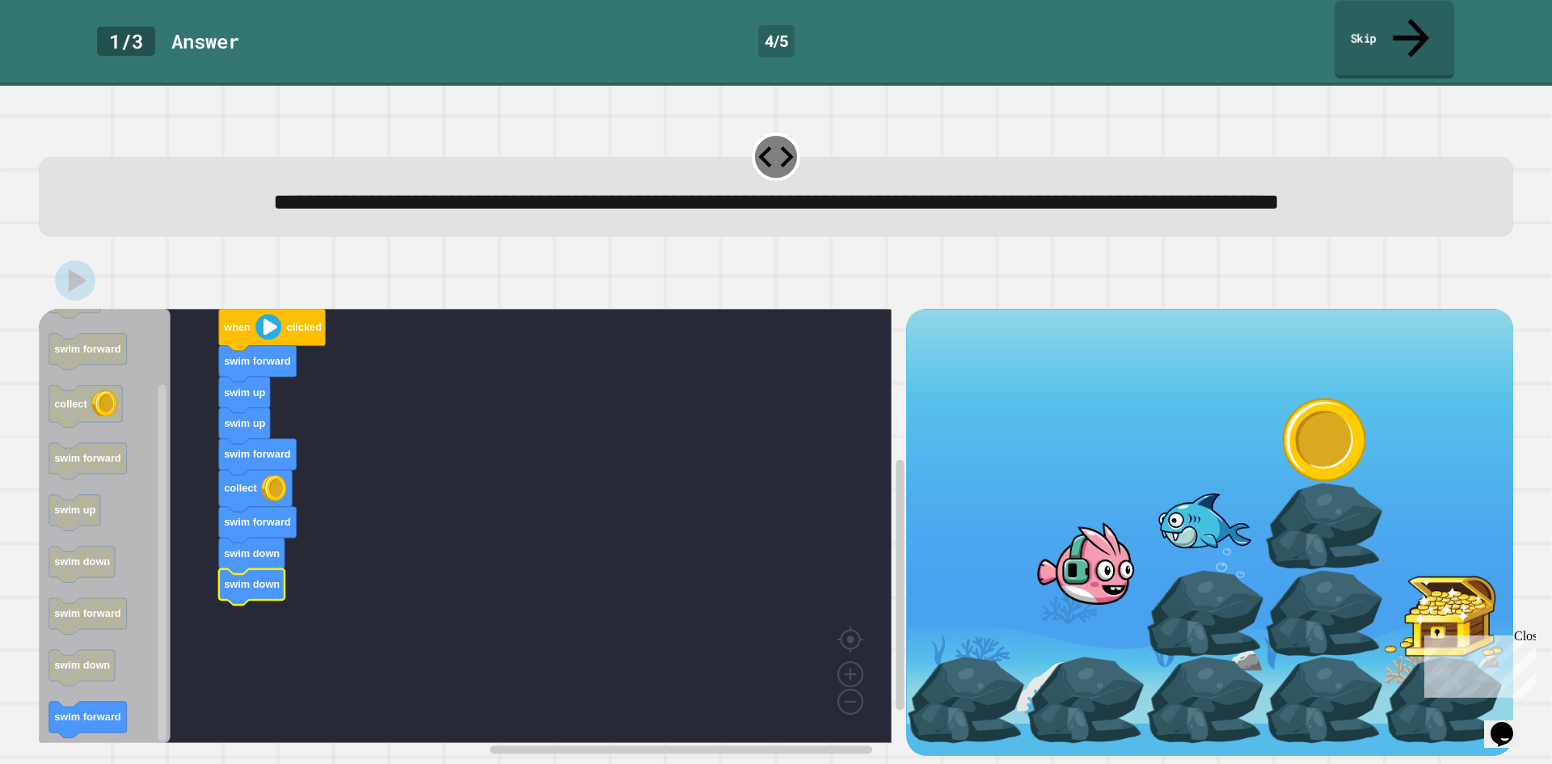
click at [1371, 20] on link "Skip" at bounding box center [1394, 40] width 120 height 78
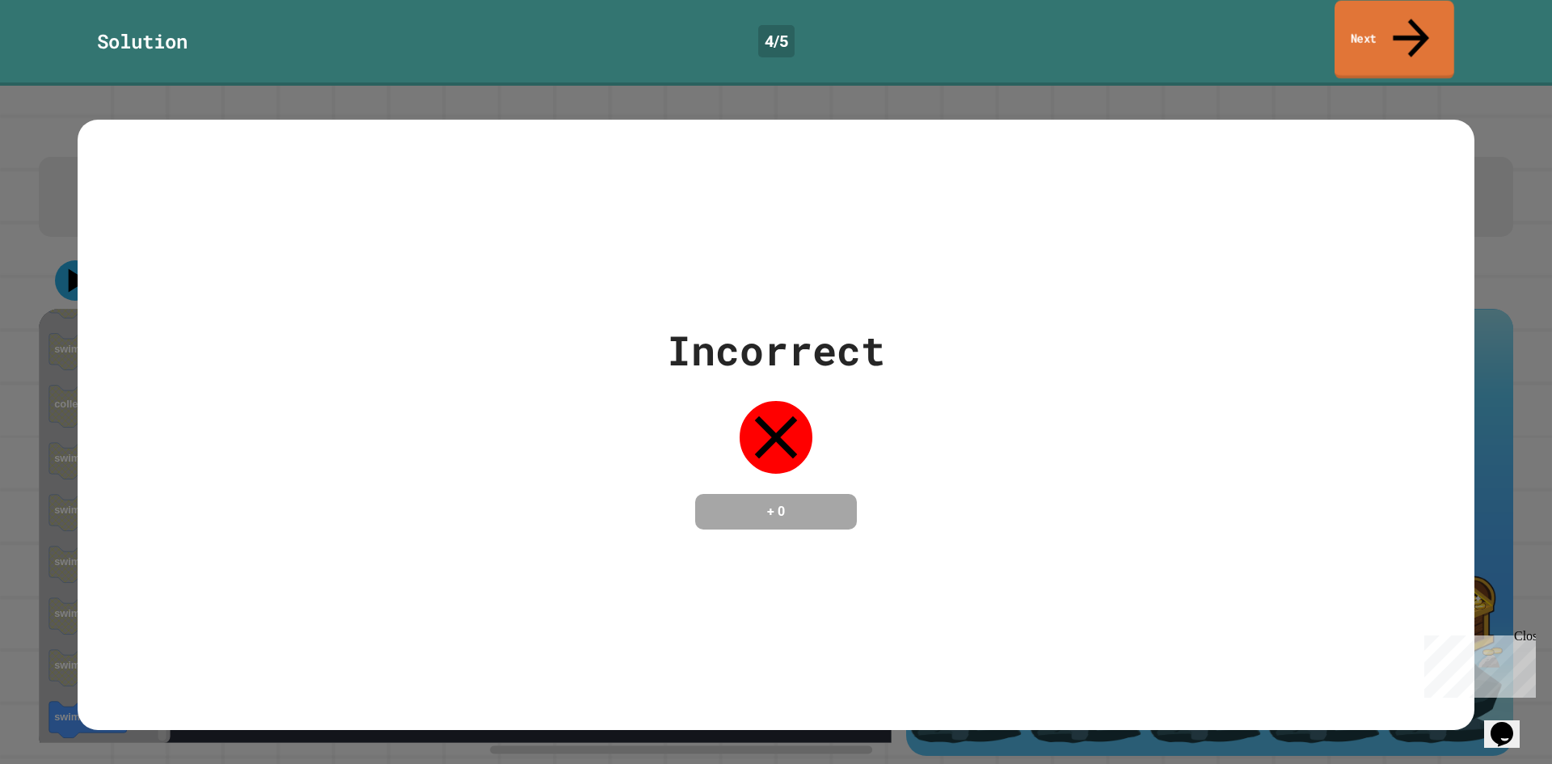
click at [1384, 21] on link "Next" at bounding box center [1394, 40] width 120 height 78
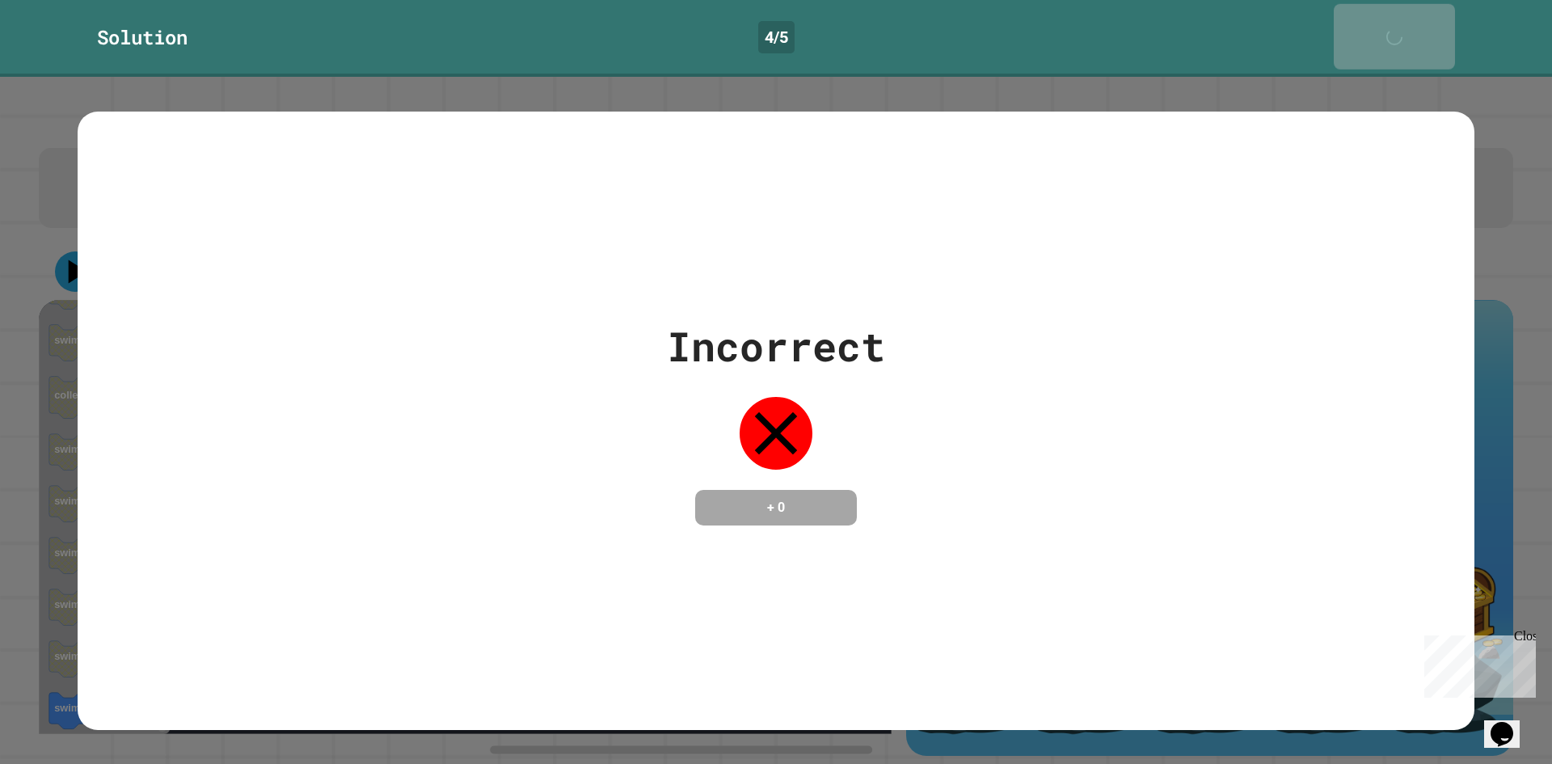
scroll to position [12, 0]
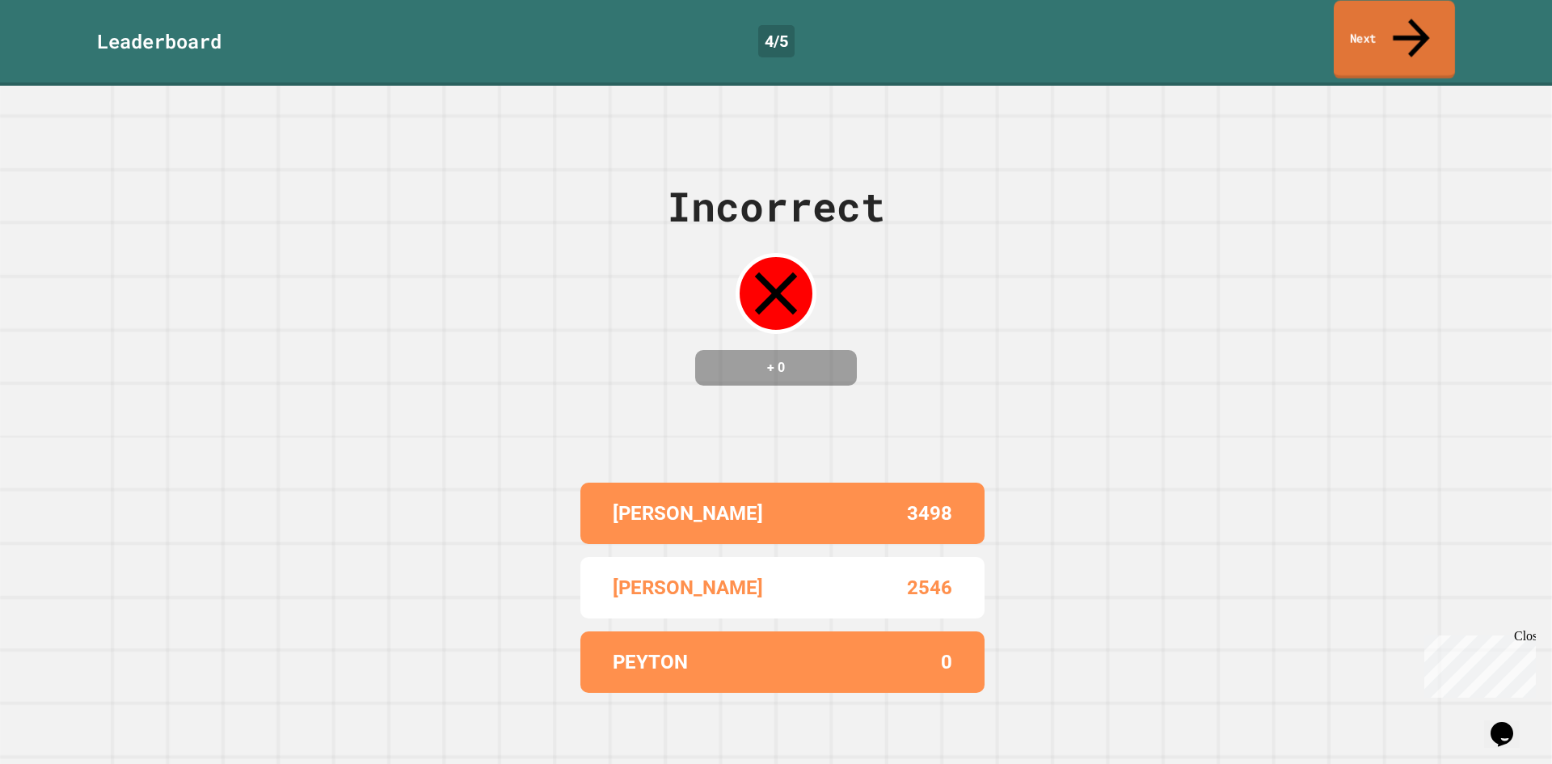
click at [1381, 27] on link "Next" at bounding box center [1393, 40] width 121 height 78
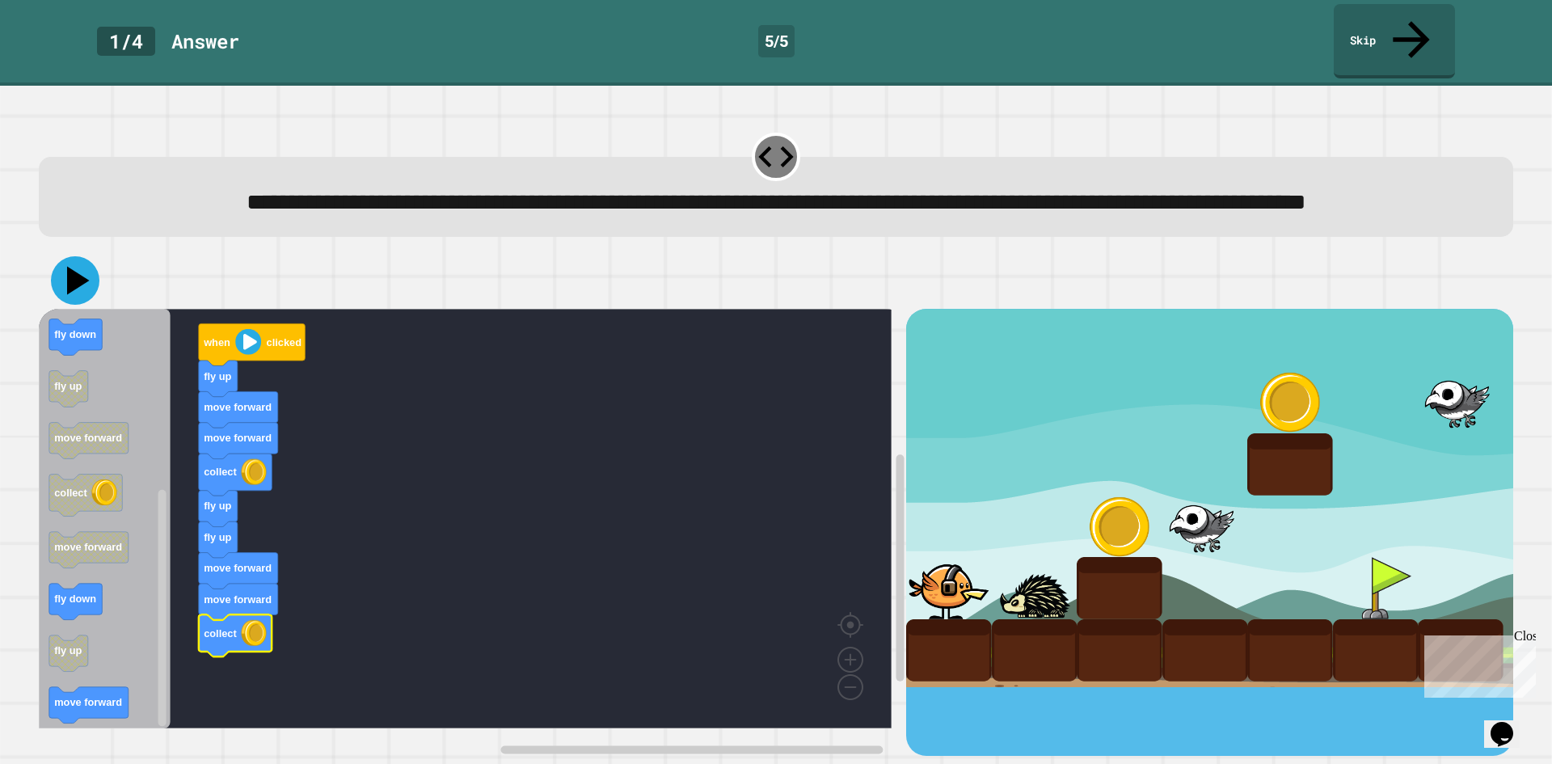
click at [83, 280] on icon at bounding box center [75, 280] width 48 height 48
click at [1398, 27] on link "Skip" at bounding box center [1394, 40] width 123 height 78
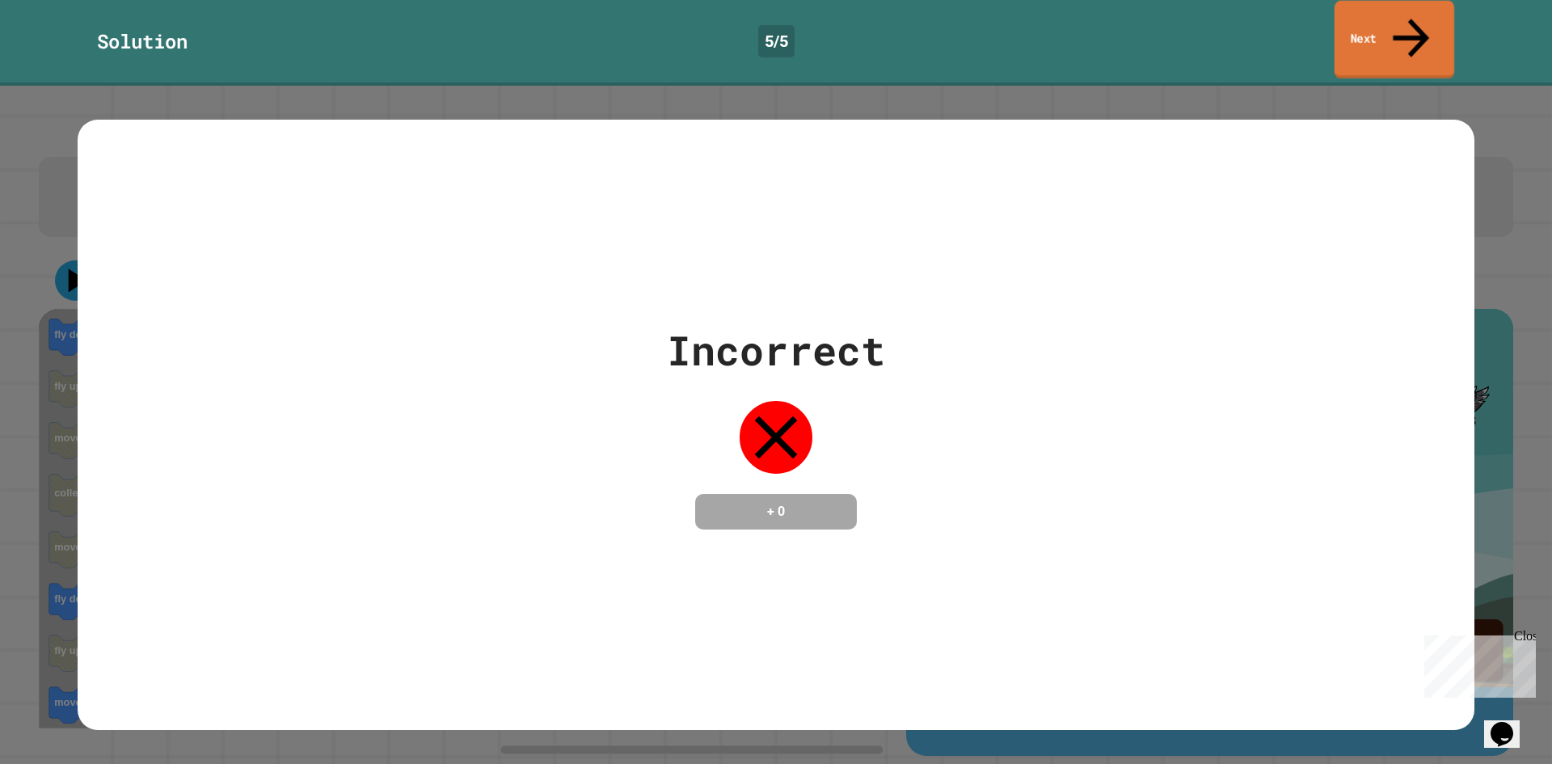
click at [1396, 31] on link "Next" at bounding box center [1394, 40] width 120 height 78
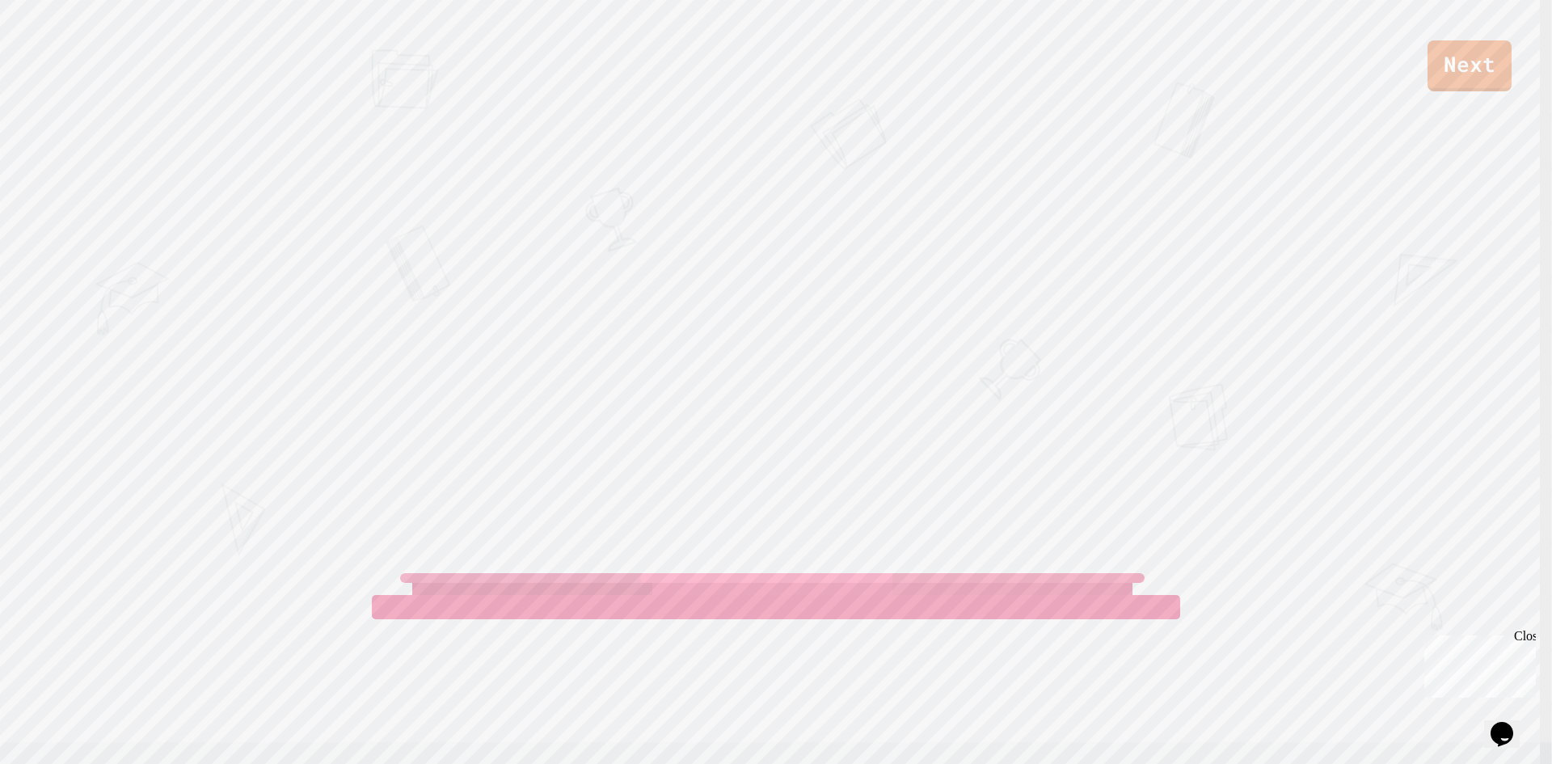
click at [1425, 63] on div "Next" at bounding box center [776, 45] width 1552 height 91
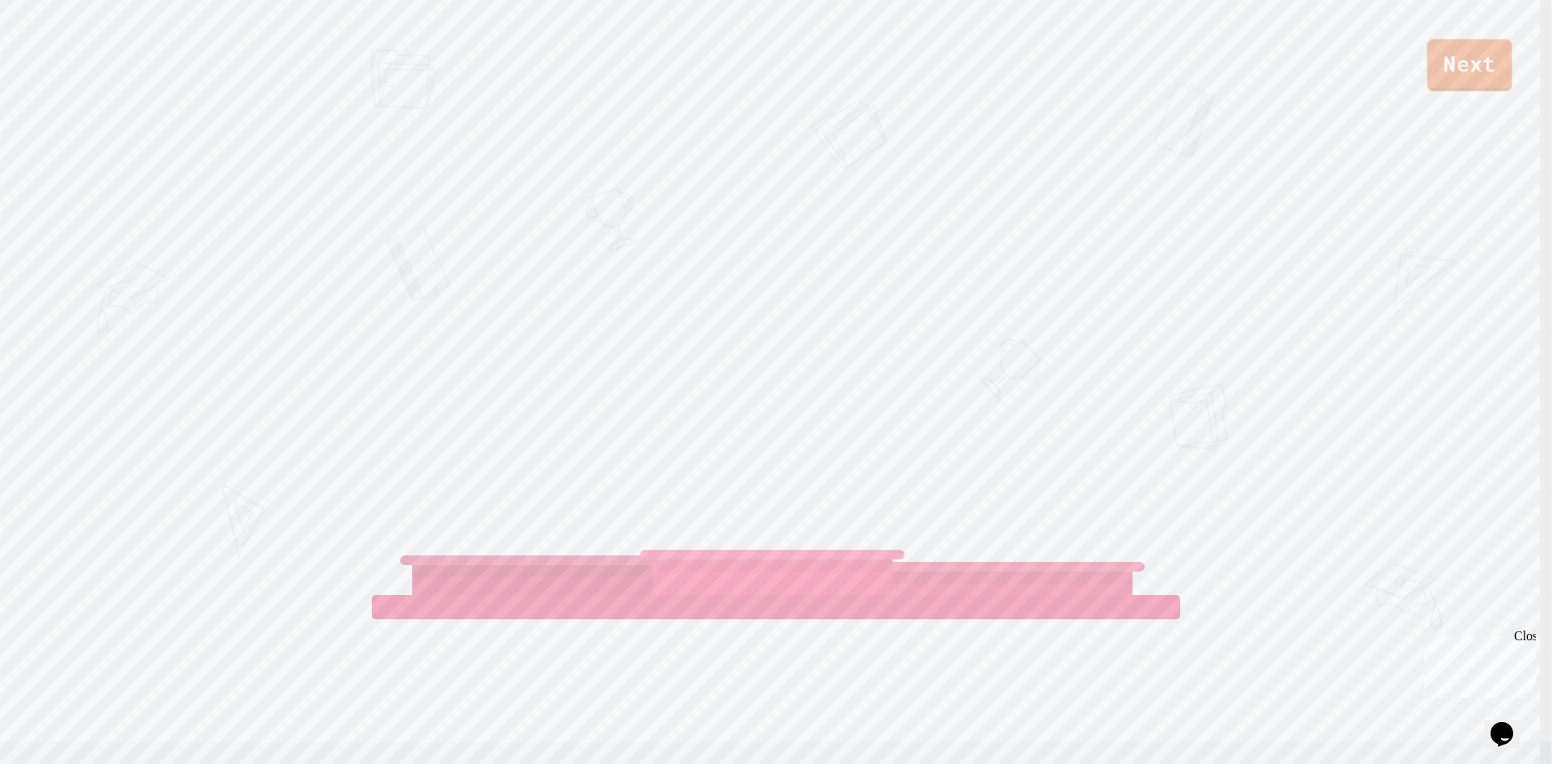
click at [1440, 63] on link "Next" at bounding box center [1468, 66] width 85 height 52
